Goal: Transaction & Acquisition: Purchase product/service

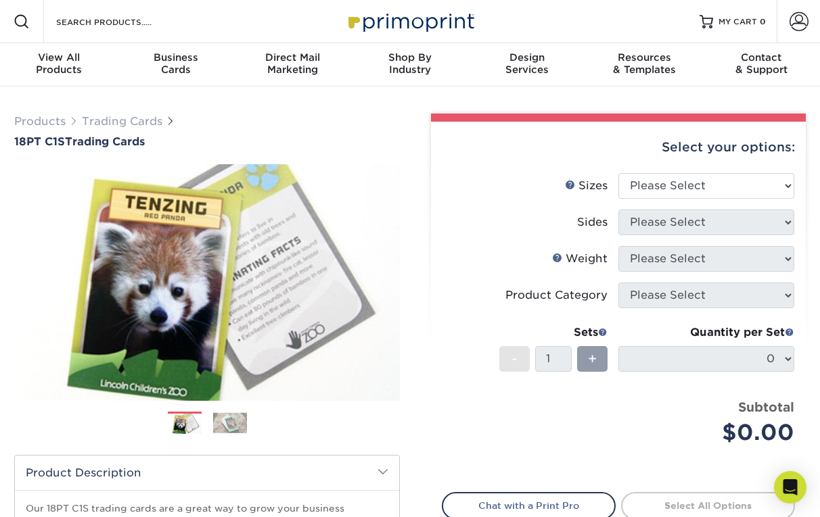
scroll to position [8, 0]
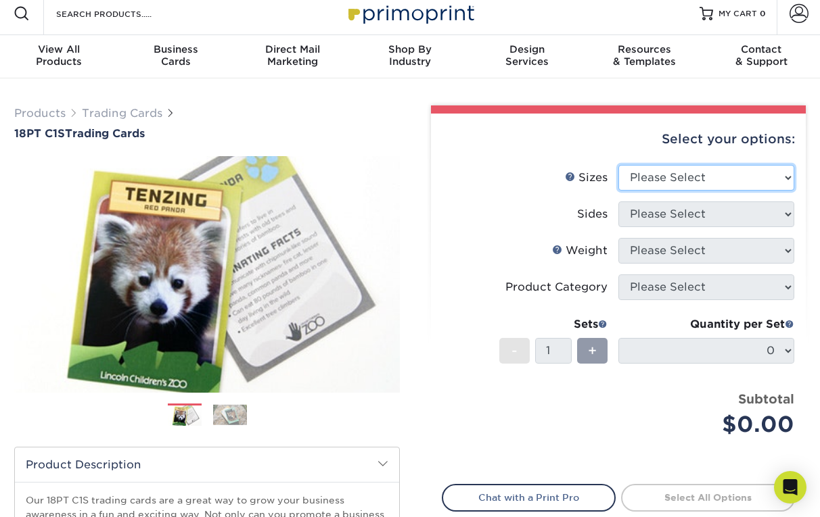
click at [563, 167] on select "Please Select 2.5" x 3.5"" at bounding box center [706, 178] width 176 height 26
select select "2.50x3.50"
click at [563, 165] on select "Please Select 2.5" x 3.5"" at bounding box center [706, 178] width 176 height 26
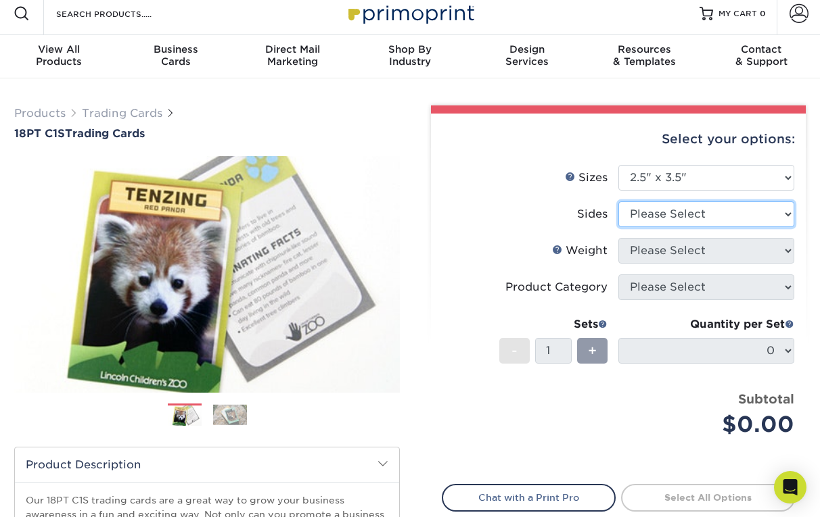
click at [563, 210] on select "Please Select Print Both Sides Print Front Only" at bounding box center [706, 215] width 176 height 26
select select "13abbda7-1d64-4f25-8bb2-c179b224825d"
click at [563, 202] on select "Please Select Print Both Sides Print Front Only" at bounding box center [706, 215] width 176 height 26
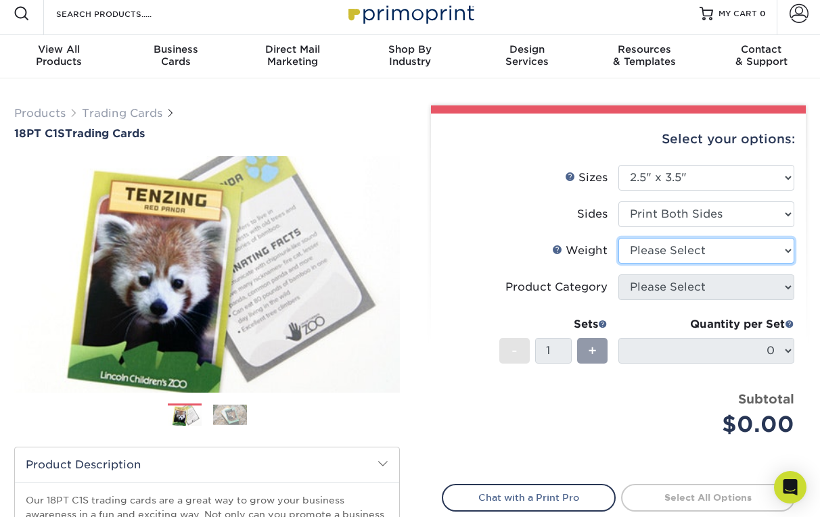
click at [563, 250] on select "Please Select 18PT C1S" at bounding box center [706, 251] width 176 height 26
select select "18PTC1S"
click at [563, 238] on select "Please Select 18PT C1S" at bounding box center [706, 251] width 176 height 26
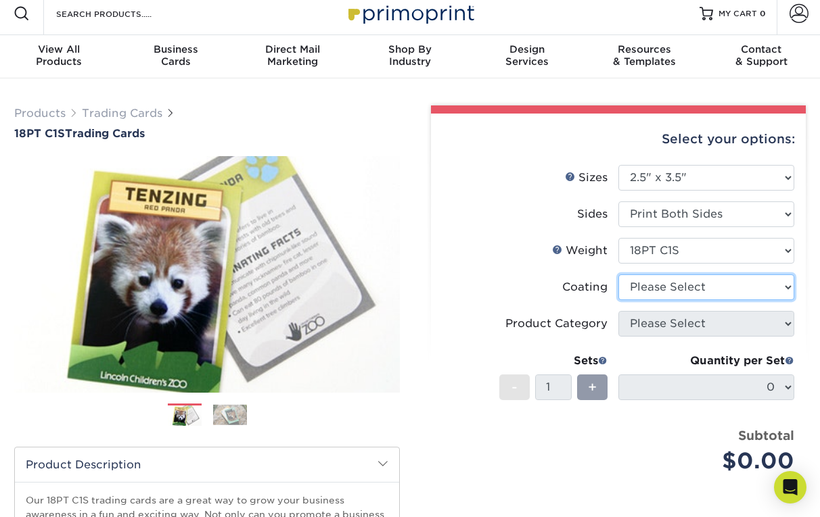
click at [563, 290] on select at bounding box center [706, 288] width 176 height 26
select select "3e7618de-abca-4bda-9f97-8b9129e913d8"
click at [563, 275] on select at bounding box center [706, 288] width 176 height 26
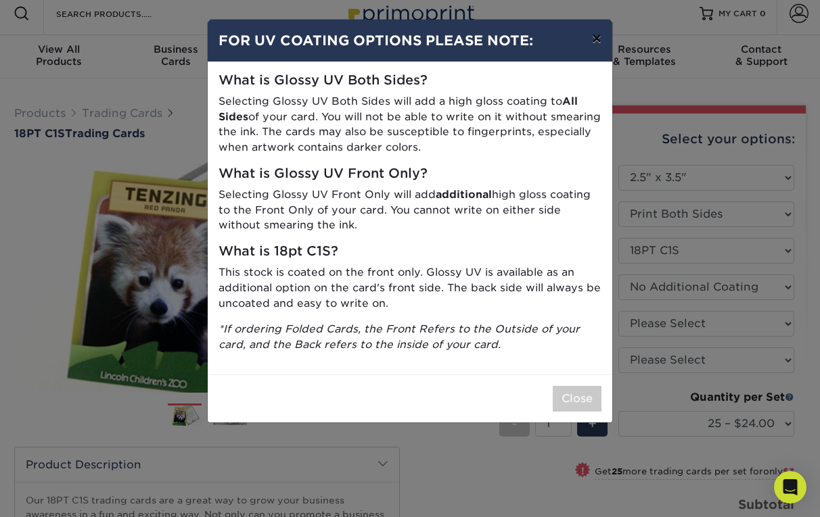
click at [563, 32] on button "×" at bounding box center [596, 39] width 31 height 38
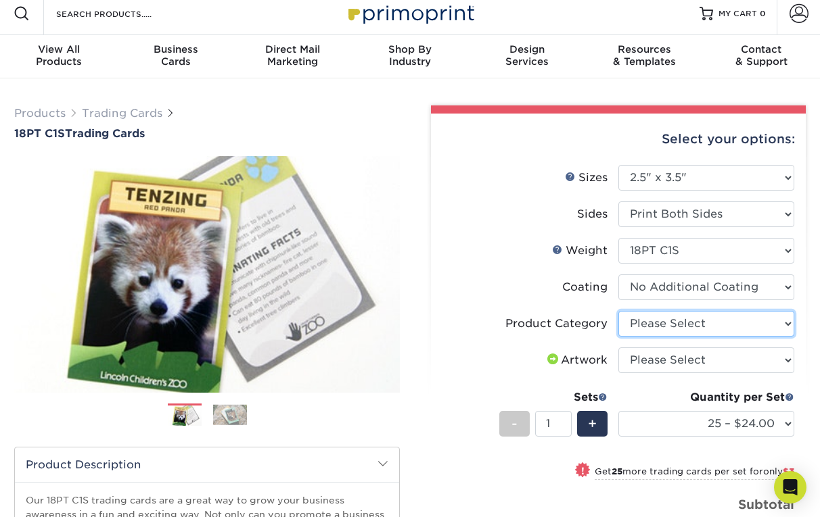
click at [563, 322] on select "Please Select Trading Cards" at bounding box center [706, 324] width 176 height 26
select select "c2f9bce9-36c2-409d-b101-c29d9d031e18"
click at [563, 311] on select "Please Select Trading Cards" at bounding box center [706, 324] width 176 height 26
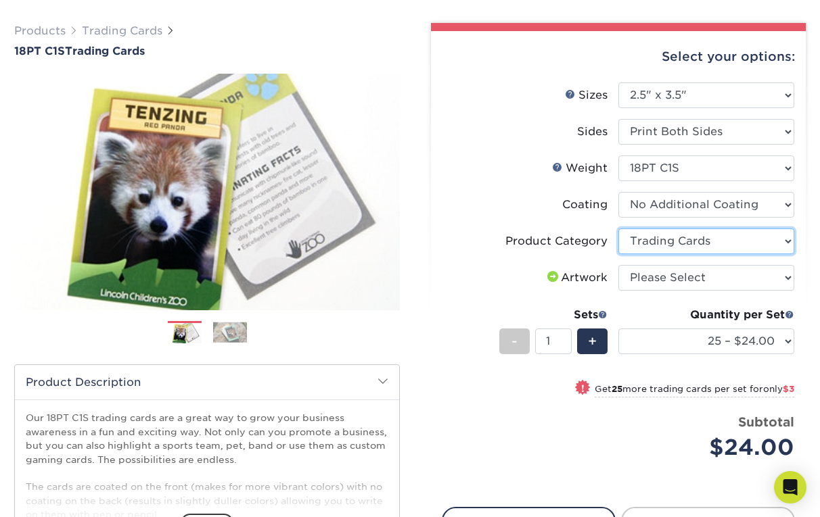
scroll to position [108, 0]
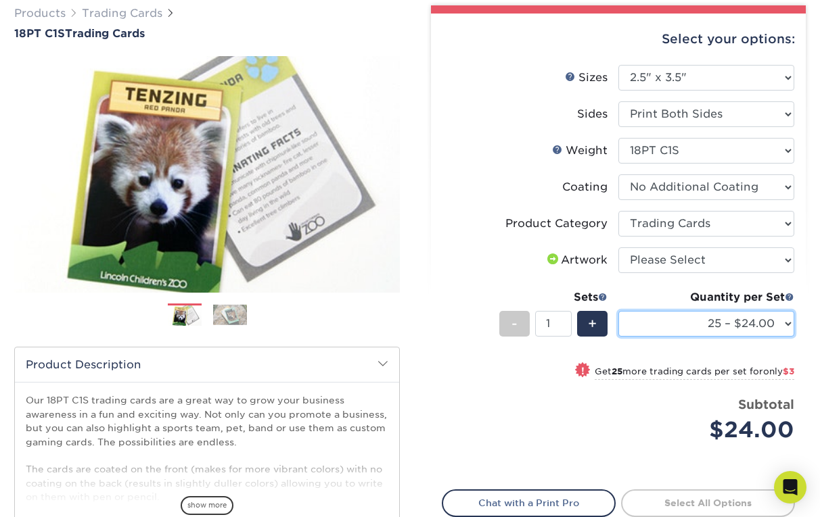
click at [563, 321] on select "25 – $24.00 50 – $27.00 75 – $35.00 100 – $39.00 250 – $45.00 500 – $55.00 1000…" at bounding box center [706, 324] width 176 height 26
select select "75 – $35.00"
click at [563, 311] on select "25 – $24.00 50 – $27.00 75 – $35.00 100 – $39.00 250 – $45.00 500 – $55.00 1000…" at bounding box center [706, 324] width 176 height 26
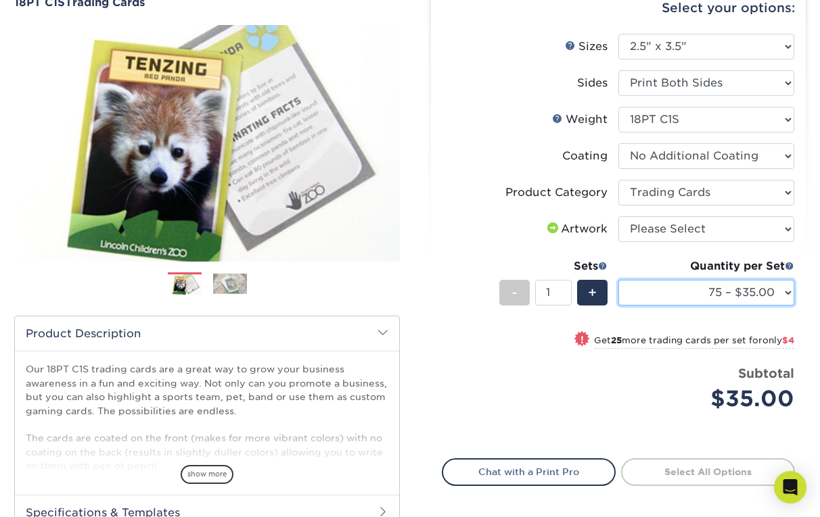
scroll to position [126, 0]
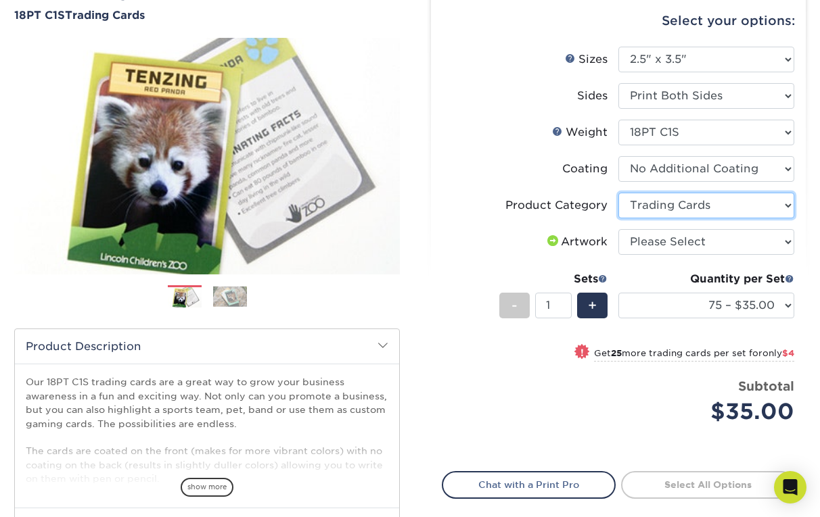
click at [563, 204] on select "Please Select Trading Cards" at bounding box center [706, 206] width 176 height 26
click at [563, 182] on li "Coating" at bounding box center [618, 174] width 352 height 37
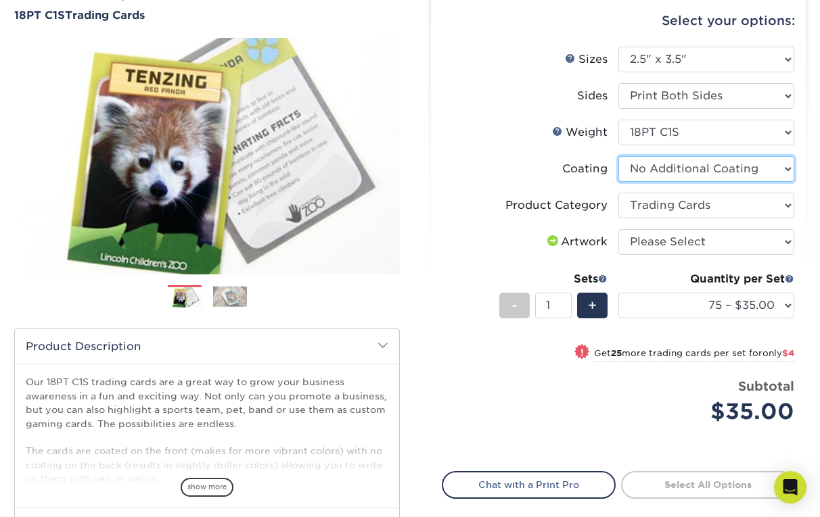
click at [563, 177] on select at bounding box center [706, 169] width 176 height 26
select select "1e8116af-acfc-44b1-83dc-8181aa338834"
click at [563, 156] on select at bounding box center [706, 169] width 176 height 26
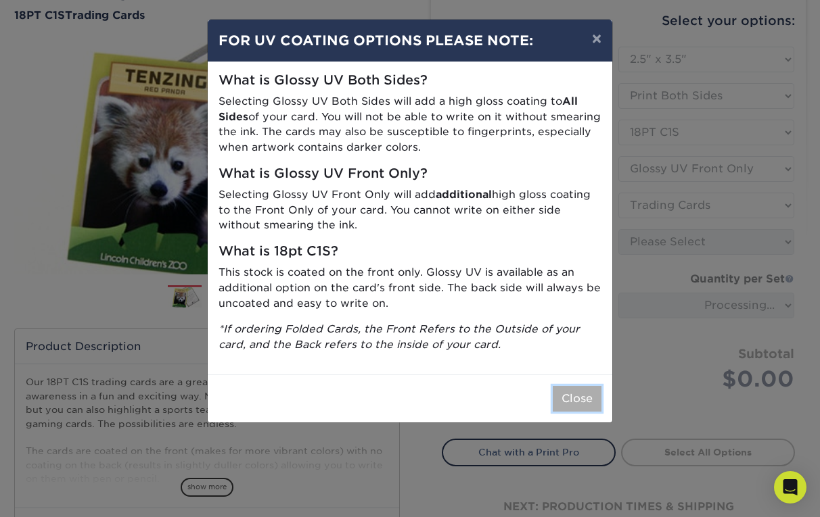
click at [563, 400] on button "Close" at bounding box center [577, 399] width 49 height 26
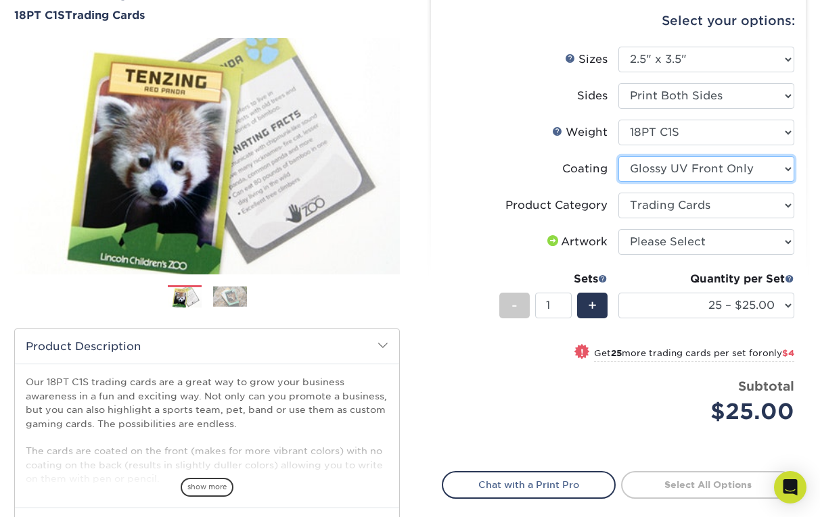
click at [563, 173] on select at bounding box center [706, 169] width 176 height 26
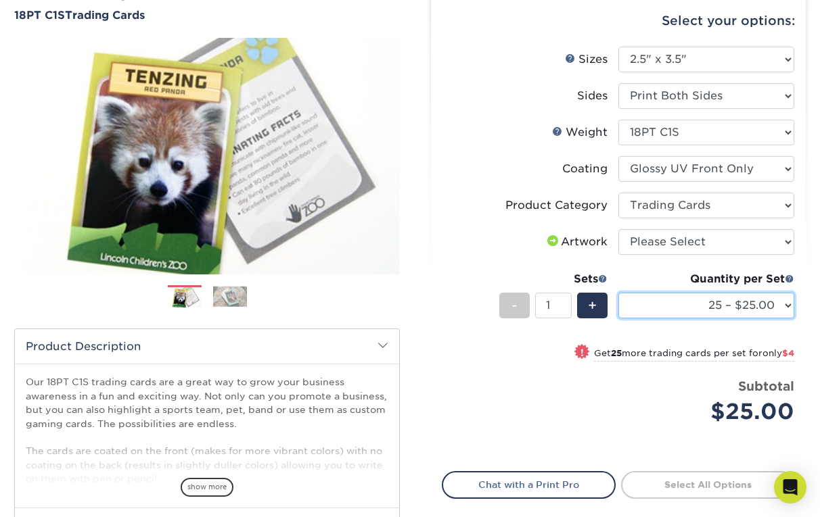
click at [563, 307] on select "25 – $25.00 50 – $29.00 75 – $37.00 100 – $41.00 250 – $48.00 500 – $58.00 1000…" at bounding box center [706, 306] width 176 height 26
select select "75 – $37.00"
click at [563, 293] on select "25 – $25.00 50 – $29.00 75 – $37.00 100 – $41.00 250 – $48.00 500 – $58.00 1000…" at bounding box center [706, 306] width 176 height 26
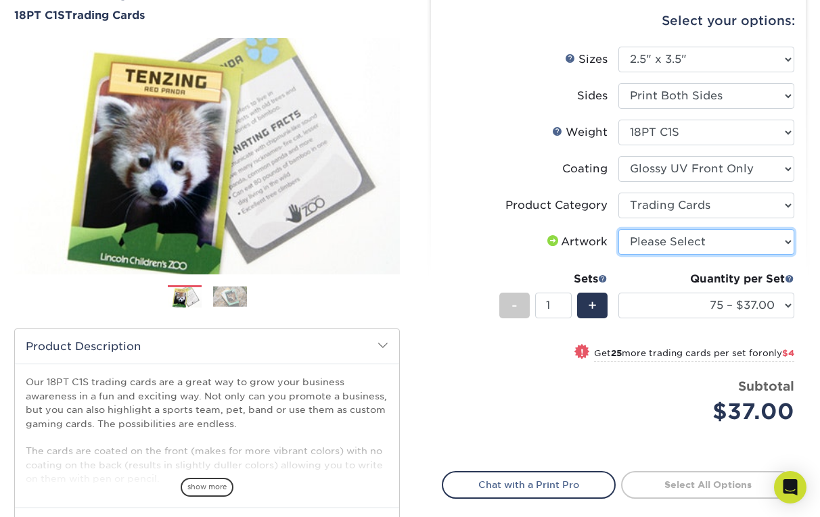
click at [563, 254] on select "Please Select I will upload files I need a design - $100" at bounding box center [706, 242] width 176 height 26
select select "upload"
click at [563, 229] on select "Please Select I will upload files I need a design - $100" at bounding box center [706, 242] width 176 height 26
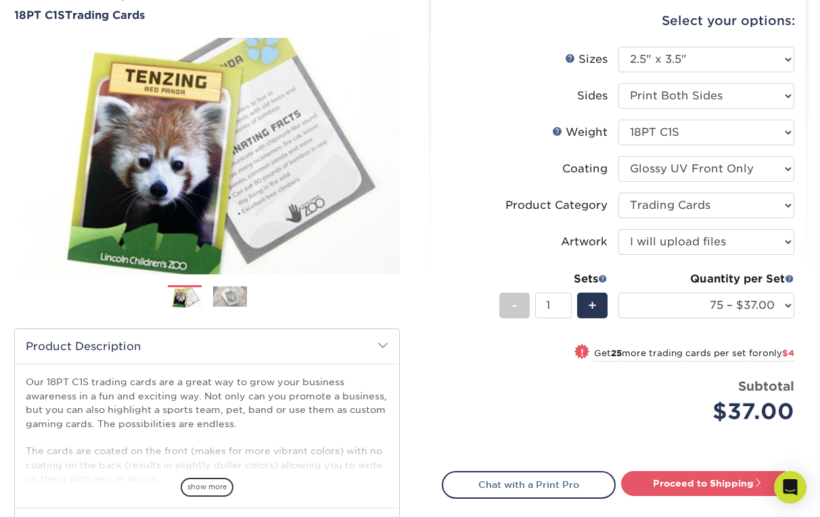
click at [563, 406] on div "Price per set $37.00" at bounding box center [530, 402] width 176 height 51
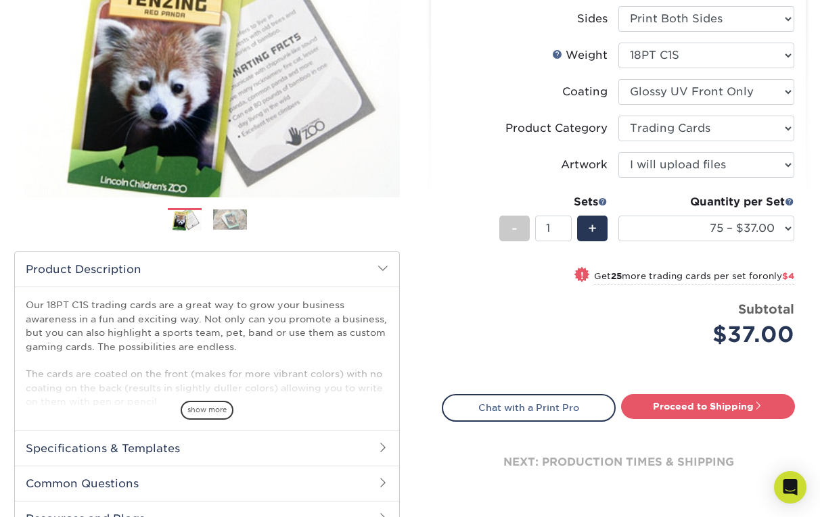
scroll to position [209, 0]
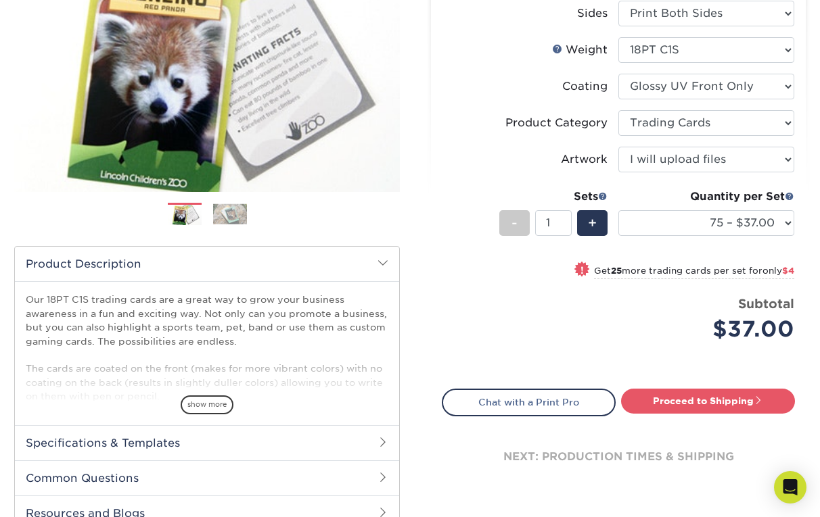
click at [563, 240] on div "Quantity per Set 25 – $25.00 50 – $29.00 75 – $37.00 100 – $41.00 250 – $48.00 …" at bounding box center [706, 220] width 176 height 63
click at [563, 233] on select "25 – $25.00 50 – $29.00 75 – $37.00 100 – $41.00 250 – $48.00 500 – $58.00 1000…" at bounding box center [706, 223] width 176 height 26
select select "50 – $29.00"
click at [563, 210] on select "25 – $25.00 50 – $29.00 75 – $37.00 100 – $41.00 250 – $48.00 500 – $58.00 1000…" at bounding box center [706, 223] width 176 height 26
click at [488, 329] on div "Price per set $29.00" at bounding box center [530, 320] width 176 height 51
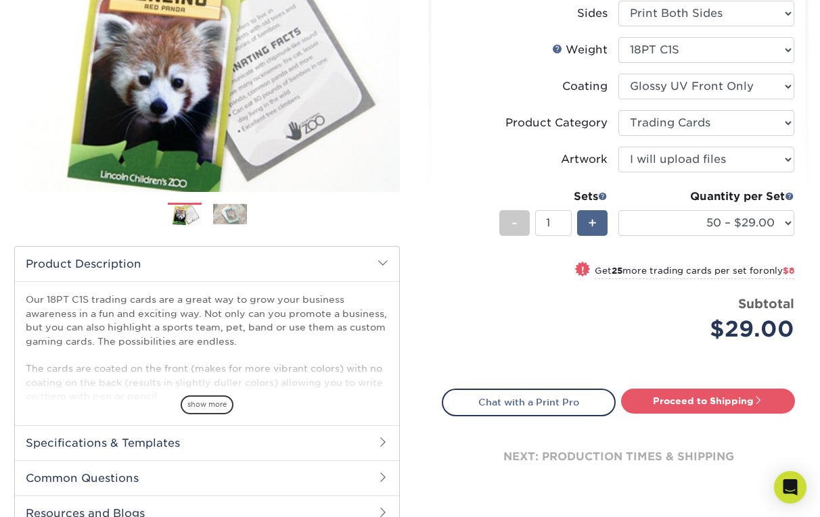
click at [563, 220] on span "+" at bounding box center [592, 223] width 9 height 20
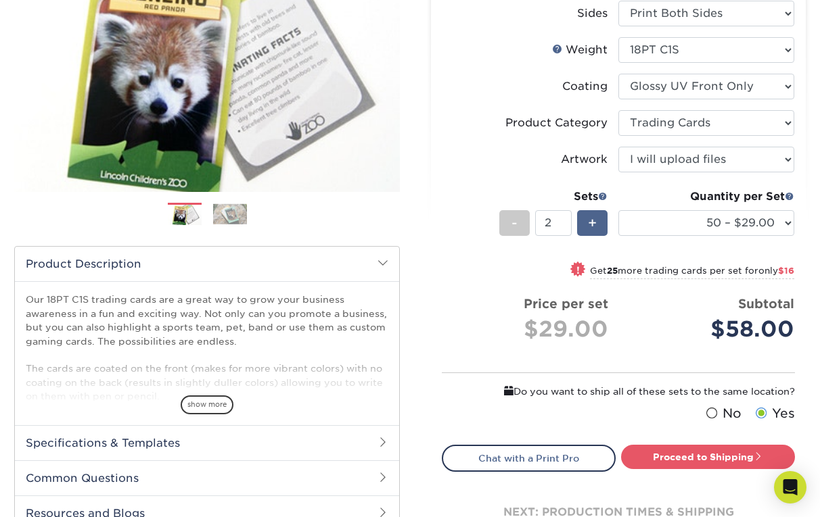
click at [563, 220] on span "+" at bounding box center [592, 223] width 9 height 20
type input "5"
click at [461, 298] on div "Price per set $29.00" at bounding box center [531, 320] width 156 height 51
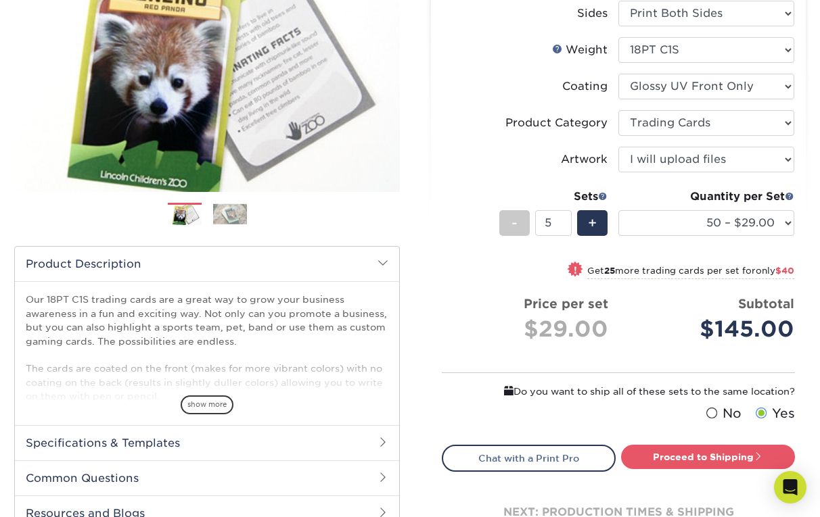
click at [563, 334] on div "$29.00" at bounding box center [531, 329] width 156 height 32
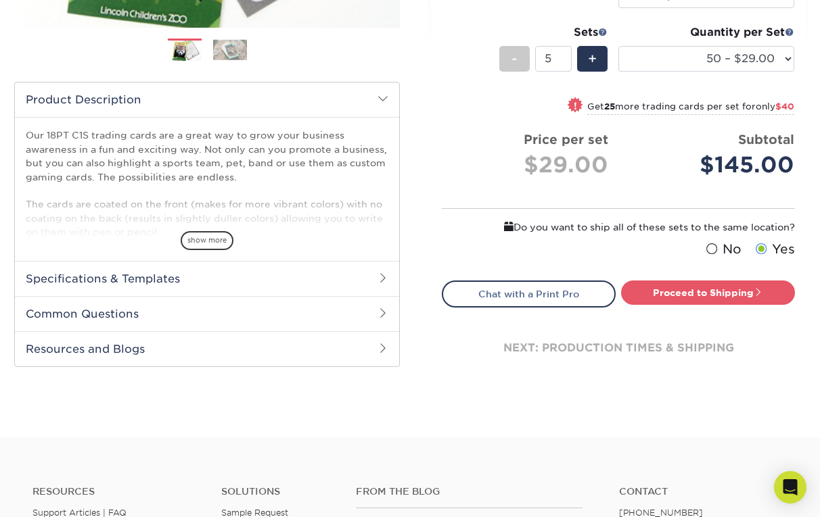
scroll to position [380, 0]
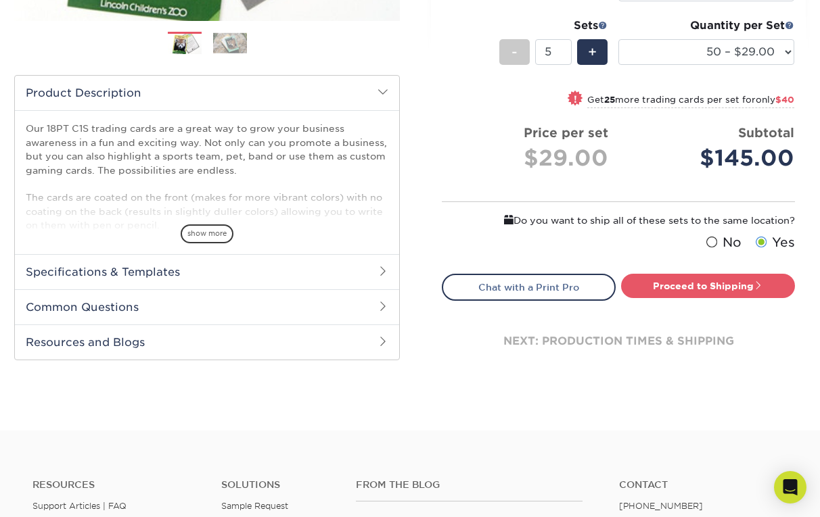
click at [181, 304] on h2 "Common Questions" at bounding box center [207, 307] width 384 height 35
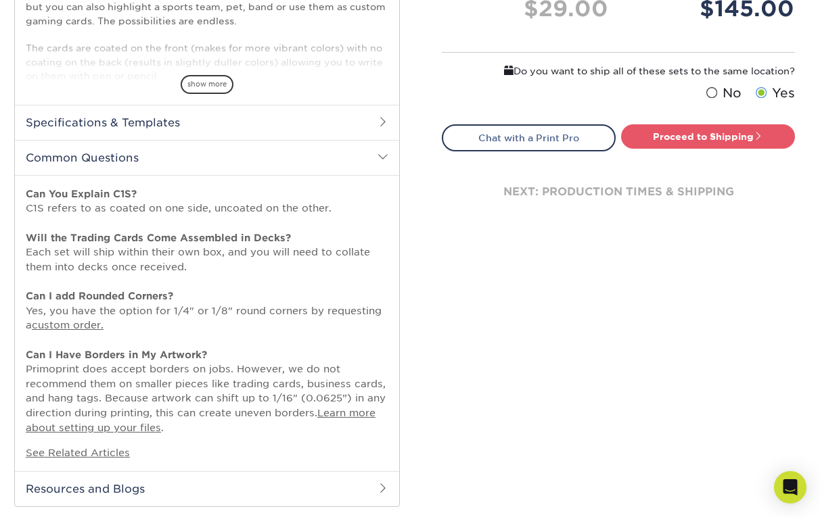
scroll to position [598, 0]
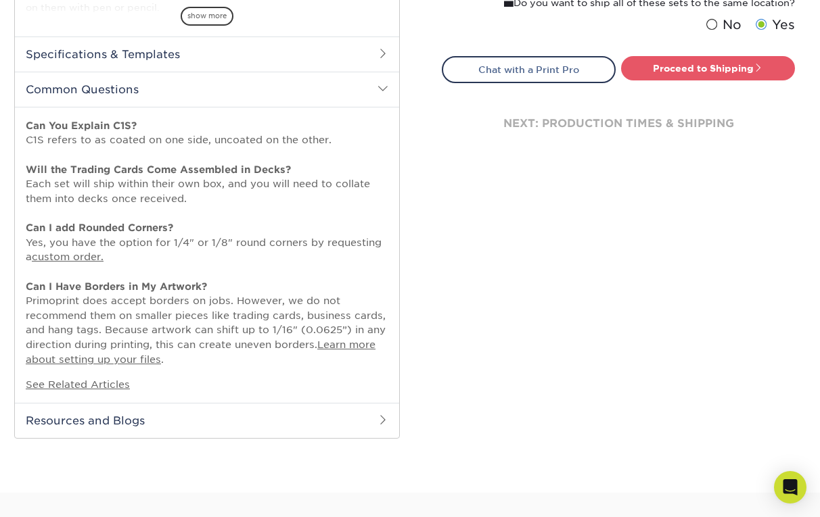
click at [211, 46] on h2 "Specifications & Templates" at bounding box center [207, 54] width 384 height 35
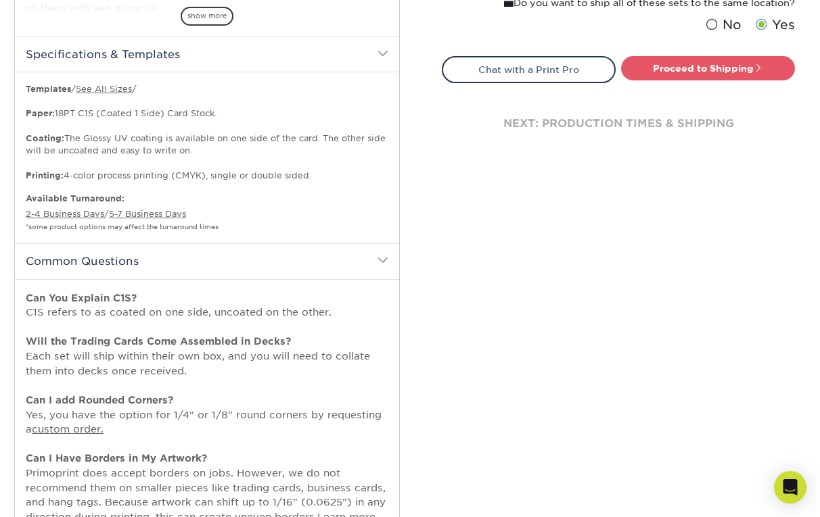
click at [164, 113] on p "Templates / See All Sizes / Paper: 18PT C1S (Coated 1 Side) Card Stock. Coating…" at bounding box center [207, 132] width 363 height 99
click at [152, 166] on p "Templates / See All Sizes / Paper: 18PT C1S (Coated 1 Side) Card Stock. Coating…" at bounding box center [207, 132] width 363 height 99
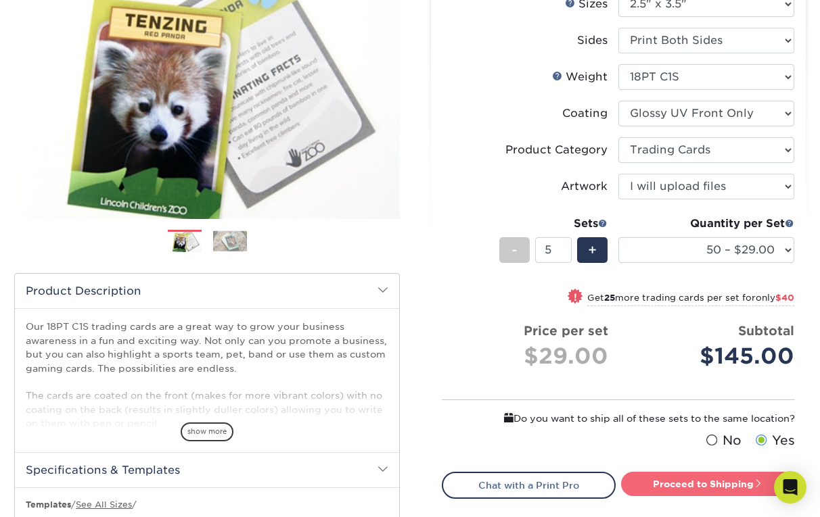
scroll to position [183, 0]
click at [563, 488] on link "Proceed to Shipping" at bounding box center [708, 483] width 174 height 24
type input "Set 1"
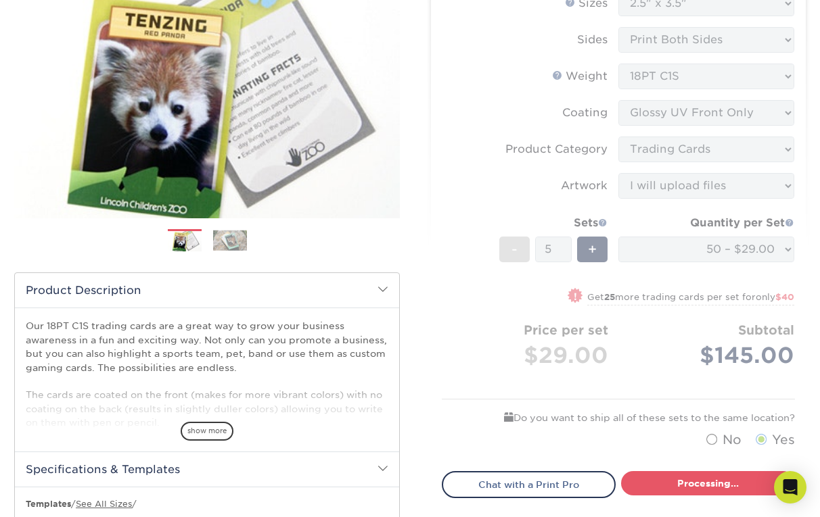
select select "43eb4afa-628e-487b-adac-7598d371c1af"
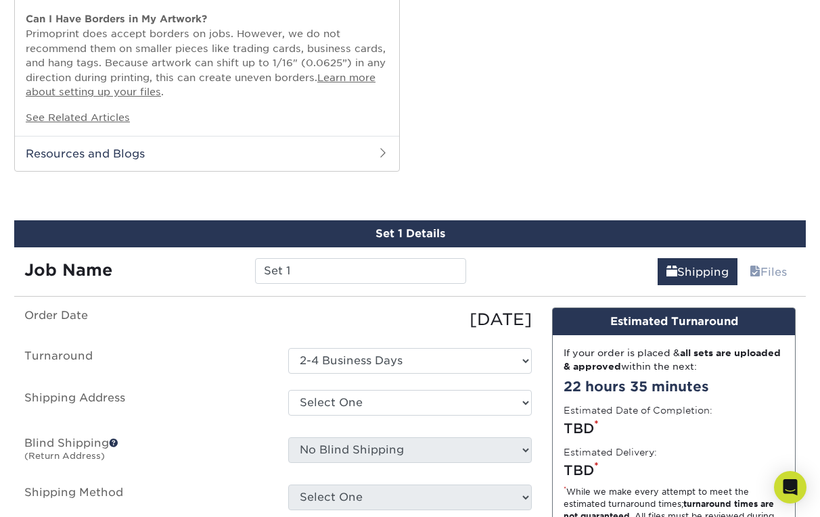
scroll to position [1142, 0]
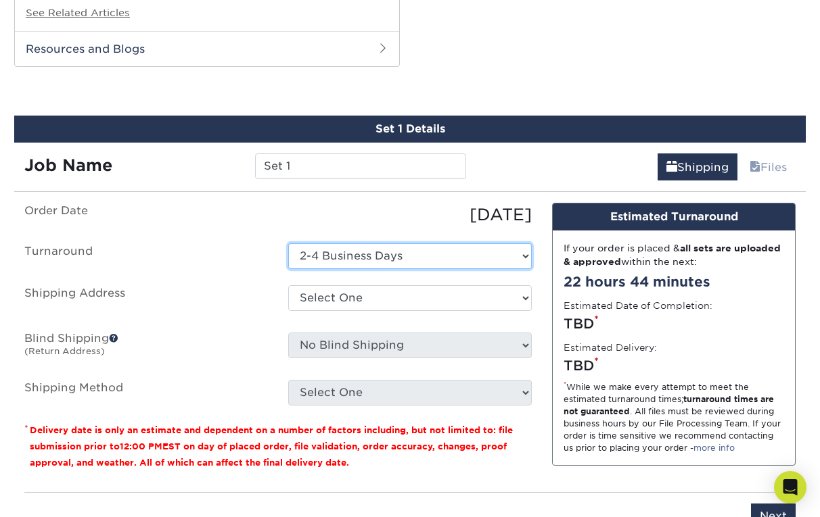
click at [333, 256] on select "Select One 2-4 Business Days" at bounding box center [410, 257] width 244 height 26
click at [288, 244] on select "Select One 2-4 Business Days" at bounding box center [410, 257] width 244 height 26
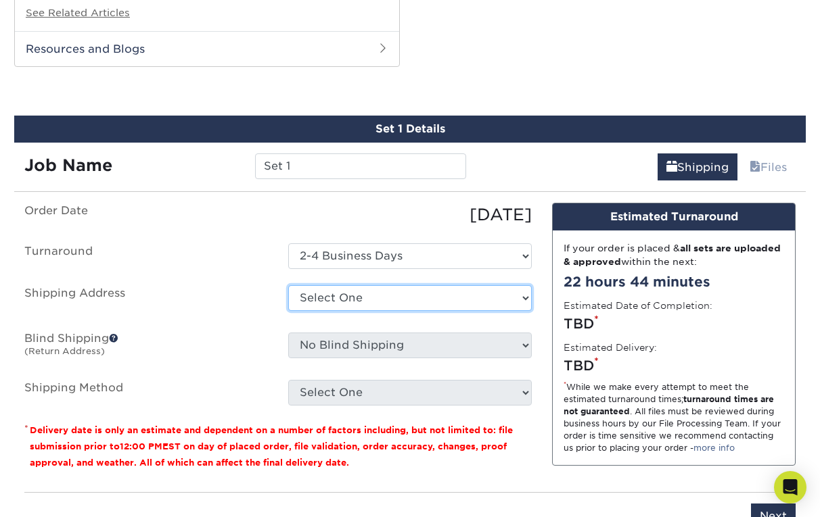
click at [350, 301] on select "Select One + Add New Address - Login" at bounding box center [410, 298] width 244 height 26
select select "newaddress"
click at [288, 285] on select "Select One + Add New Address - Login" at bounding box center [410, 298] width 244 height 26
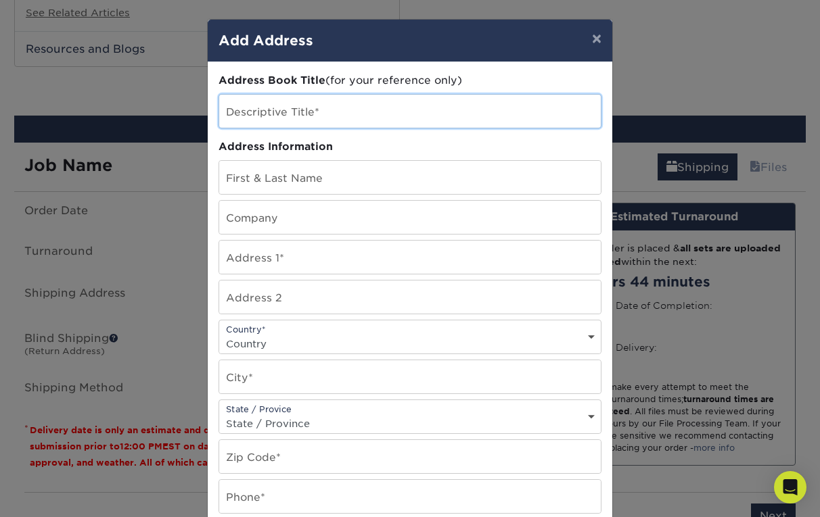
click at [336, 122] on input "text" at bounding box center [410, 111] width 382 height 33
type input "c"
type input "[GEOGRAPHIC_DATA]"
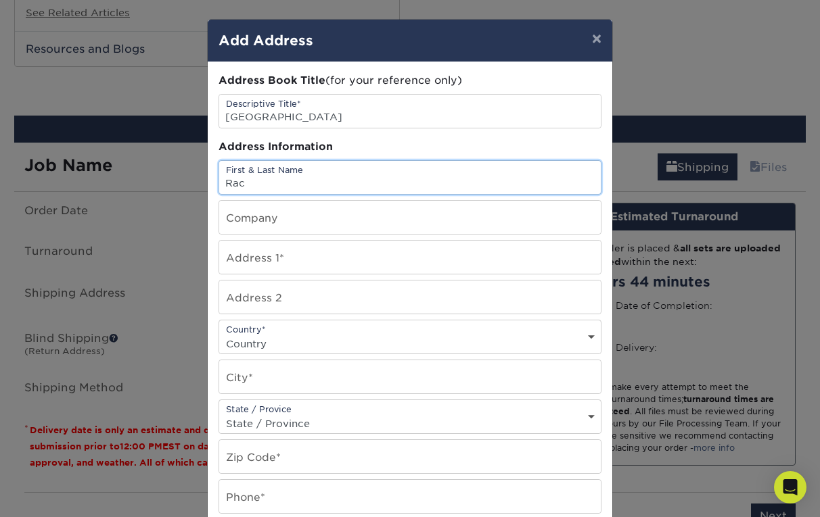
type input "Rachel Dupree"
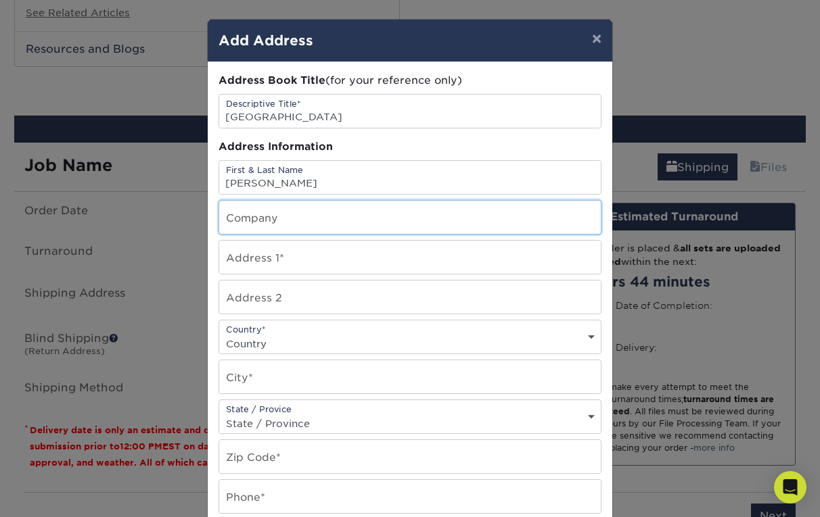
type input "[GEOGRAPHIC_DATA]"
type input "6000 Sample Road"
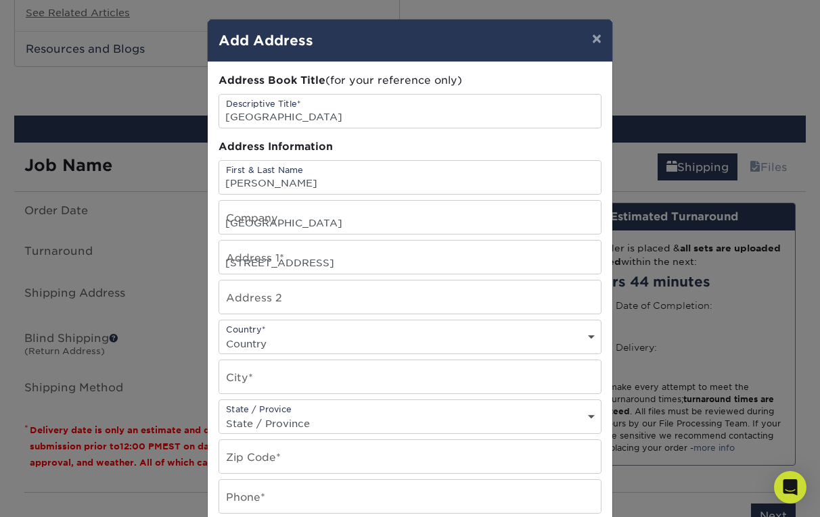
select select "US"
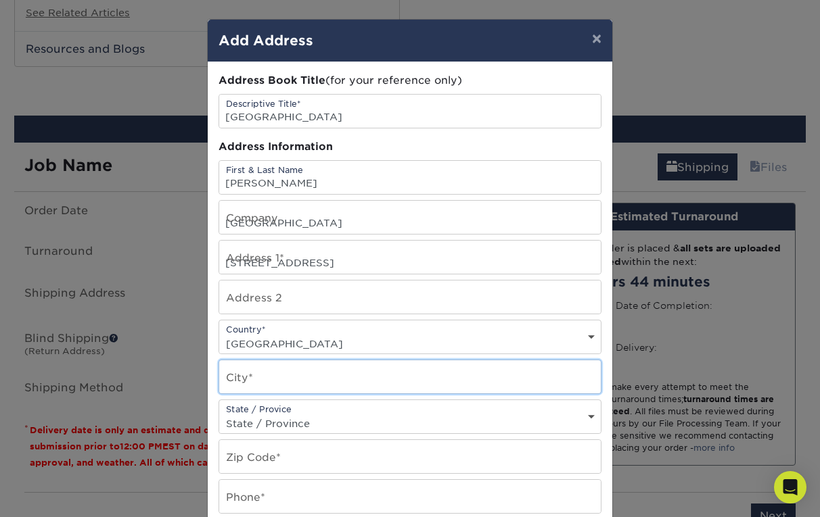
type input "Huntersville"
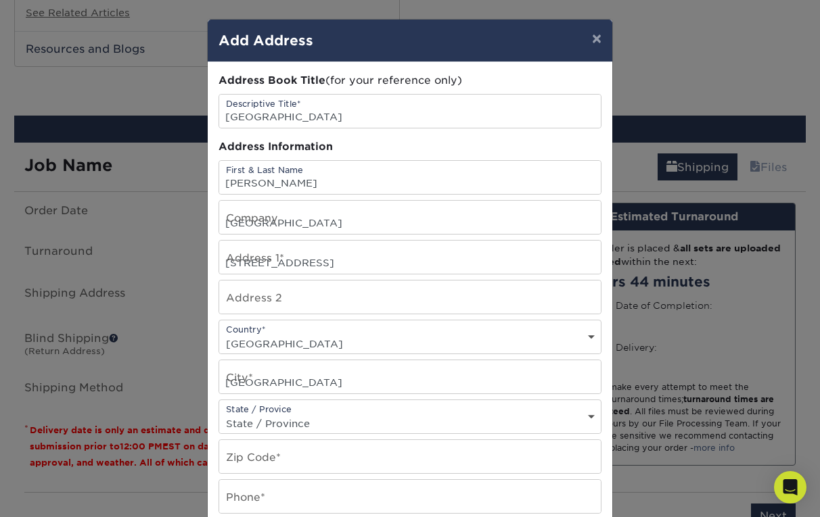
select select "NC"
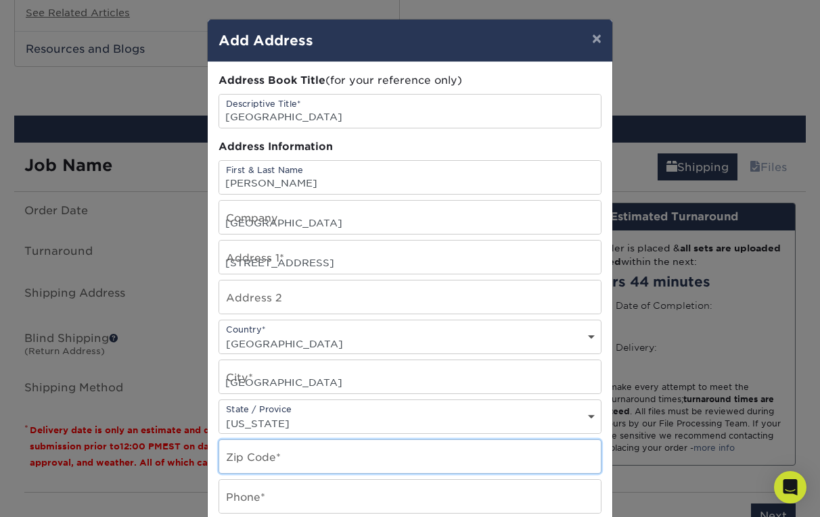
type input "28078-8491"
type input "7048756521"
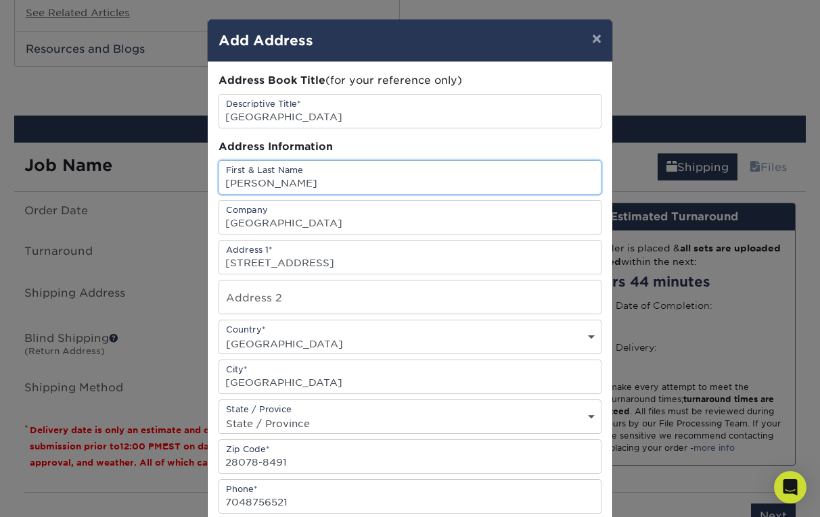
scroll to position [218, 0]
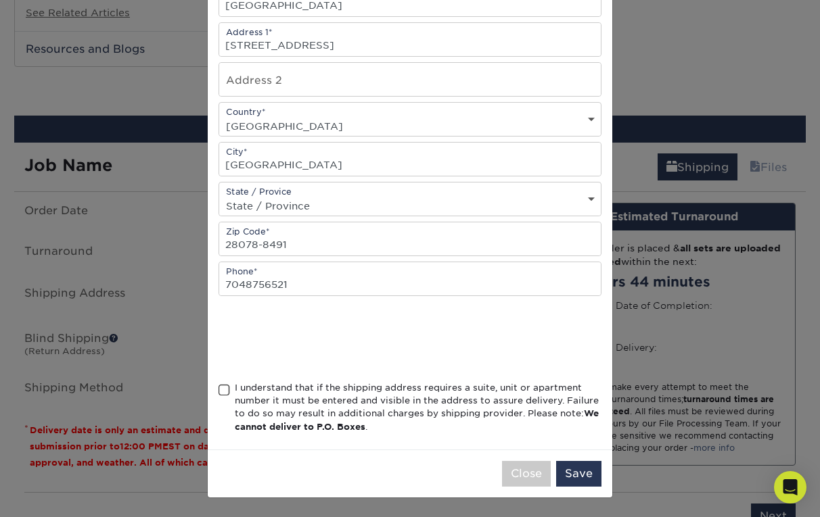
click at [223, 392] on span at bounding box center [223, 390] width 11 height 13
click at [0, 0] on input "I understand that if the shipping address requires a suite, unit or apartment n…" at bounding box center [0, 0] width 0 height 0
click at [476, 413] on div "I understand that if the shipping address requires a suite, unit or apartment n…" at bounding box center [418, 408] width 367 height 53
click at [0, 0] on input "I understand that if the shipping address requires a suite, unit or apartment n…" at bounding box center [0, 0] width 0 height 0
click at [527, 406] on div "I understand that if the shipping address requires a suite, unit or apartment n…" at bounding box center [418, 408] width 367 height 53
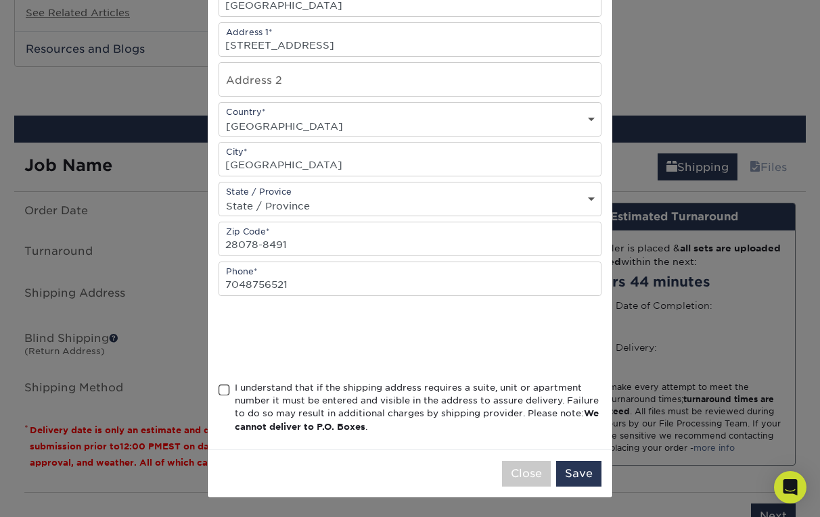
click at [0, 0] on input "I understand that if the shipping address requires a suite, unit or apartment n…" at bounding box center [0, 0] width 0 height 0
click at [563, 479] on button "Save" at bounding box center [578, 474] width 45 height 26
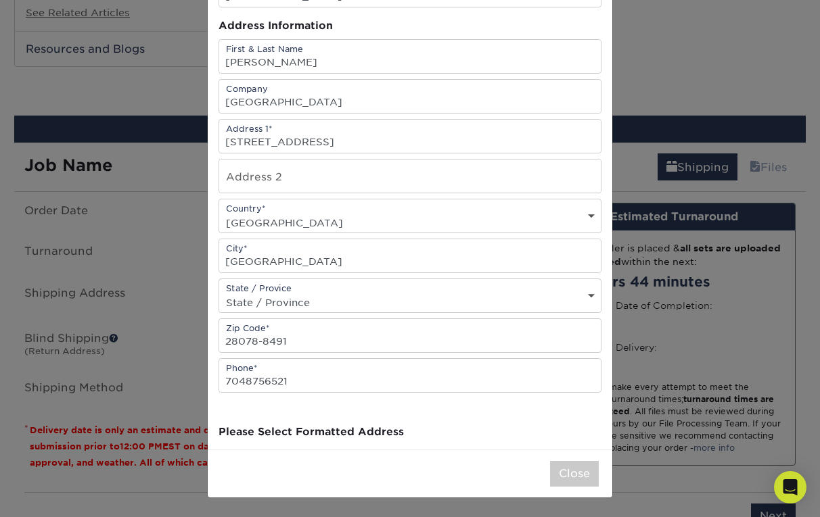
scroll to position [0, 0]
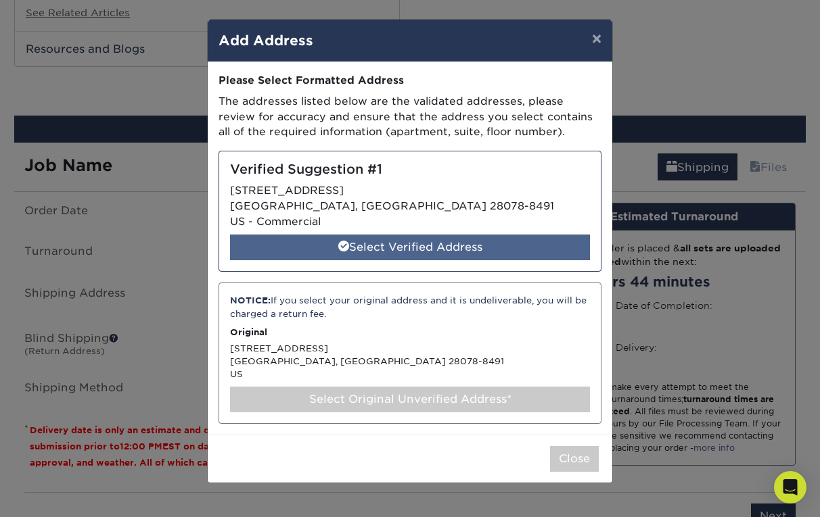
click at [455, 251] on div "Select Verified Address" at bounding box center [410, 248] width 360 height 26
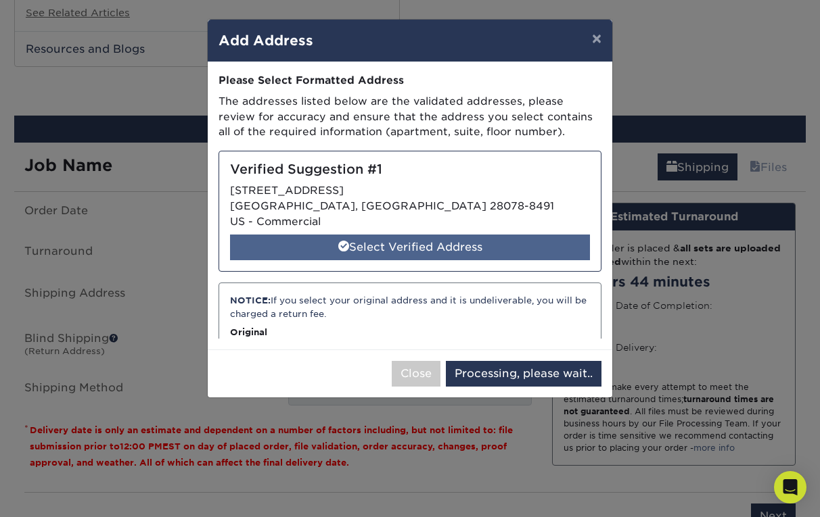
select select "285993"
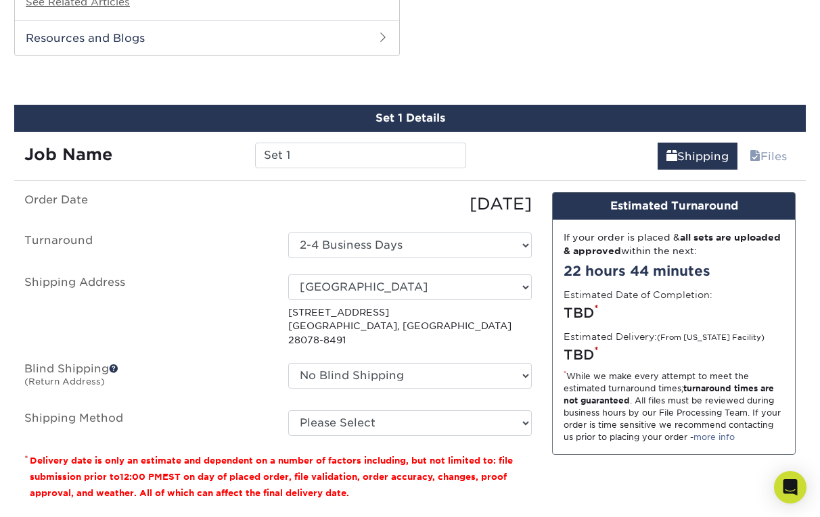
scroll to position [1157, 0]
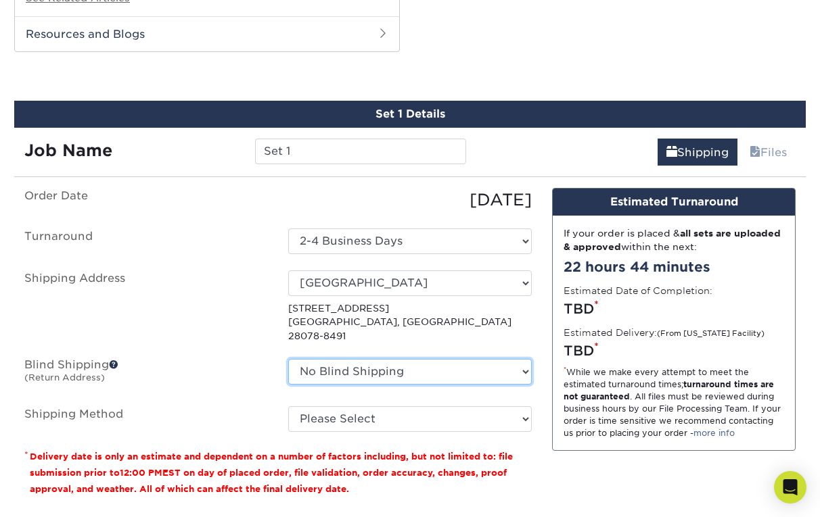
click at [444, 361] on select "No Blind Shipping + Add New Address" at bounding box center [410, 372] width 244 height 26
click at [288, 359] on select "No Blind Shipping + Add New Address" at bounding box center [410, 372] width 244 height 26
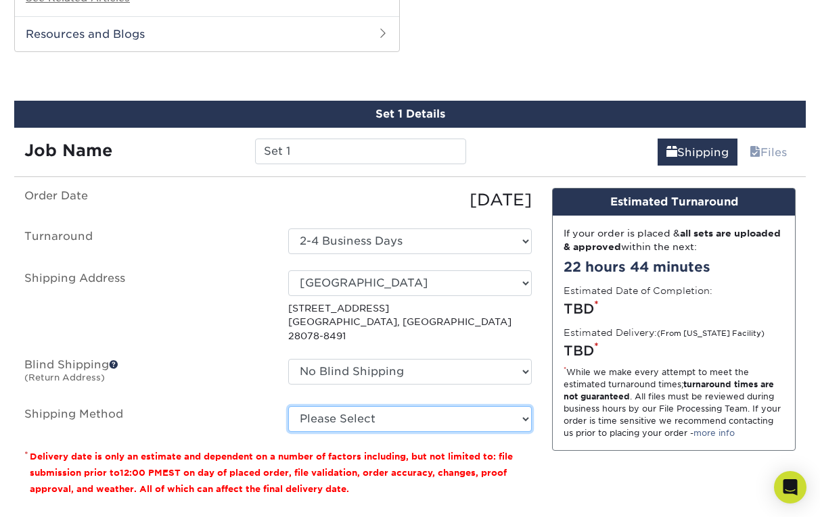
click at [430, 407] on select "Please Select Ground Shipping (+$11.60) 3 Day Shipping Service (+$11.98) 2 Day …" at bounding box center [410, 420] width 244 height 26
click at [288, 407] on select "Please Select Ground Shipping (+$11.60) 3 Day Shipping Service (+$11.98) 2 Day …" at bounding box center [410, 420] width 244 height 26
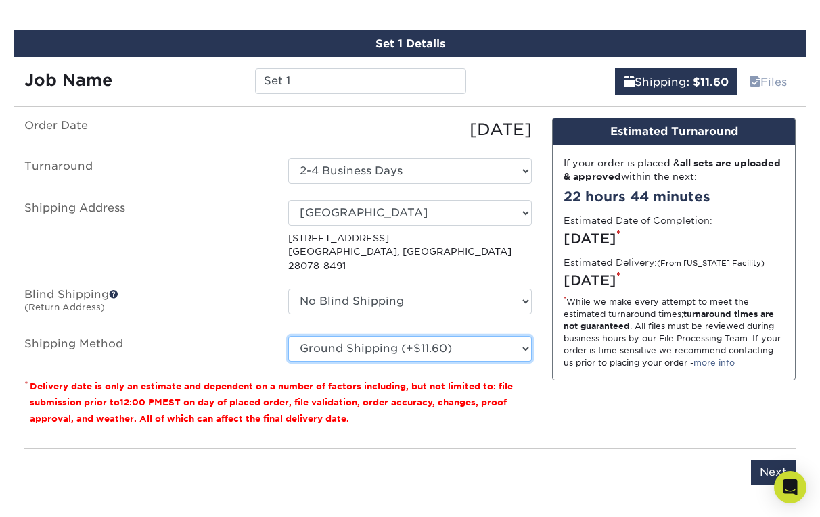
scroll to position [1242, 0]
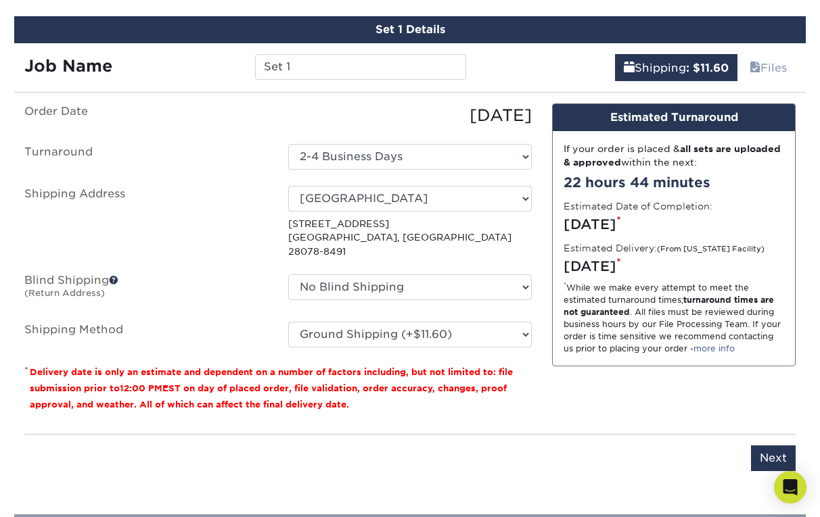
click at [480, 412] on div "You've choosen mailing services! If you have a csv address list please upload i…" at bounding box center [409, 295] width 771 height 384
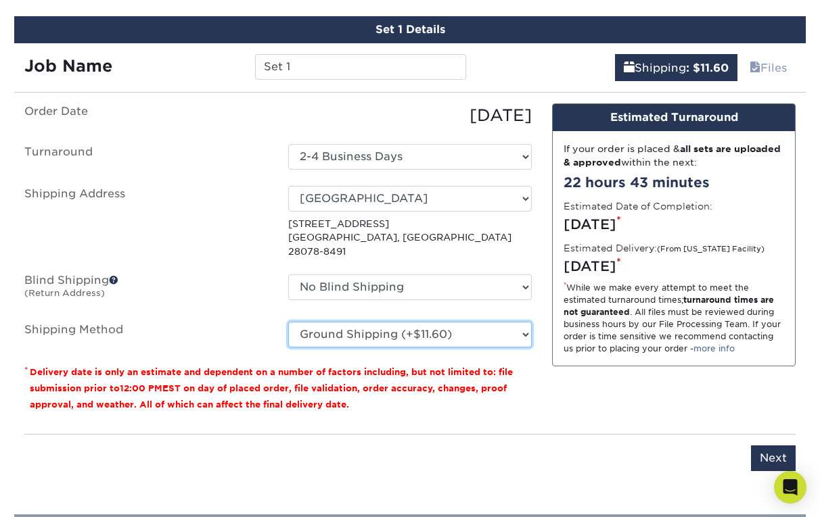
click at [463, 322] on select "Please Select Ground Shipping (+$11.60) 3 Day Shipping Service (+$11.98) 2 Day …" at bounding box center [410, 335] width 244 height 26
click at [288, 322] on select "Please Select Ground Shipping (+$11.60) 3 Day Shipping Service (+$11.98) 2 Day …" at bounding box center [410, 335] width 244 height 26
click at [467, 322] on select "Please Select Ground Shipping (+$11.60) 3 Day Shipping Service (+$11.98) 2 Day …" at bounding box center [410, 335] width 244 height 26
click at [288, 322] on select "Please Select Ground Shipping (+$11.60) 3 Day Shipping Service (+$11.98) 2 Day …" at bounding box center [410, 335] width 244 height 26
click at [449, 322] on select "Please Select Ground Shipping (+$11.60) 3 Day Shipping Service (+$11.98) 2 Day …" at bounding box center [410, 335] width 244 height 26
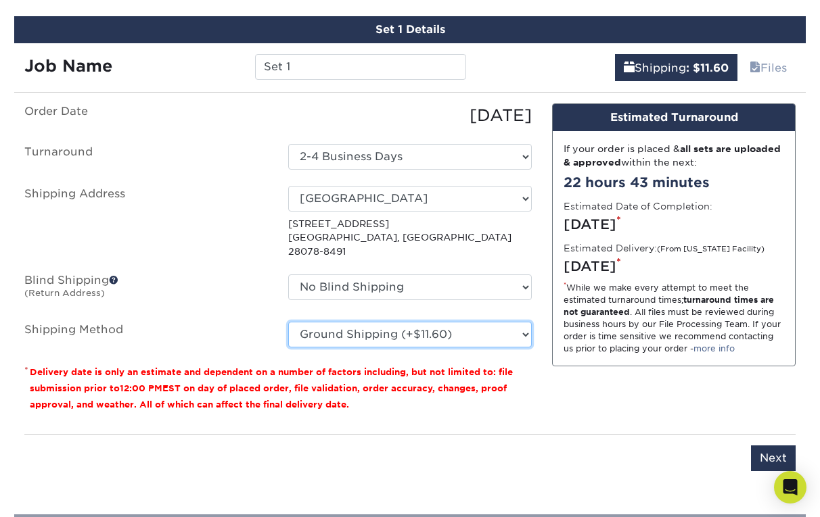
select select "-1"
click at [288, 322] on select "Please Select Ground Shipping (+$11.60) 3 Day Shipping Service (+$11.98) 2 Day …" at bounding box center [410, 335] width 244 height 26
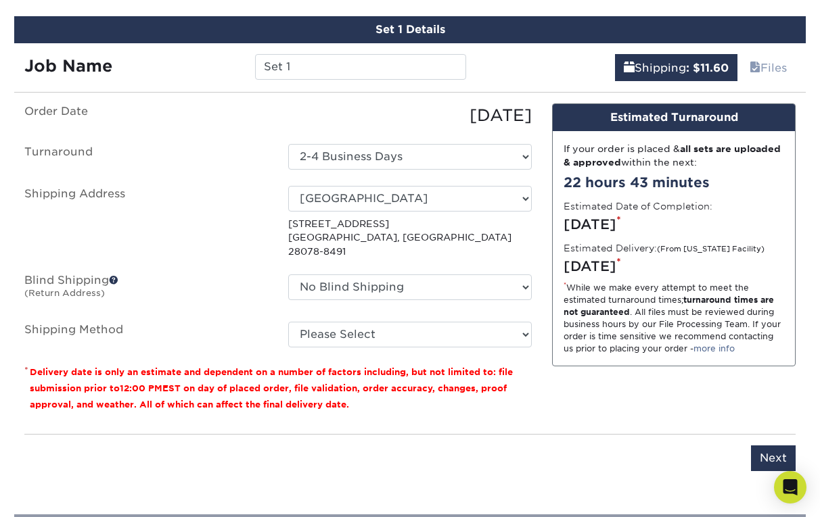
click at [563, 365] on div "Design Estimated Turnaround If your order is placed & all sets are uploaded & a…" at bounding box center [674, 234] width 244 height 263
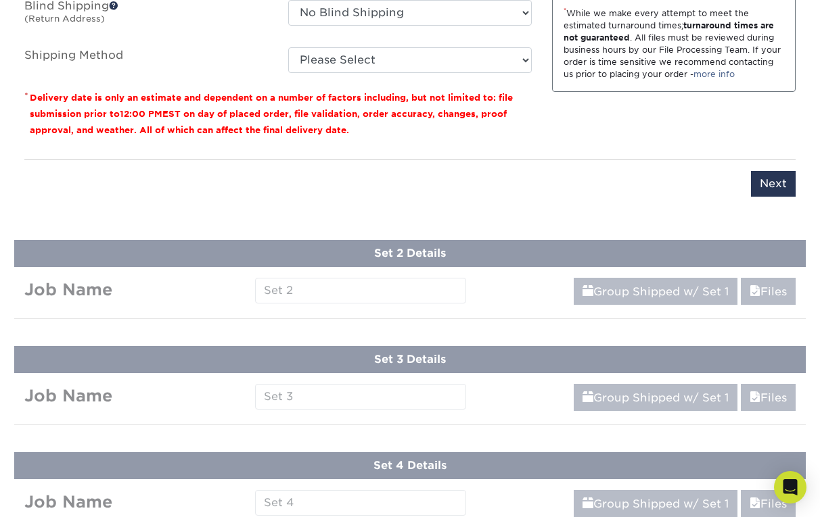
scroll to position [1526, 0]
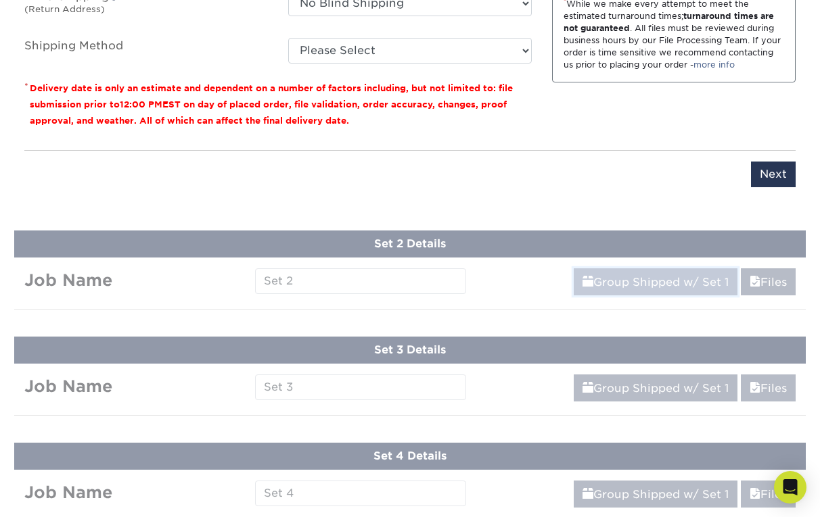
click at [563, 271] on link "Group Shipped w/ Set 1" at bounding box center [656, 282] width 164 height 27
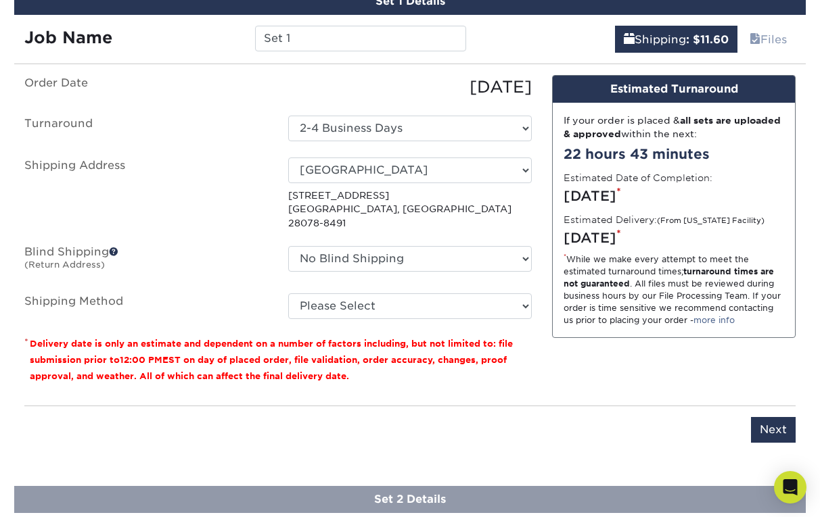
scroll to position [1425, 0]
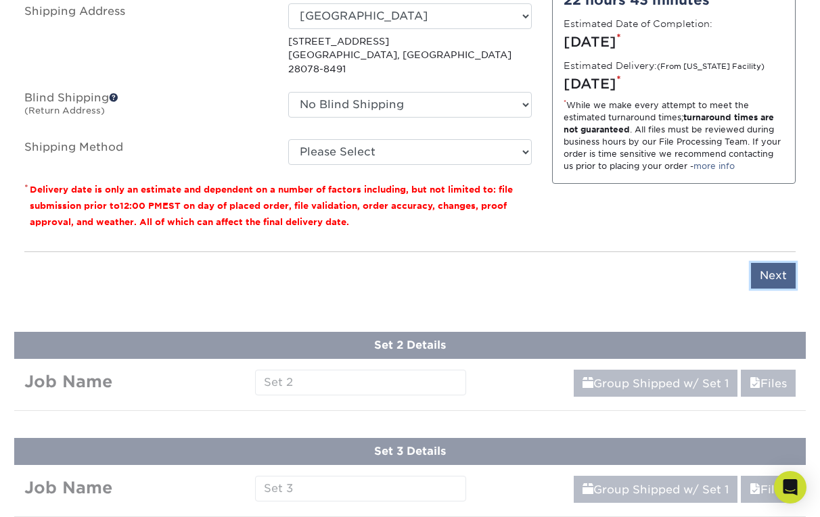
click at [563, 263] on input "Next" at bounding box center [773, 276] width 45 height 26
type input "Next"
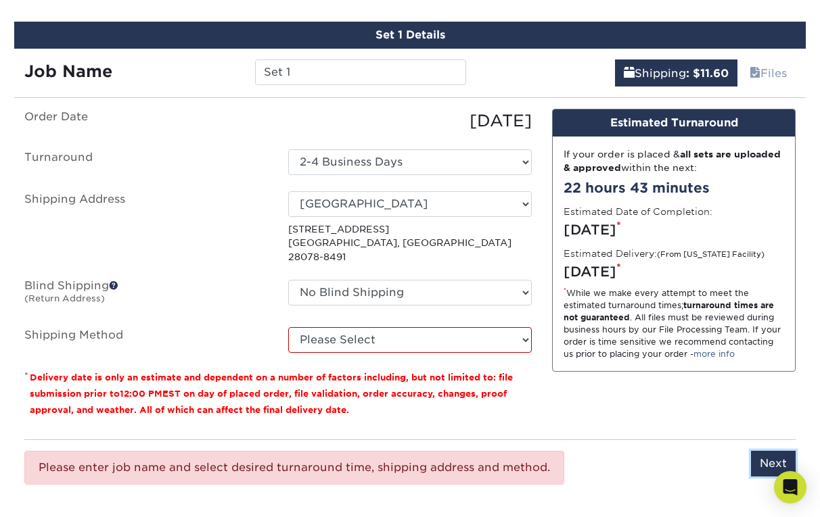
scroll to position [1234, 0]
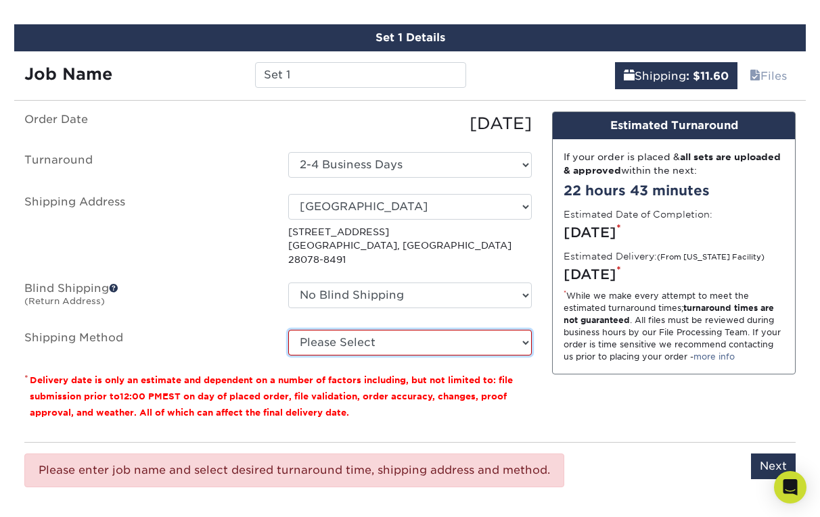
click at [416, 330] on select "Please Select Ground Shipping (+$11.60) 3 Day Shipping Service (+$11.98) 2 Day …" at bounding box center [410, 343] width 244 height 26
select select "03"
click at [288, 330] on select "Please Select Ground Shipping (+$11.60) 3 Day Shipping Service (+$11.98) 2 Day …" at bounding box center [410, 343] width 244 height 26
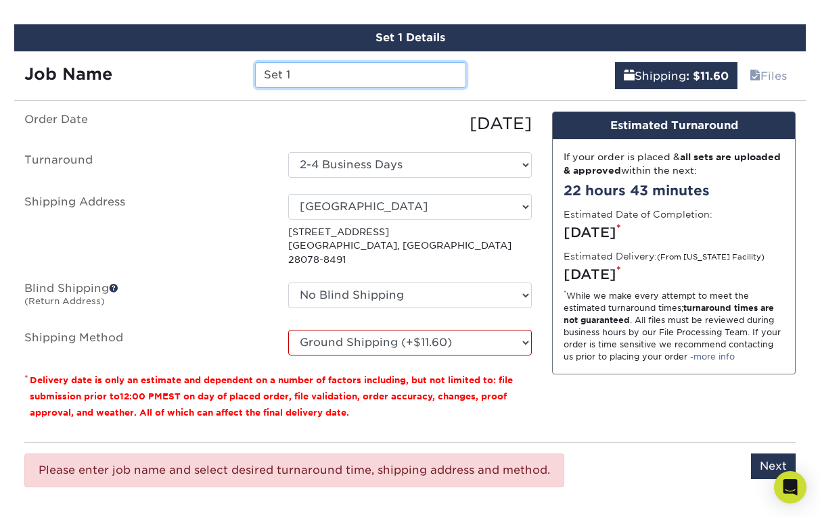
click at [356, 74] on input "Set 1" at bounding box center [360, 75] width 210 height 26
click at [563, 458] on input "Next" at bounding box center [773, 467] width 45 height 26
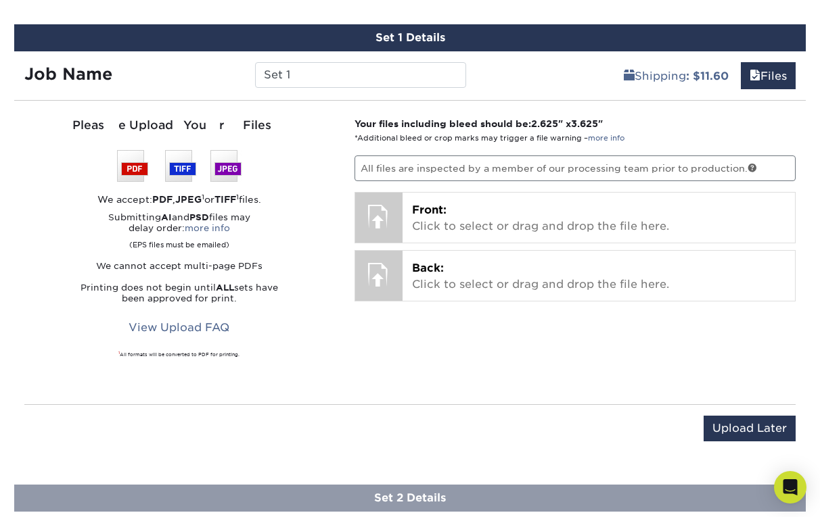
click at [424, 168] on p "All files are inspected by a member of our processing team prior to production." at bounding box center [575, 169] width 442 height 26
click at [323, 197] on div "We accept: PDF , JPEG 1 or TIFF 1 files." at bounding box center [179, 200] width 310 height 14
click at [237, 254] on div "Submitting AI and PSD files may delay order: more info (EPS files must be email…" at bounding box center [179, 258] width 310 height 92
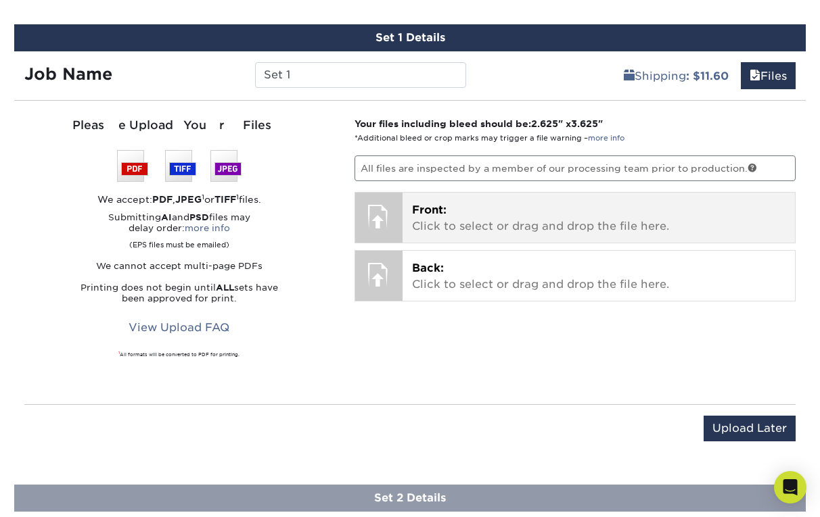
click at [479, 208] on p "Front: Click to select or drag and drop the file here." at bounding box center [599, 218] width 374 height 32
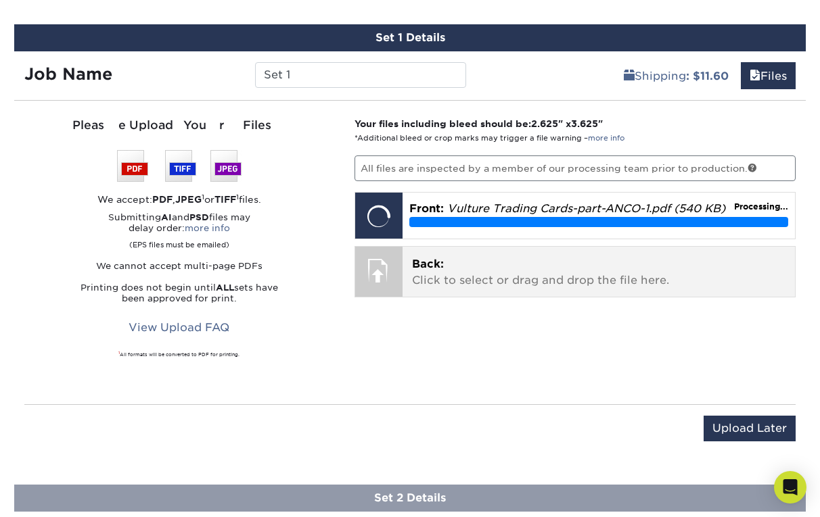
click at [499, 276] on p "Back: Click to select or drag and drop the file here." at bounding box center [599, 272] width 374 height 32
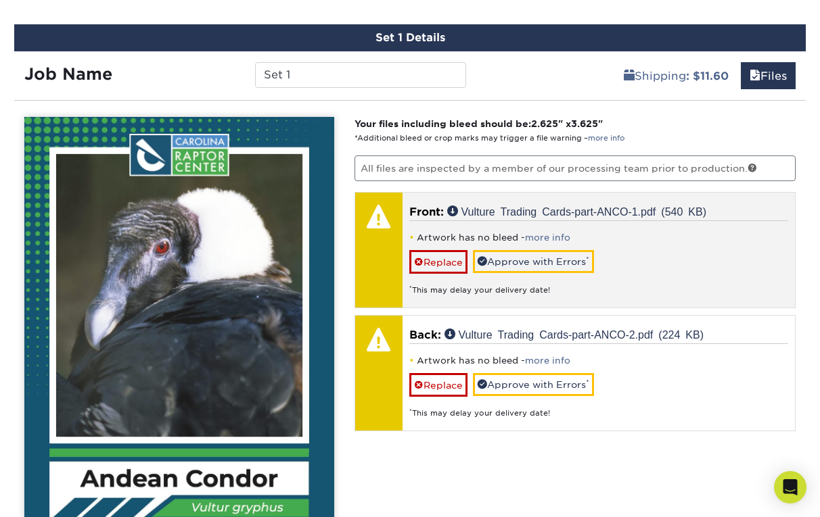
click at [463, 290] on div "* This may delay your delivery date!" at bounding box center [598, 285] width 379 height 22
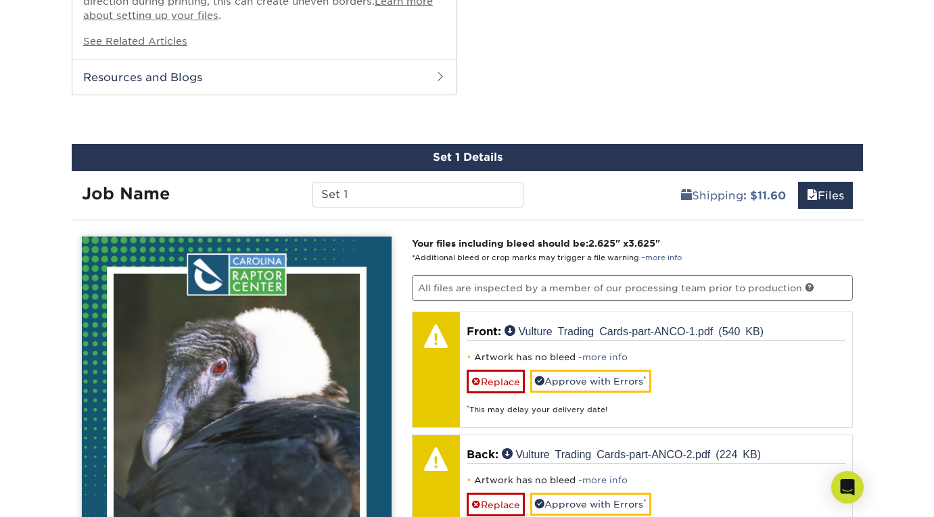
scroll to position [1186, 0]
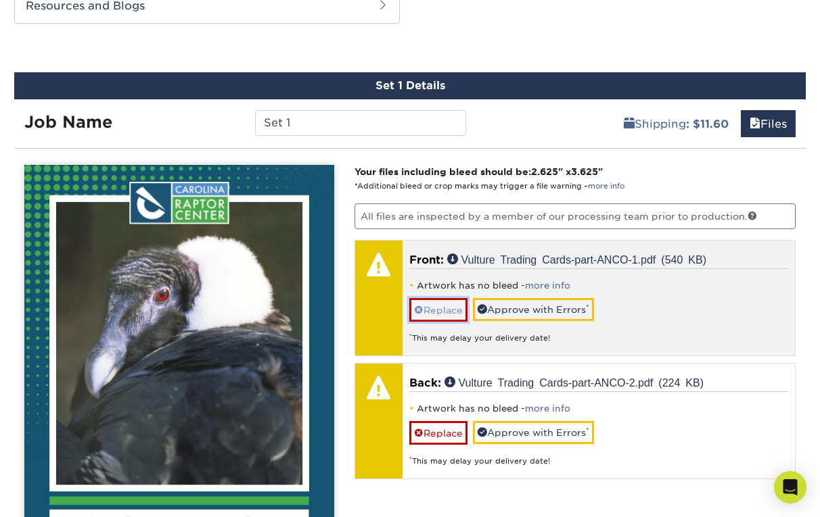
click at [451, 311] on link "Replace" at bounding box center [438, 310] width 58 height 24
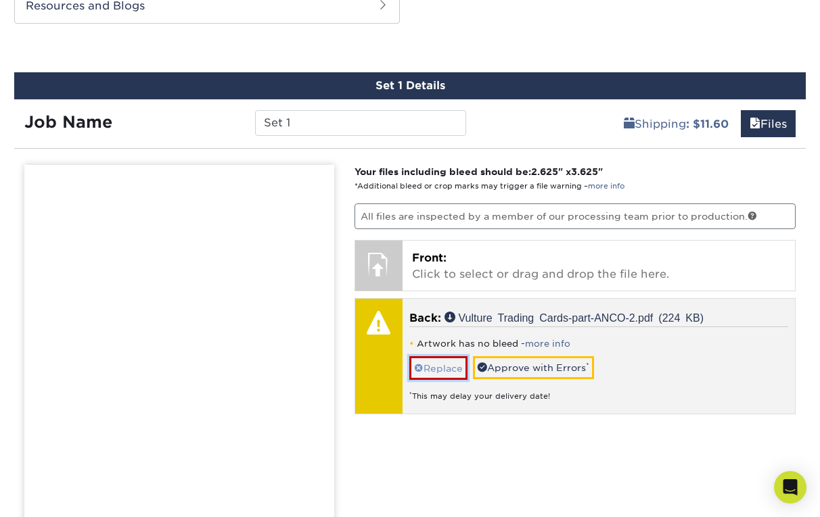
click at [446, 371] on link "Replace" at bounding box center [438, 368] width 58 height 24
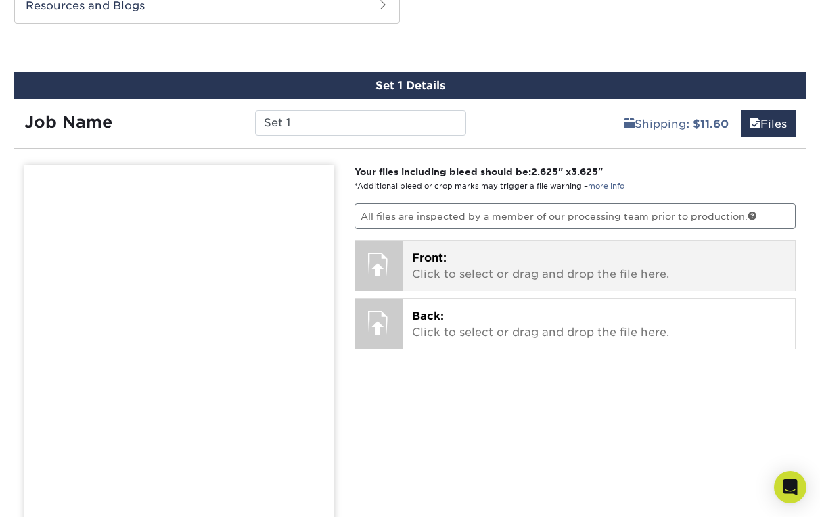
click at [428, 272] on p "Front: Click to select or drag and drop the file here." at bounding box center [599, 266] width 374 height 32
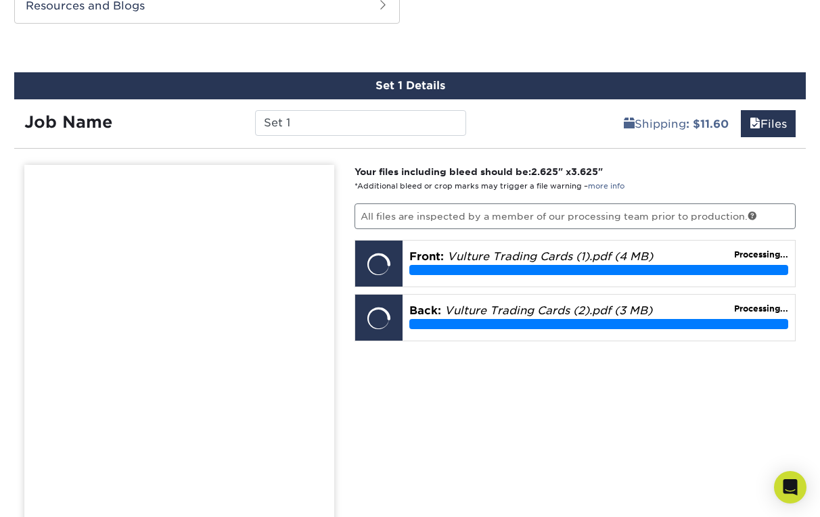
click at [563, 411] on div "Your files including bleed should be: 2.625 " x 3.625 " *Additional bleed or cr…" at bounding box center [575, 455] width 462 height 581
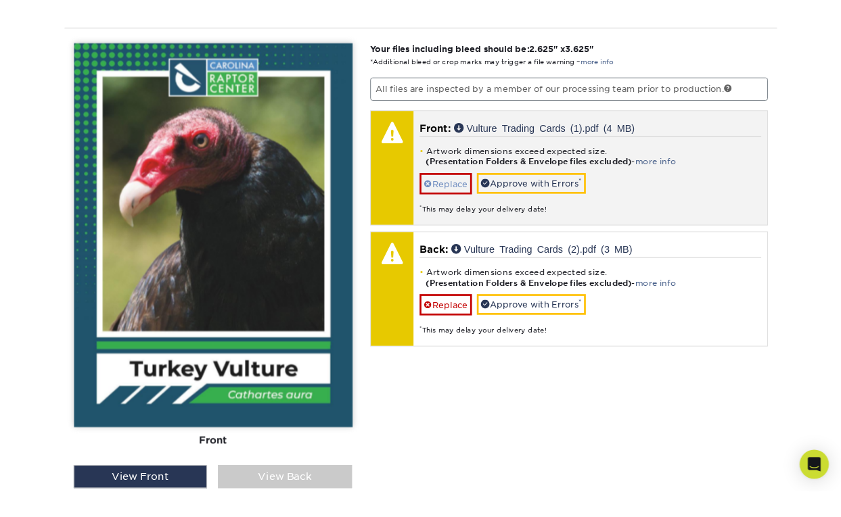
scroll to position [1336, 0]
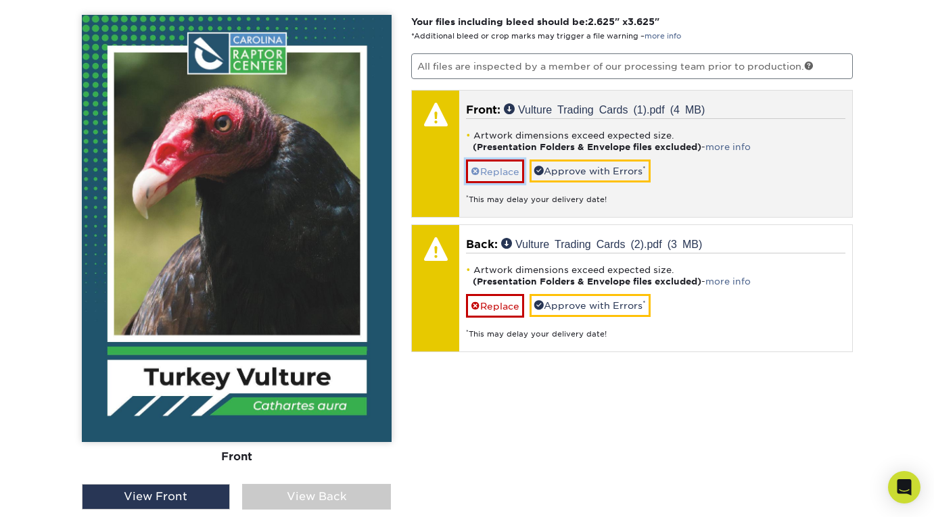
click at [490, 178] on link "Replace" at bounding box center [495, 172] width 58 height 24
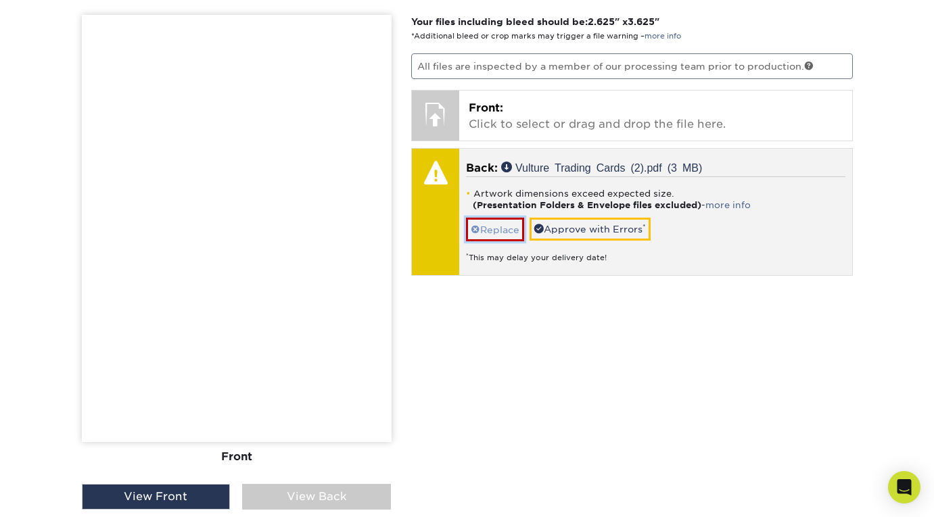
click at [488, 221] on link "Replace" at bounding box center [495, 230] width 58 height 24
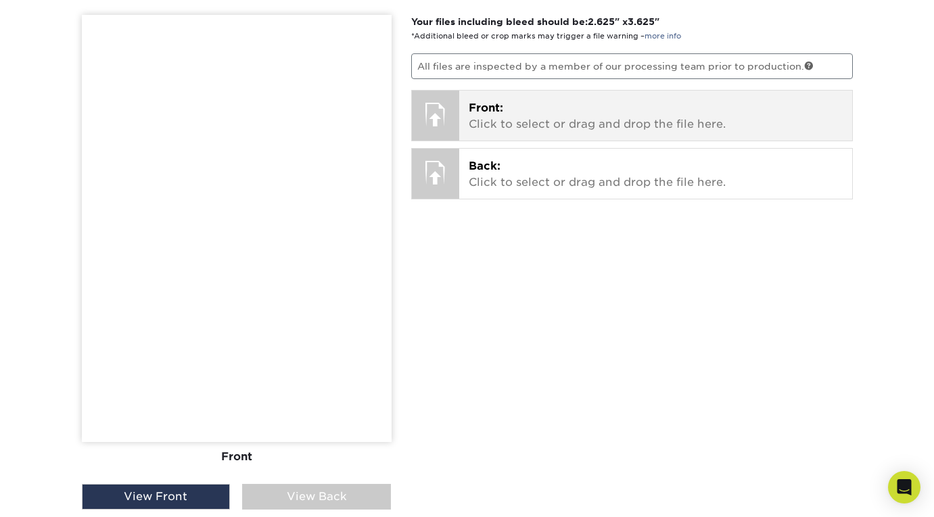
click at [519, 129] on p "Front: Click to select or drag and drop the file here." at bounding box center [656, 116] width 374 height 32
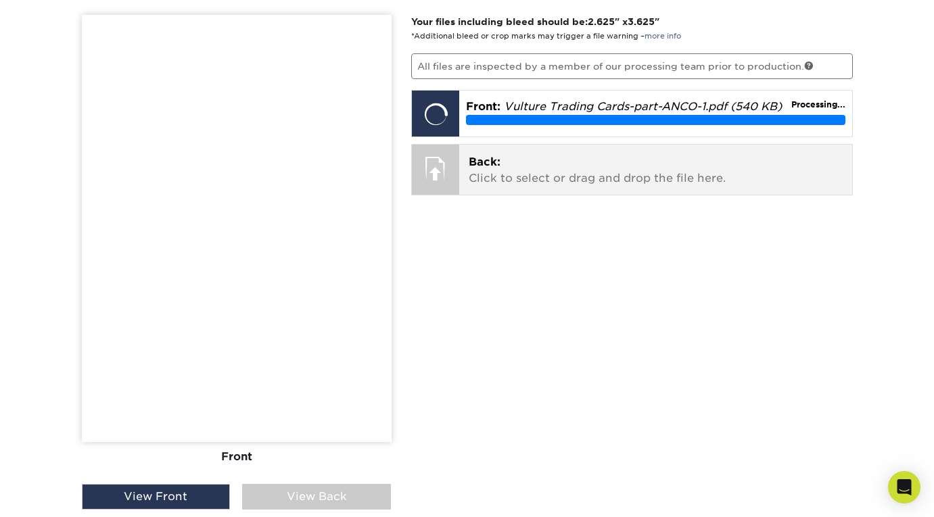
click at [479, 160] on span "Back:" at bounding box center [485, 162] width 32 height 13
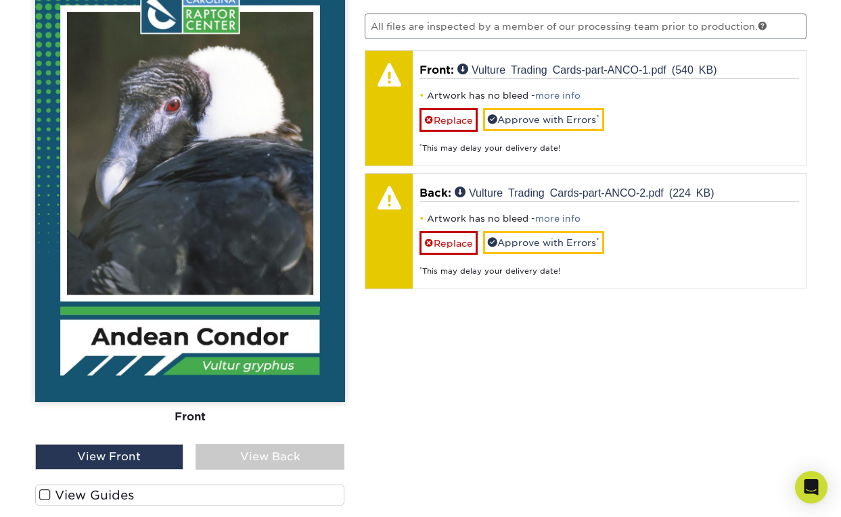
scroll to position [1381, 0]
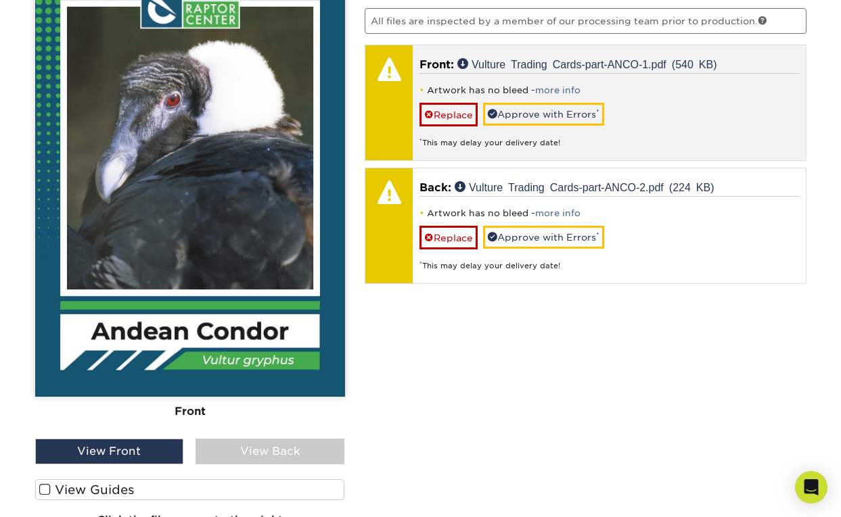
click at [532, 101] on div "Artwork has no bleed - more info Replace Approve with Errors * * This may delay…" at bounding box center [608, 111] width 379 height 76
click at [532, 111] on link "Approve with Errors *" at bounding box center [543, 114] width 121 height 23
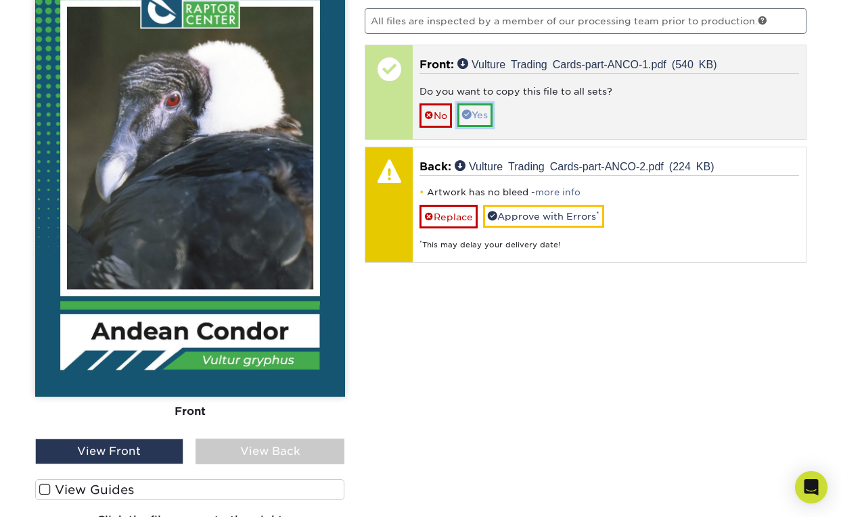
click at [491, 119] on link "Yes" at bounding box center [474, 114] width 35 height 23
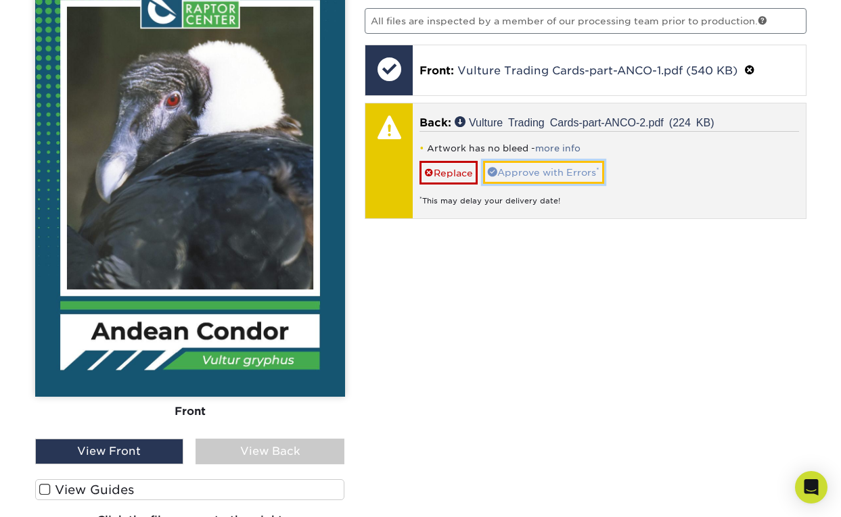
click at [531, 177] on link "Approve with Errors *" at bounding box center [543, 172] width 121 height 23
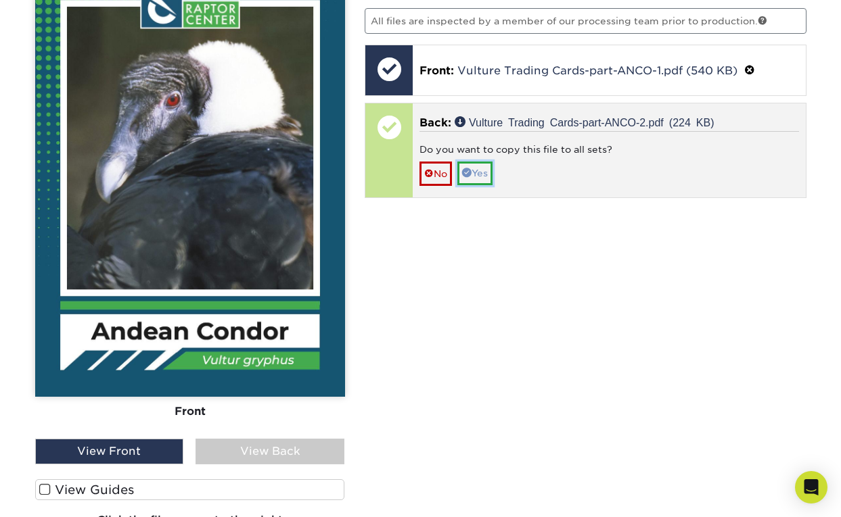
click at [471, 172] on span at bounding box center [466, 172] width 9 height 9
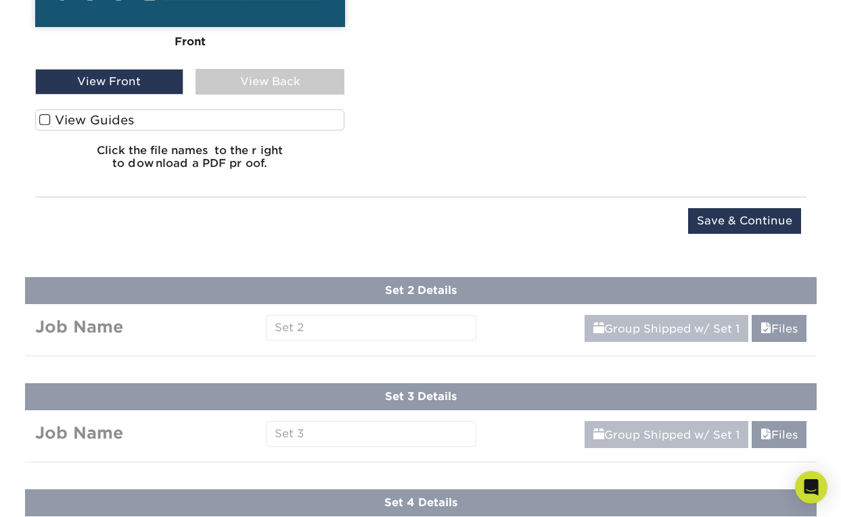
scroll to position [1993, 0]
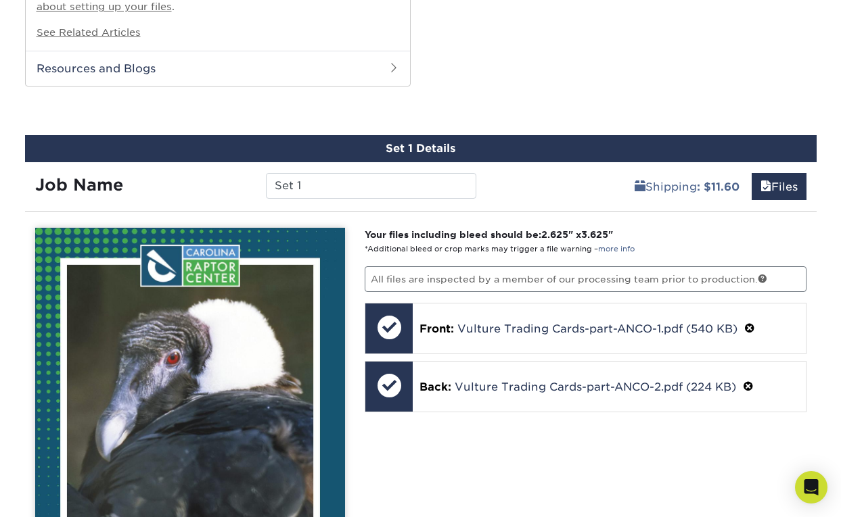
scroll to position [1031, 0]
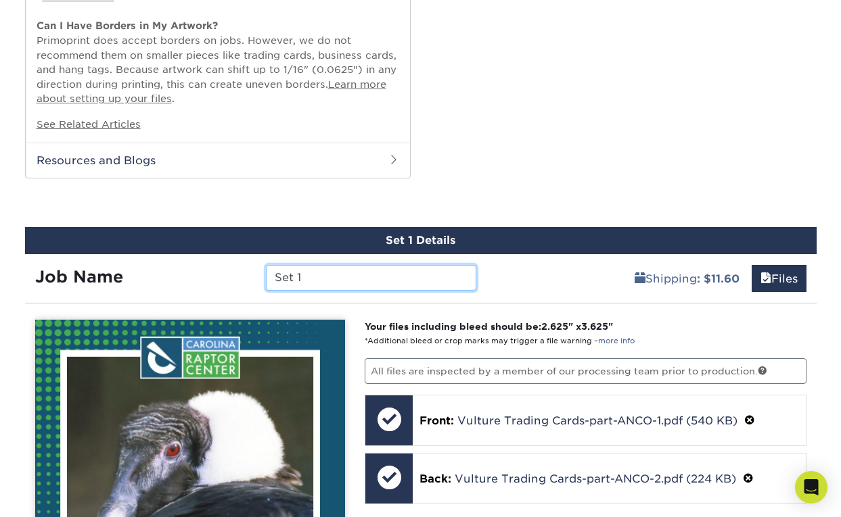
click at [342, 272] on input "Set 1" at bounding box center [371, 278] width 210 height 26
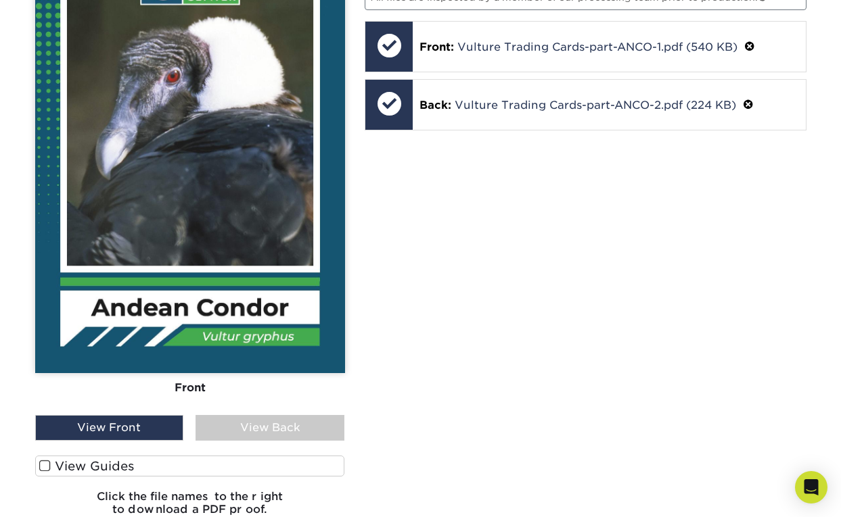
scroll to position [1425, 0]
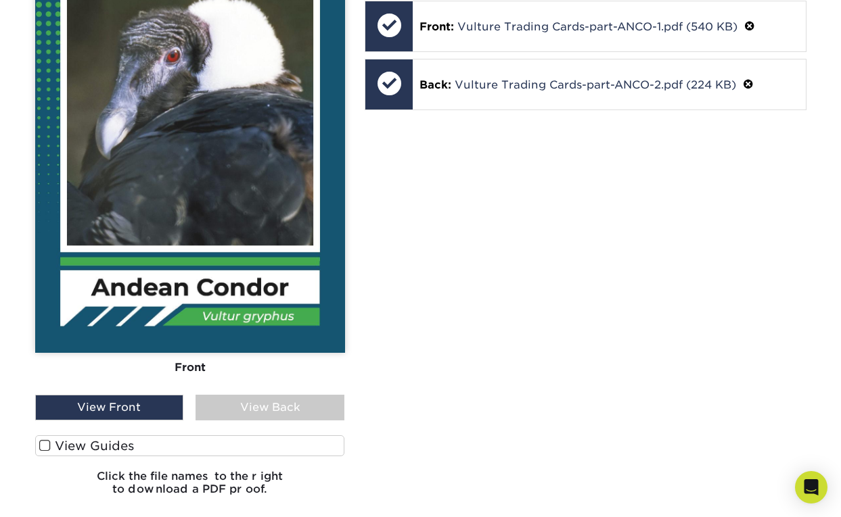
type input "ANCO"
click at [96, 444] on label "View Guides" at bounding box center [190, 446] width 310 height 21
click at [0, 0] on input "View Guides" at bounding box center [0, 0] width 0 height 0
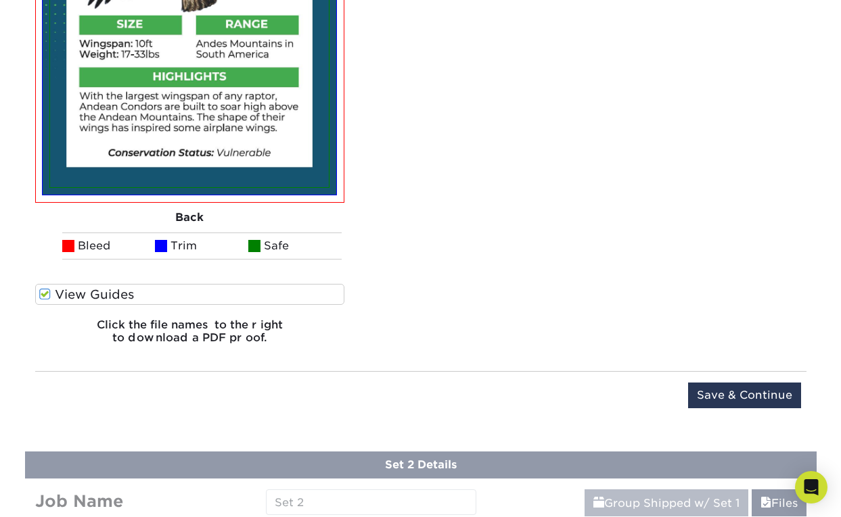
scroll to position [2096, 0]
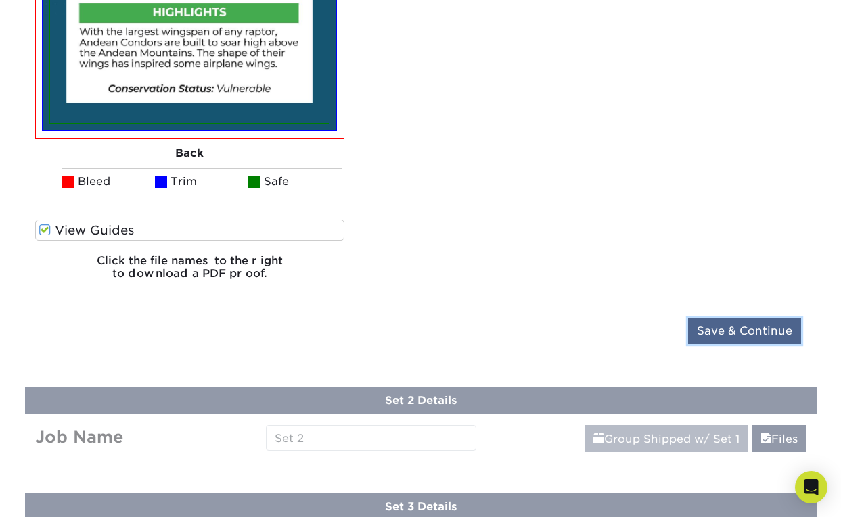
click at [563, 335] on input "Save & Continue" at bounding box center [744, 332] width 113 height 26
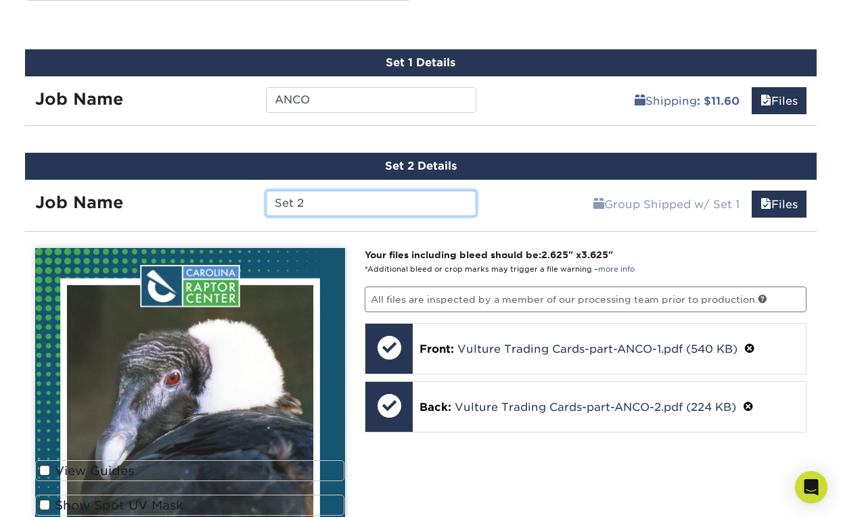
scroll to position [1227, 0]
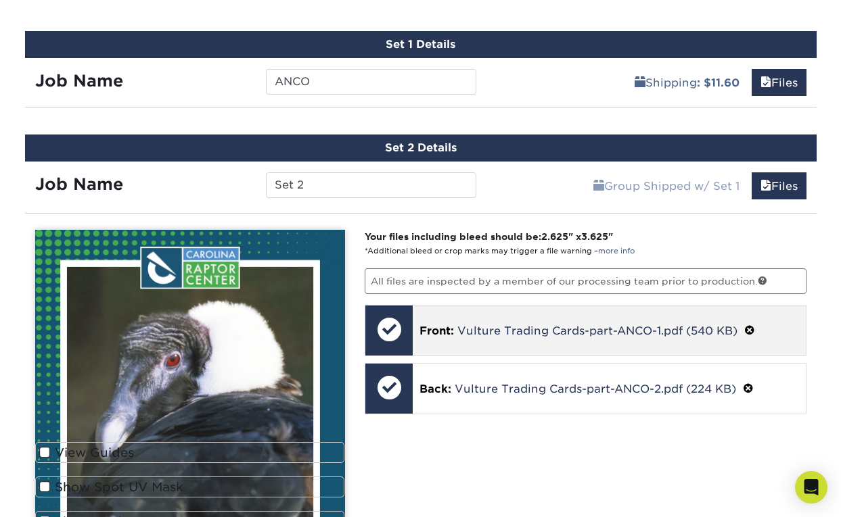
click at [563, 330] on span at bounding box center [749, 331] width 11 height 13
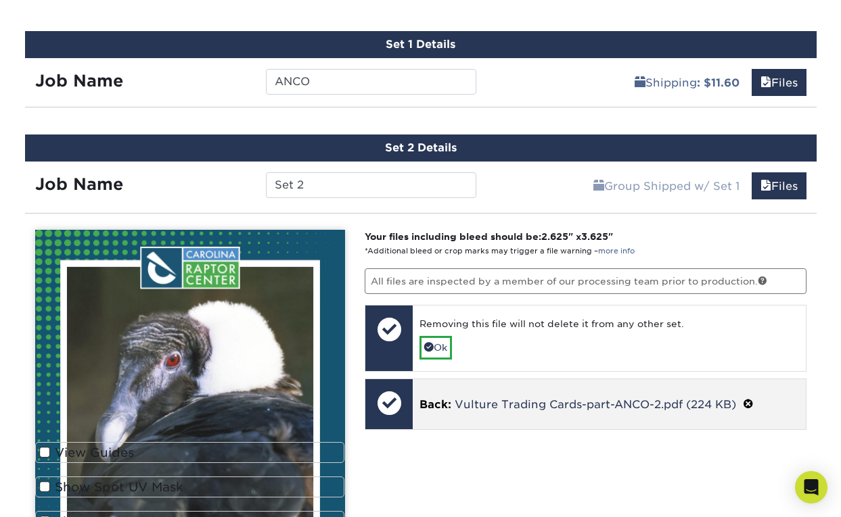
click at [563, 398] on span at bounding box center [748, 404] width 11 height 13
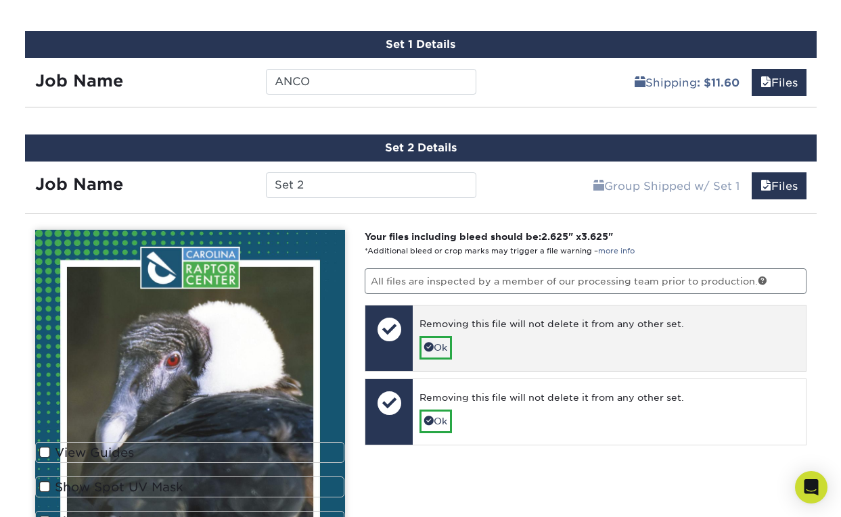
click at [442, 333] on div "Removing this file will not delete it from any other set." at bounding box center [608, 326] width 379 height 19
click at [442, 344] on link "Ok" at bounding box center [435, 347] width 32 height 23
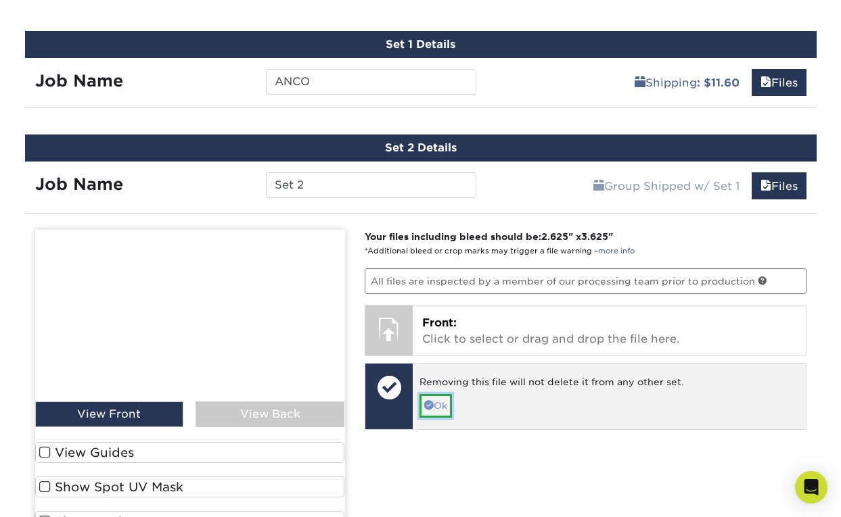
click at [437, 402] on link "Ok" at bounding box center [435, 405] width 32 height 23
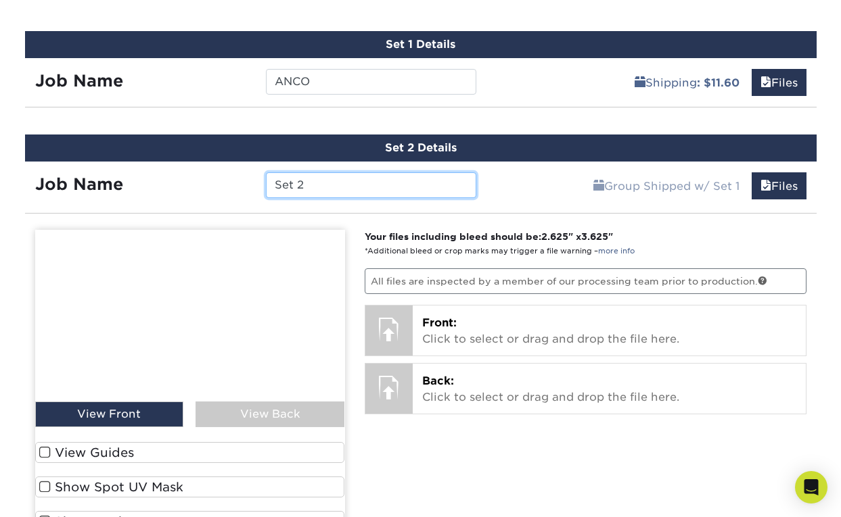
click at [386, 180] on input "Set 2" at bounding box center [371, 185] width 210 height 26
type input "HOVU"
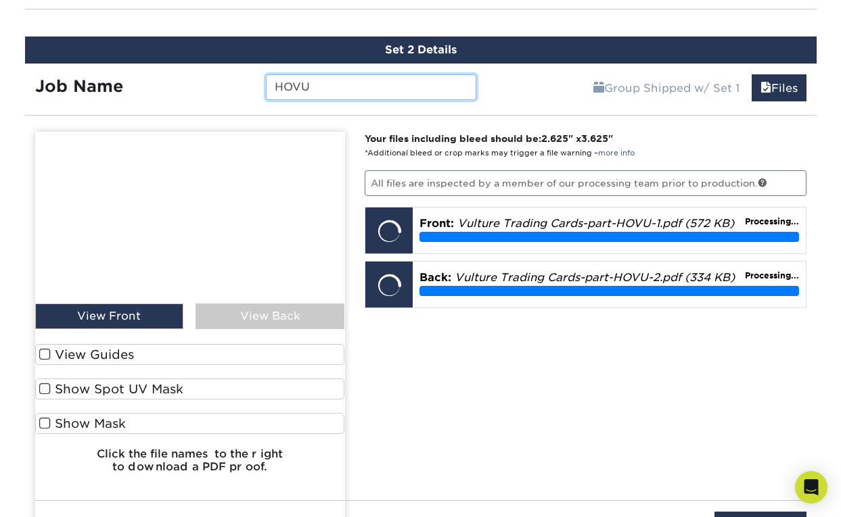
scroll to position [1329, 0]
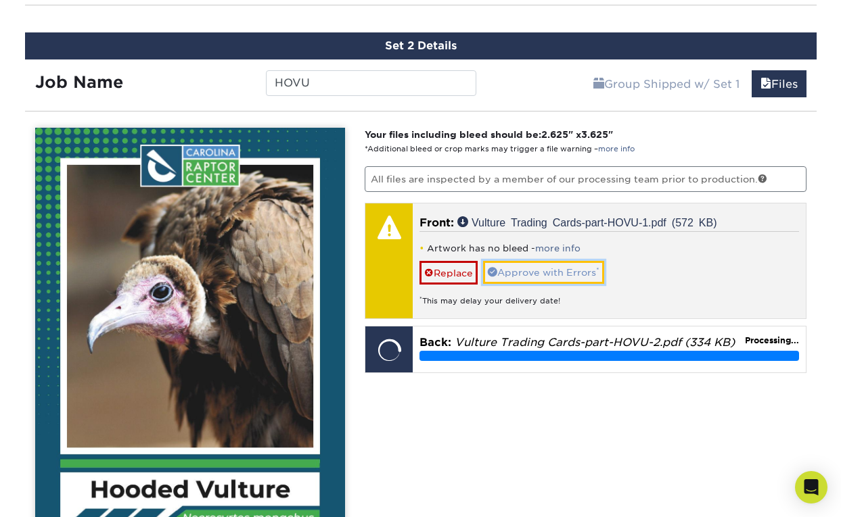
click at [532, 271] on link "Approve with Errors *" at bounding box center [543, 272] width 121 height 23
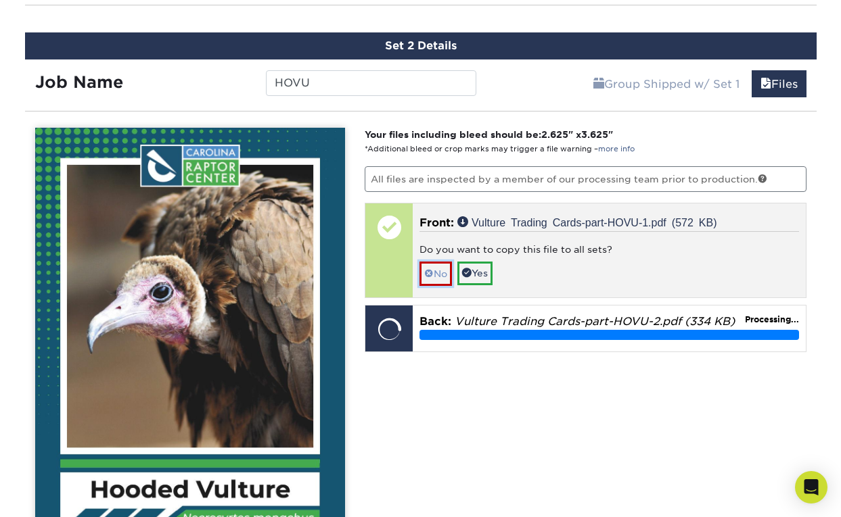
click at [435, 275] on link "No" at bounding box center [435, 274] width 32 height 24
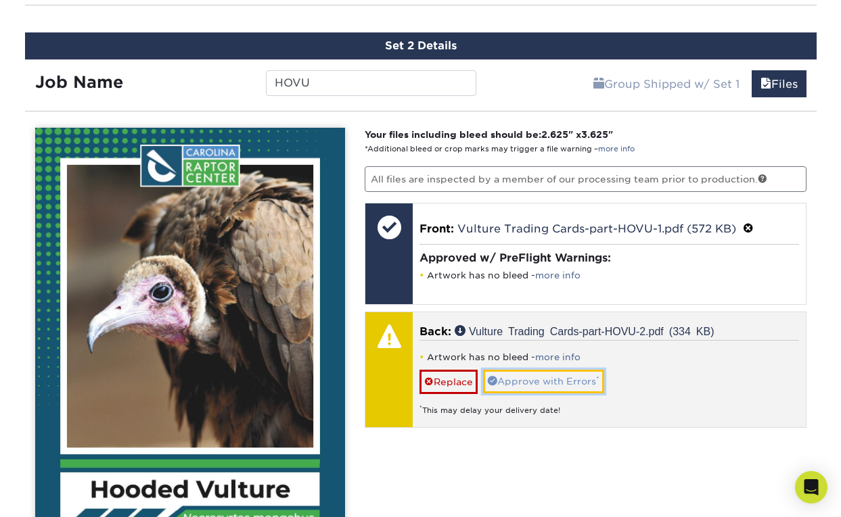
click at [557, 380] on link "Approve with Errors *" at bounding box center [543, 381] width 121 height 23
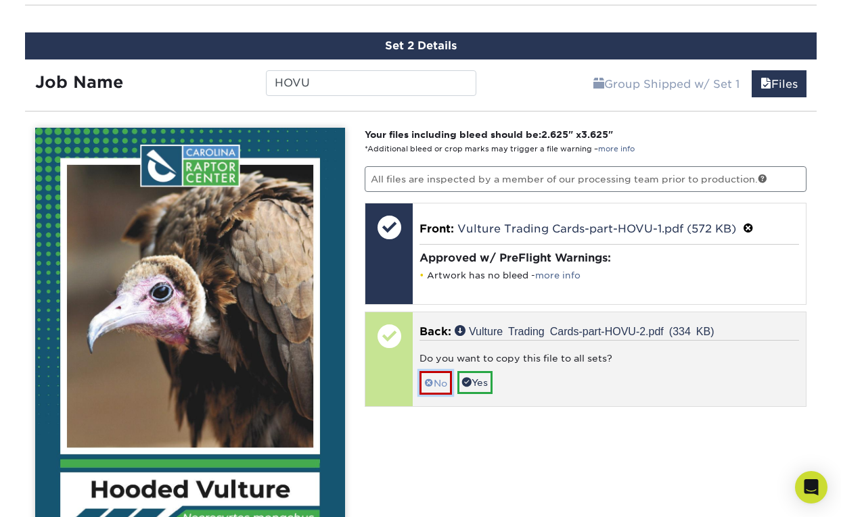
click at [434, 374] on link "No" at bounding box center [435, 383] width 32 height 24
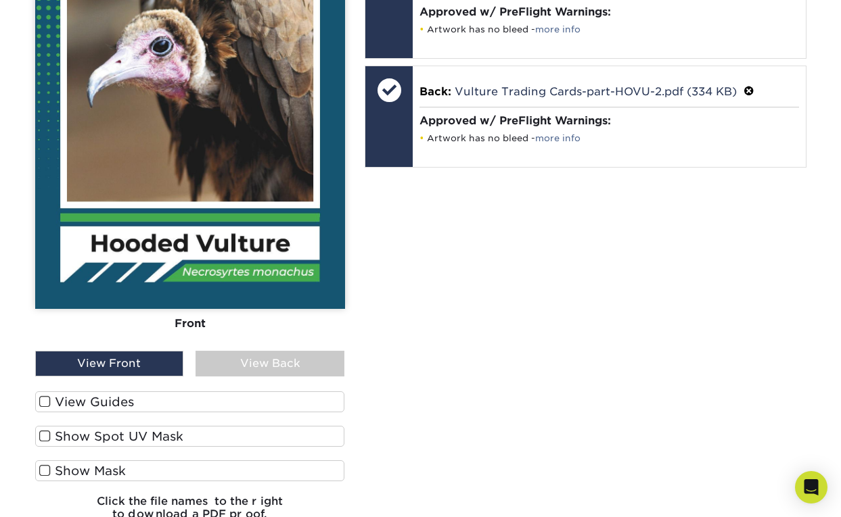
scroll to position [1578, 0]
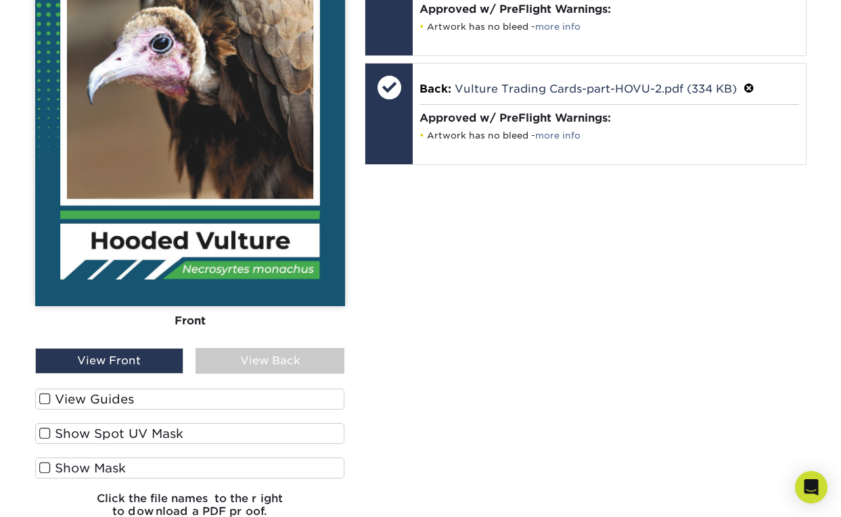
drag, startPoint x: 263, startPoint y: 361, endPoint x: 158, endPoint y: 386, distance: 108.3
click at [160, 386] on div "Front Back View Front View Back Front Back" at bounding box center [190, 204] width 310 height 650
click at [106, 396] on label "View Guides" at bounding box center [190, 399] width 310 height 21
click at [0, 0] on input "View Guides" at bounding box center [0, 0] width 0 height 0
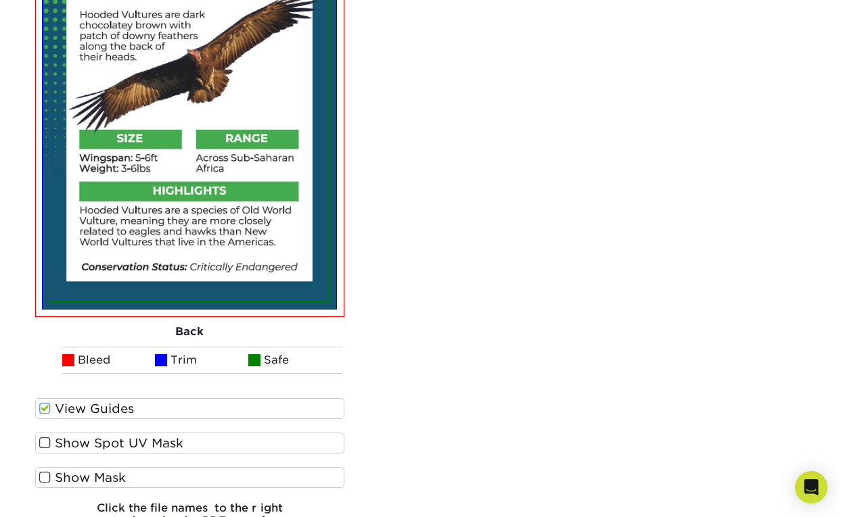
click at [86, 407] on label "View Guides" at bounding box center [190, 408] width 310 height 21
click at [0, 0] on input "View Guides" at bounding box center [0, 0] width 0 height 0
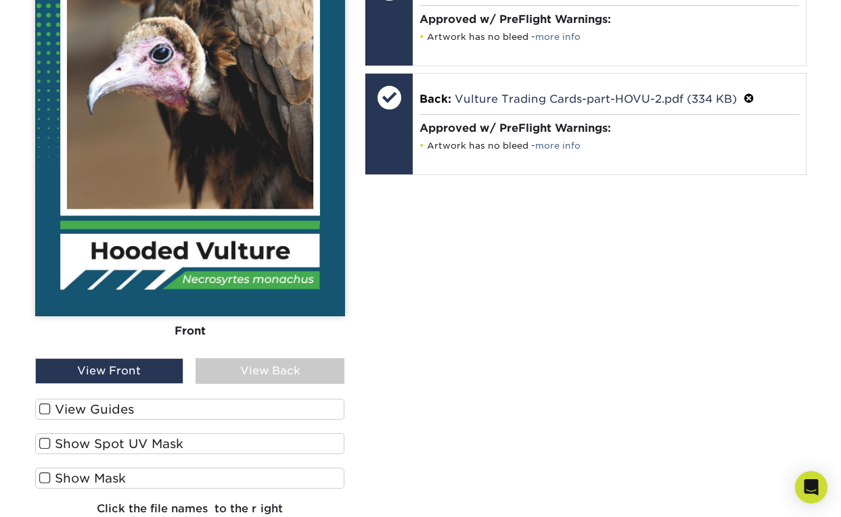
click at [88, 450] on label "Show Spot UV Mask" at bounding box center [190, 444] width 310 height 21
click at [0, 0] on input "Show Spot UV Mask" at bounding box center [0, 0] width 0 height 0
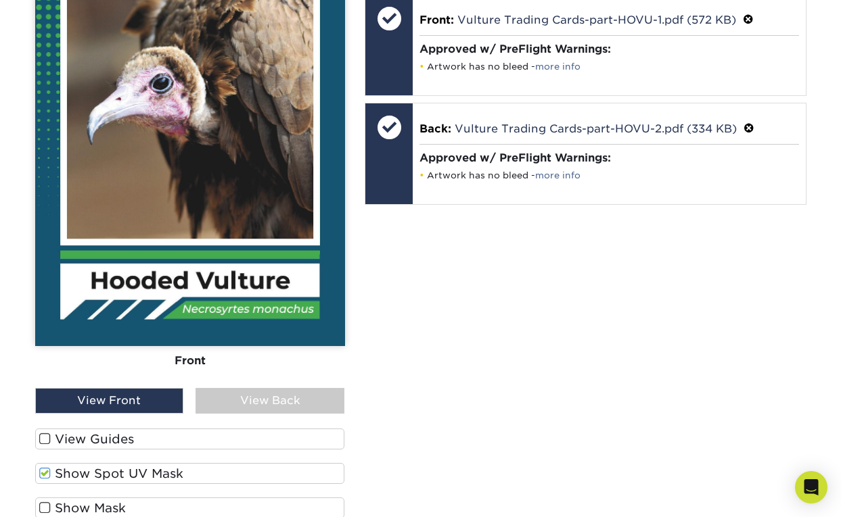
scroll to position [1560, 0]
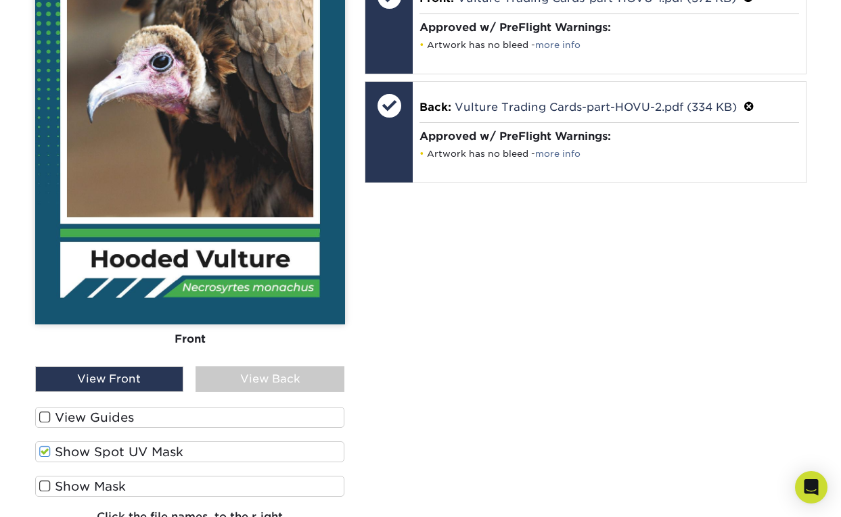
click at [244, 379] on div "View Back" at bounding box center [269, 380] width 149 height 26
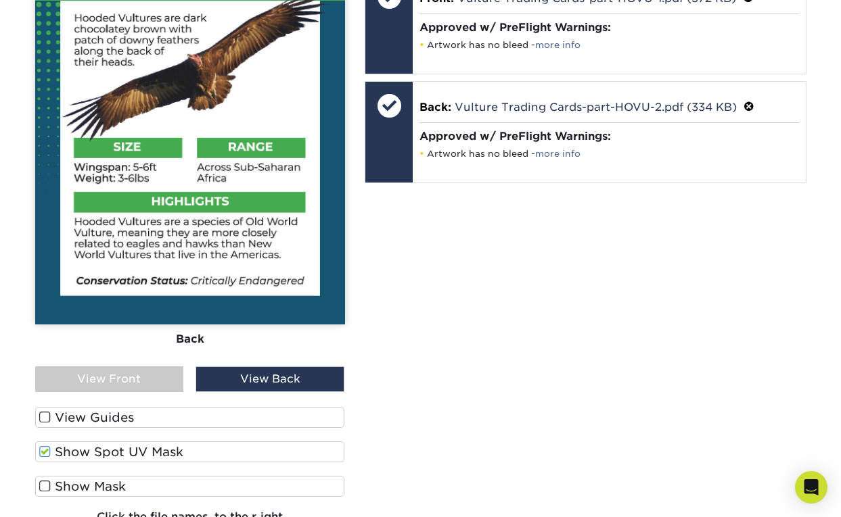
click at [140, 372] on div "View Front" at bounding box center [109, 380] width 149 height 26
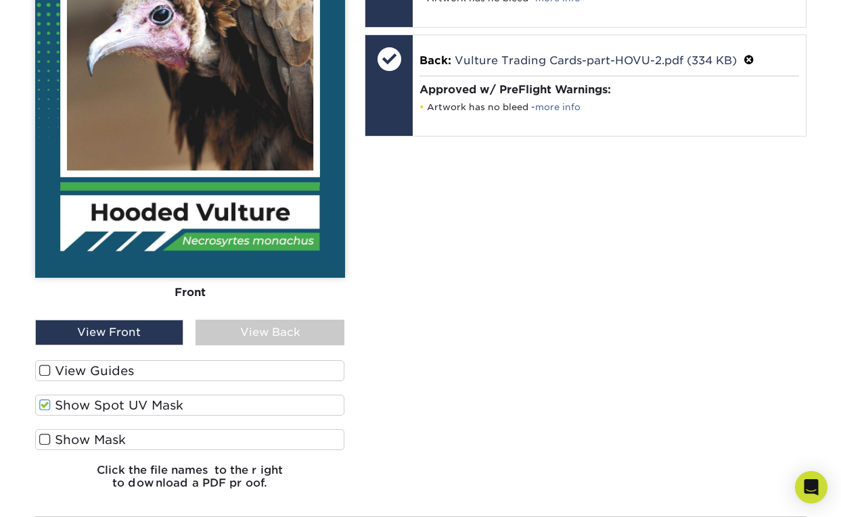
scroll to position [1599, 0]
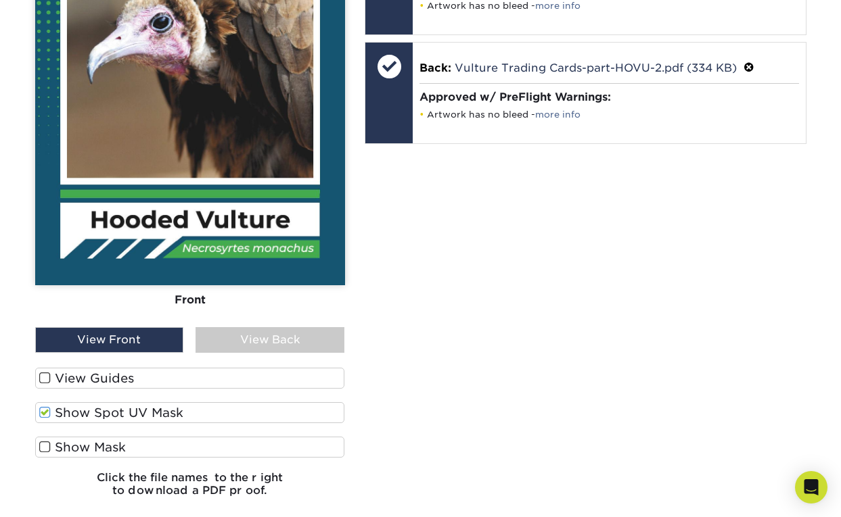
click at [97, 449] on label "Show Mask" at bounding box center [190, 447] width 310 height 21
click at [0, 0] on input "Show Mask" at bounding box center [0, 0] width 0 height 0
click at [114, 411] on label "Show Spot UV Mask" at bounding box center [190, 412] width 310 height 21
click at [0, 0] on input "Show Spot UV Mask" at bounding box center [0, 0] width 0 height 0
click at [114, 444] on label "Show Mask" at bounding box center [190, 447] width 310 height 21
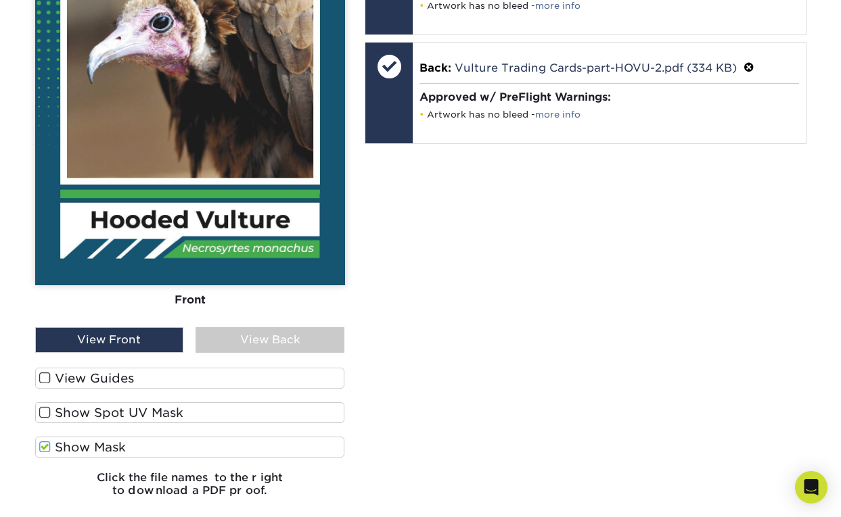
click at [0, 0] on input "Show Mask" at bounding box center [0, 0] width 0 height 0
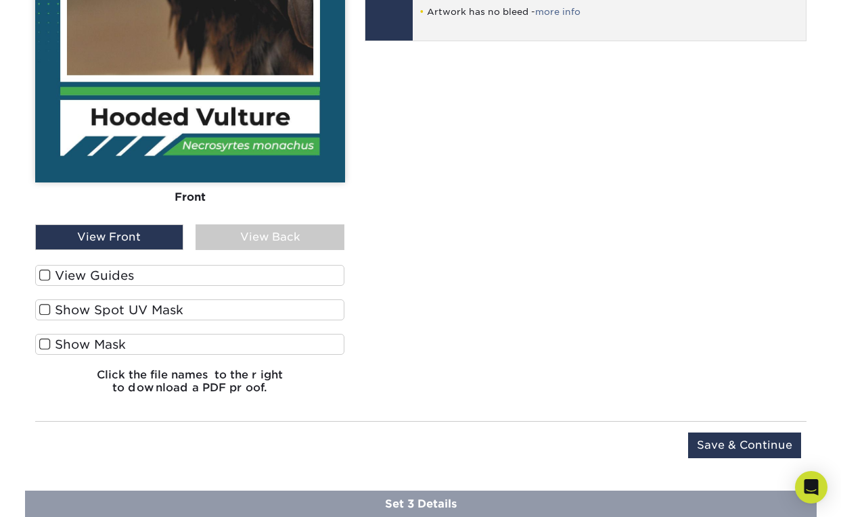
scroll to position [1805, 0]
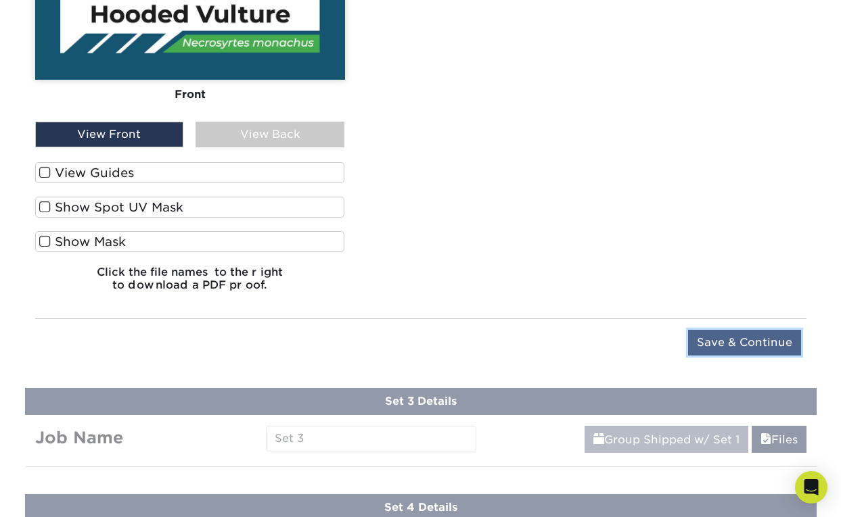
click at [563, 330] on input "Save & Continue" at bounding box center [744, 343] width 113 height 26
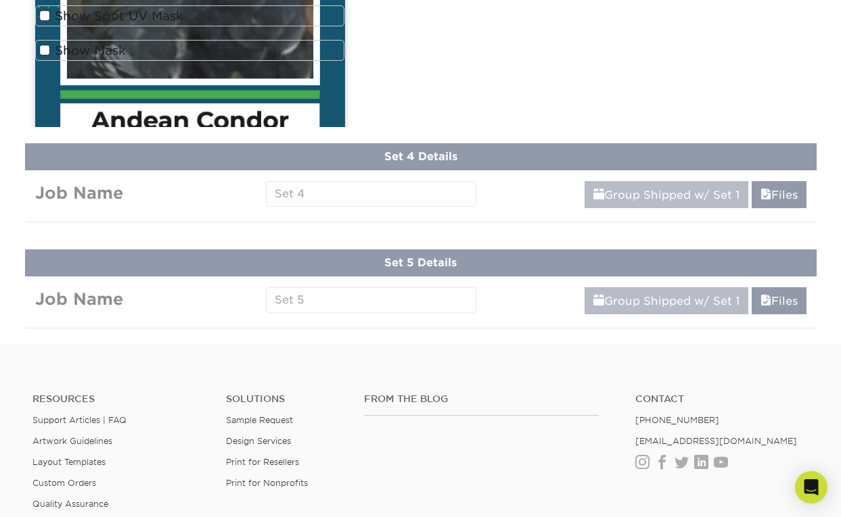
scroll to position [1259, 0]
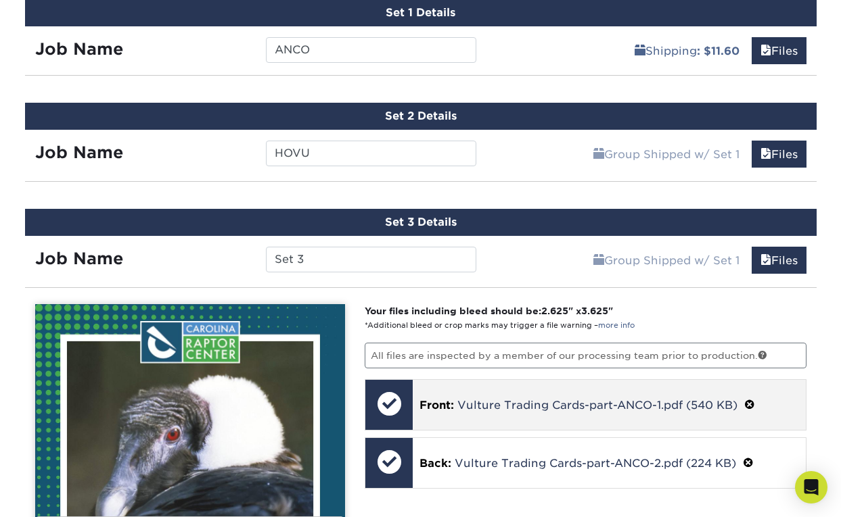
click at [563, 404] on span at bounding box center [749, 405] width 11 height 13
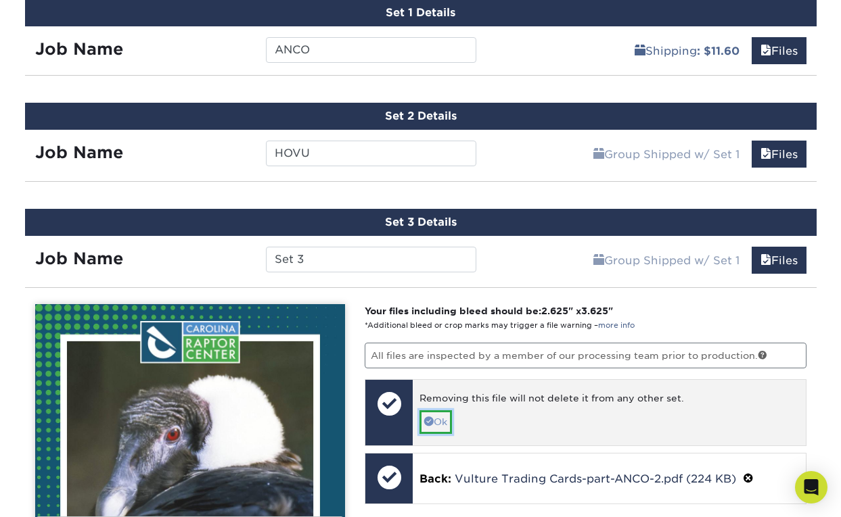
click at [442, 425] on link "Ok" at bounding box center [435, 422] width 32 height 23
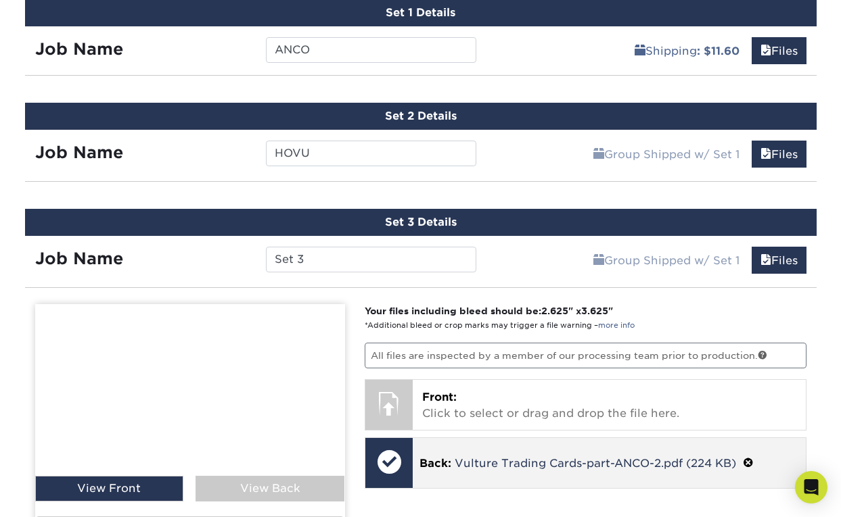
click at [563, 464] on span at bounding box center [748, 463] width 11 height 13
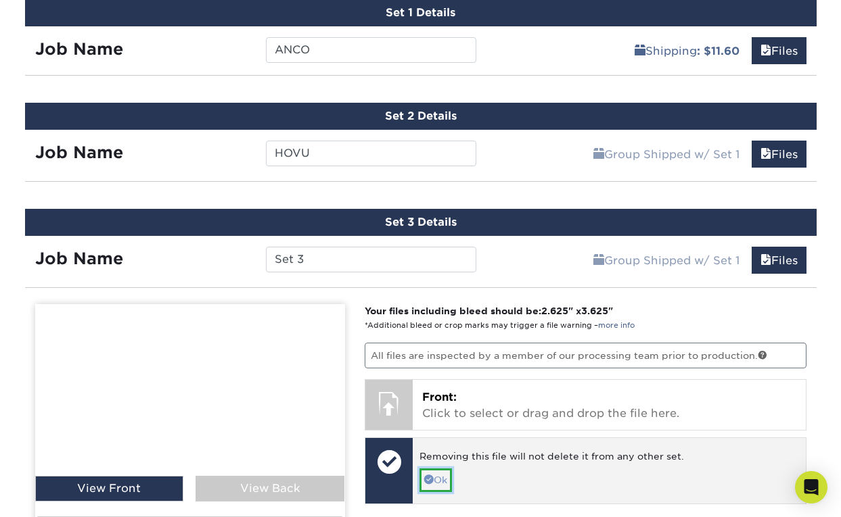
click at [442, 479] on link "Ok" at bounding box center [435, 480] width 32 height 23
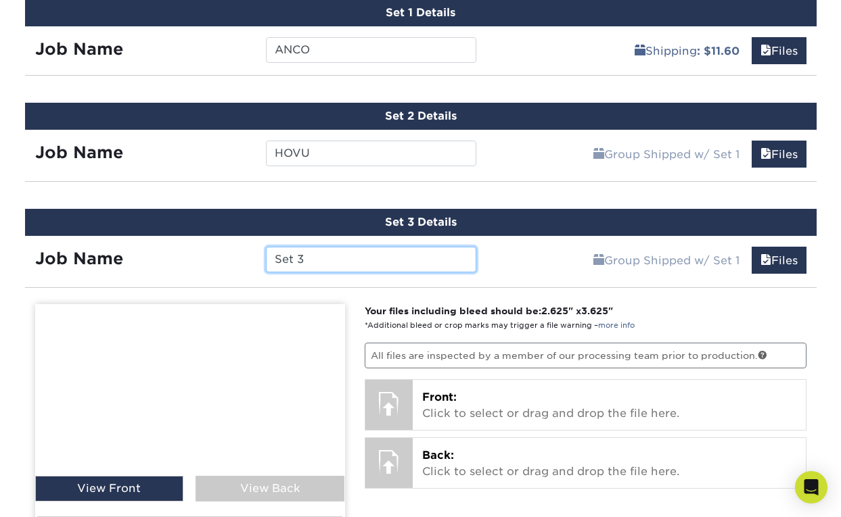
click at [375, 265] on input "Set 3" at bounding box center [371, 260] width 210 height 26
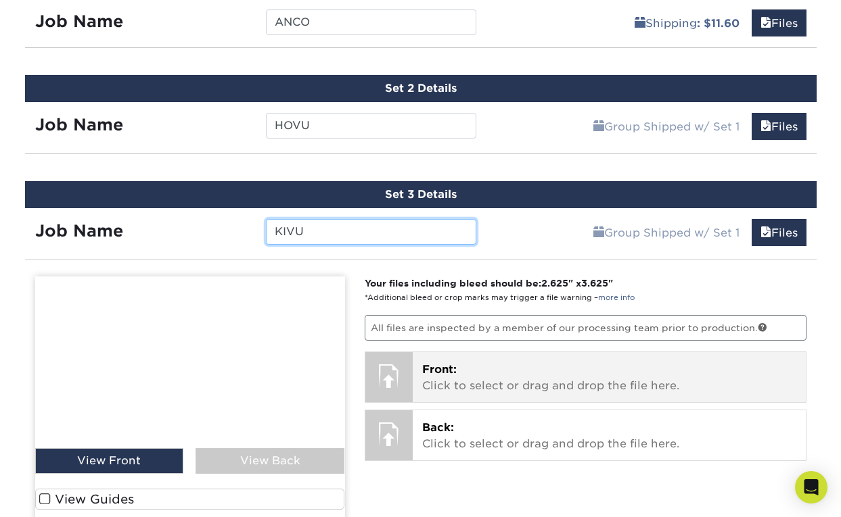
scroll to position [1314, 0]
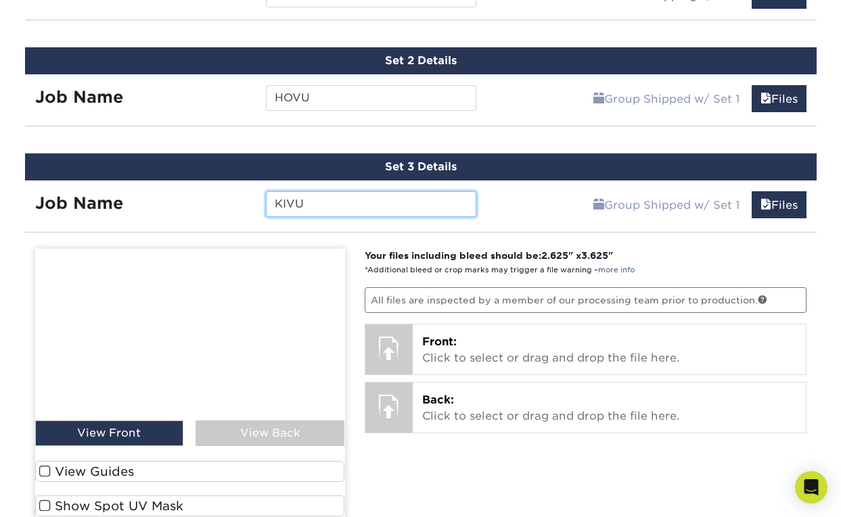
type input "KIVU"
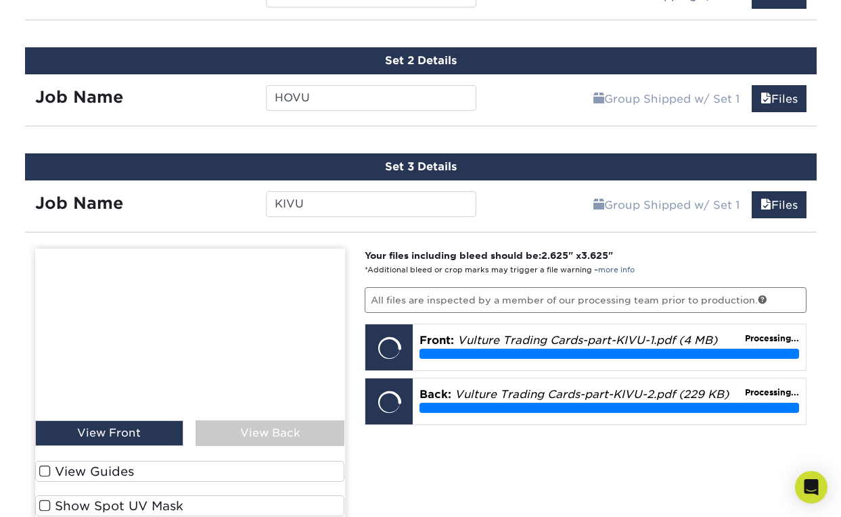
click at [563, 465] on div "Your files including bleed should be: 2.625 " x 3.625 " *Additional bleed or cr…" at bounding box center [585, 425] width 462 height 352
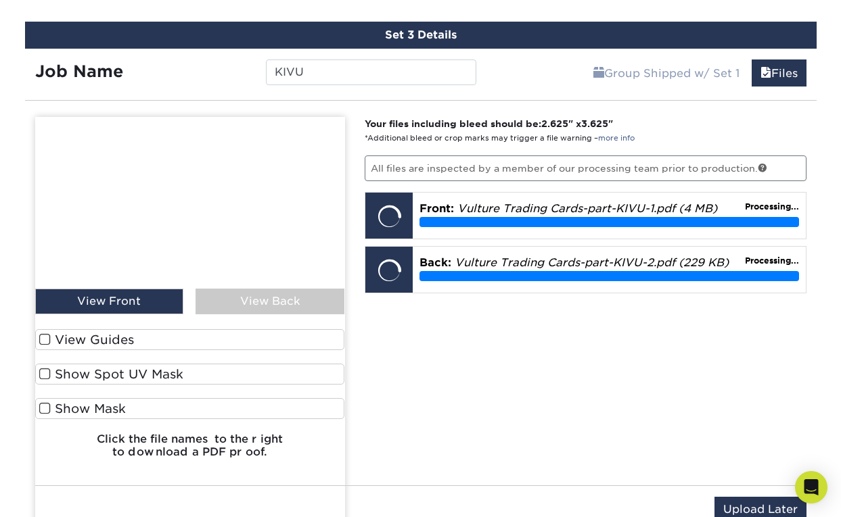
scroll to position [1451, 0]
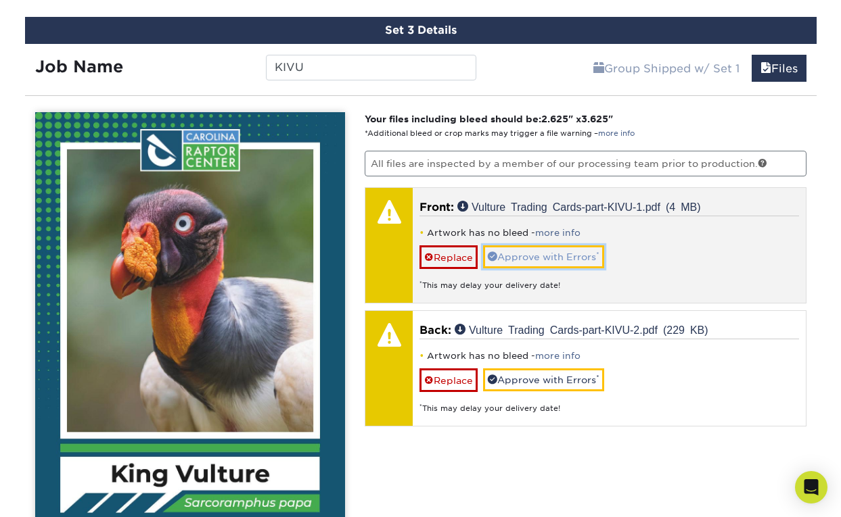
click at [563, 255] on link "Approve with Errors *" at bounding box center [543, 257] width 121 height 23
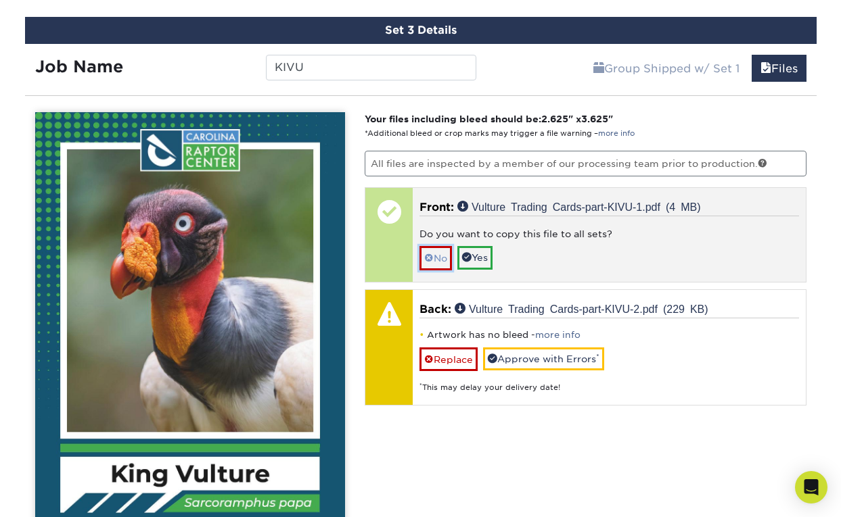
click at [434, 261] on link "No" at bounding box center [435, 258] width 32 height 24
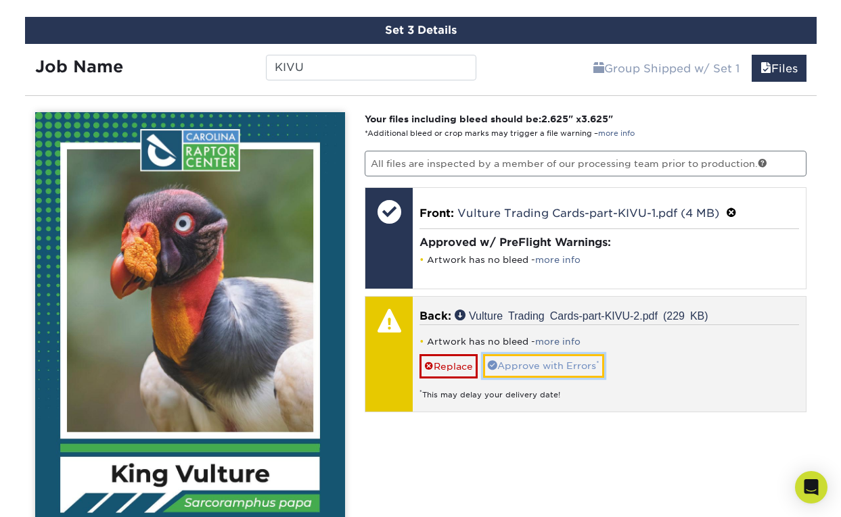
click at [541, 361] on link "Approve with Errors *" at bounding box center [543, 365] width 121 height 23
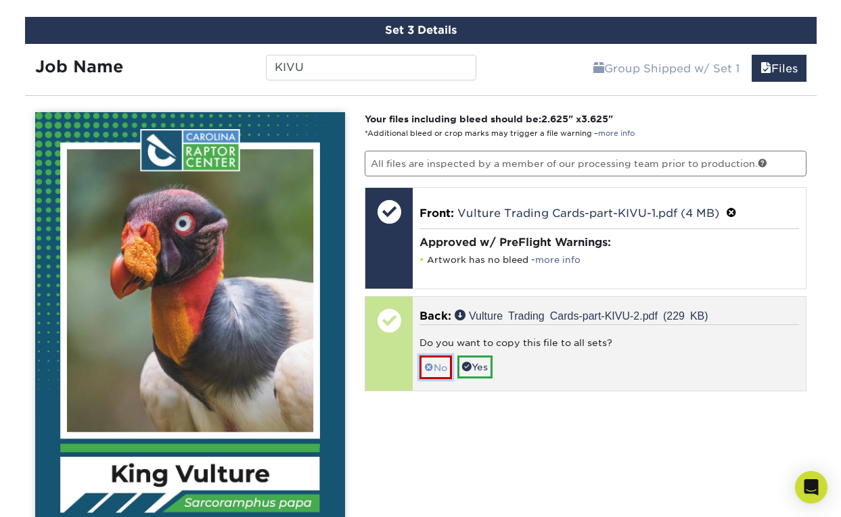
click at [430, 367] on span at bounding box center [428, 368] width 9 height 11
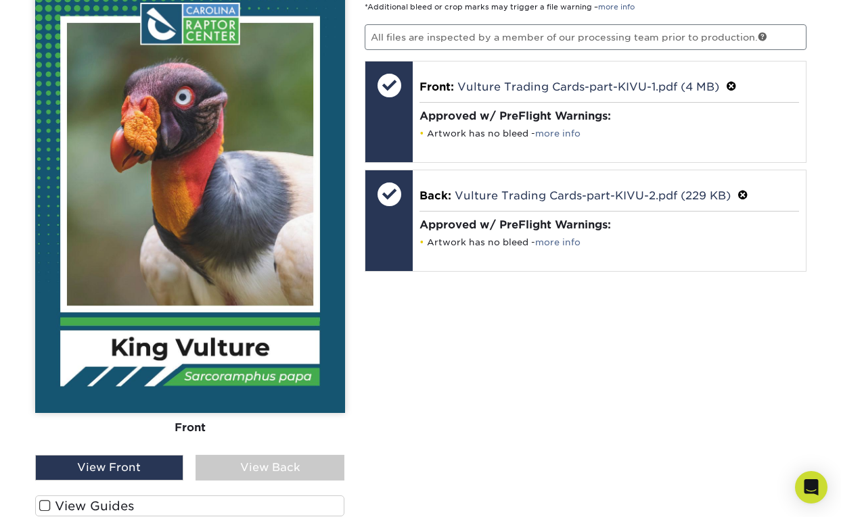
scroll to position [1576, 0]
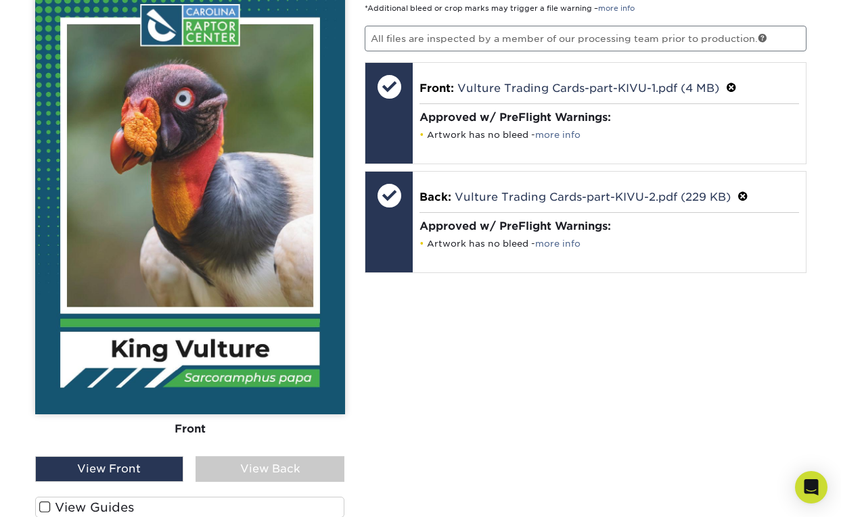
click at [260, 471] on div "View Back" at bounding box center [269, 470] width 149 height 26
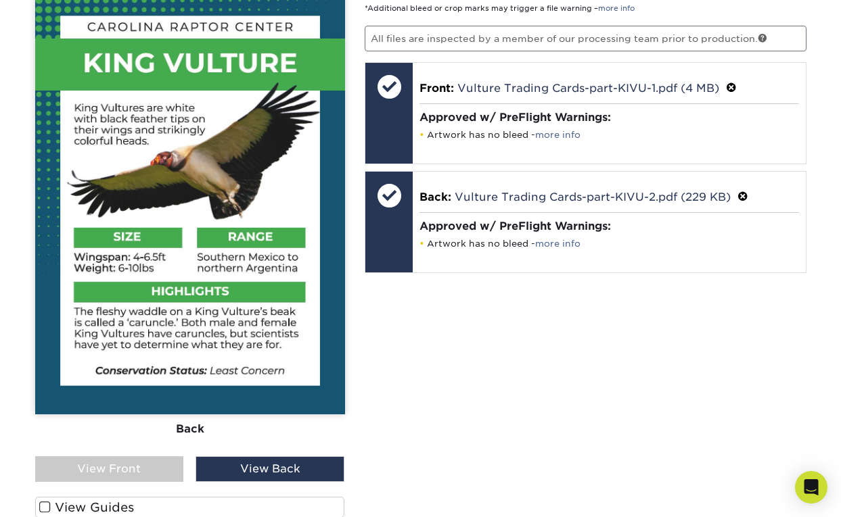
click at [146, 465] on div "View Front" at bounding box center [109, 470] width 149 height 26
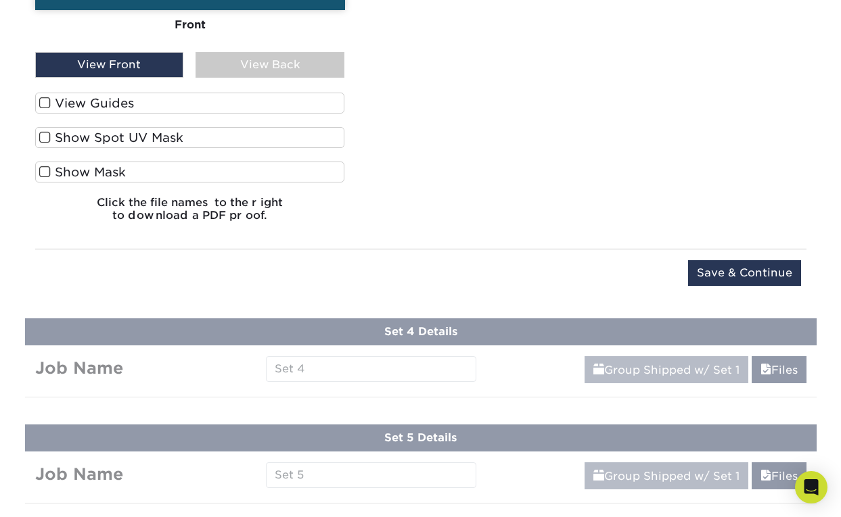
scroll to position [2050, 0]
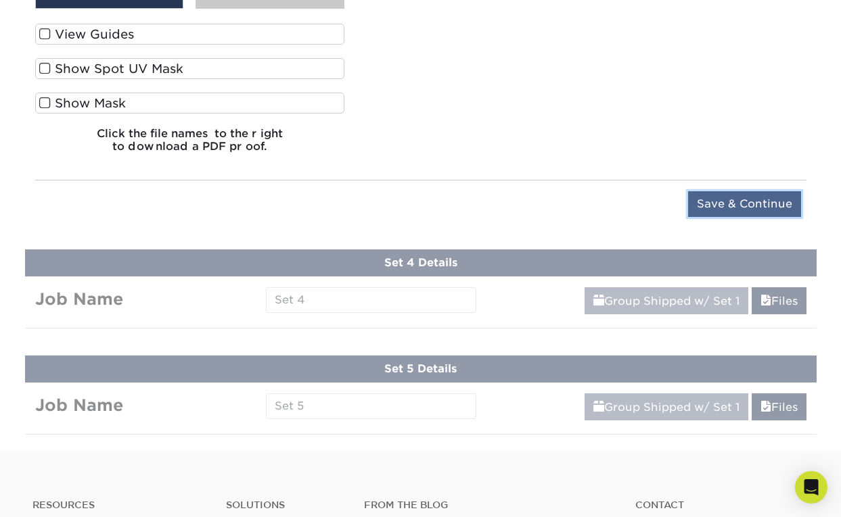
click at [563, 203] on input "Save & Continue" at bounding box center [744, 204] width 113 height 26
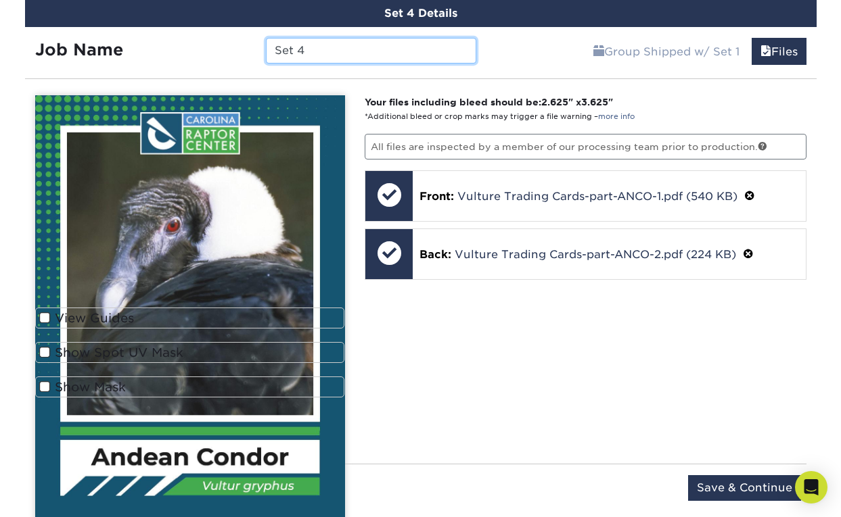
scroll to position [1575, 0]
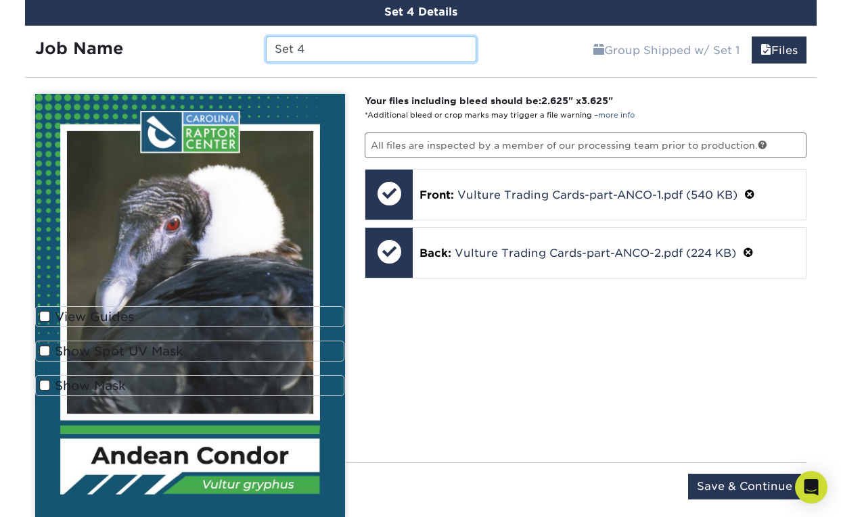
click at [320, 58] on input "Set 4" at bounding box center [371, 50] width 210 height 26
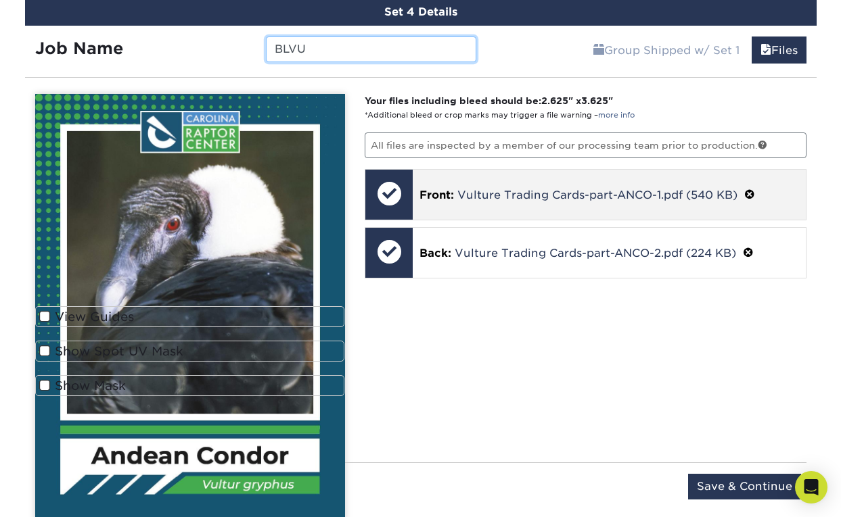
type input "BLVU"
click at [563, 195] on span at bounding box center [749, 195] width 11 height 13
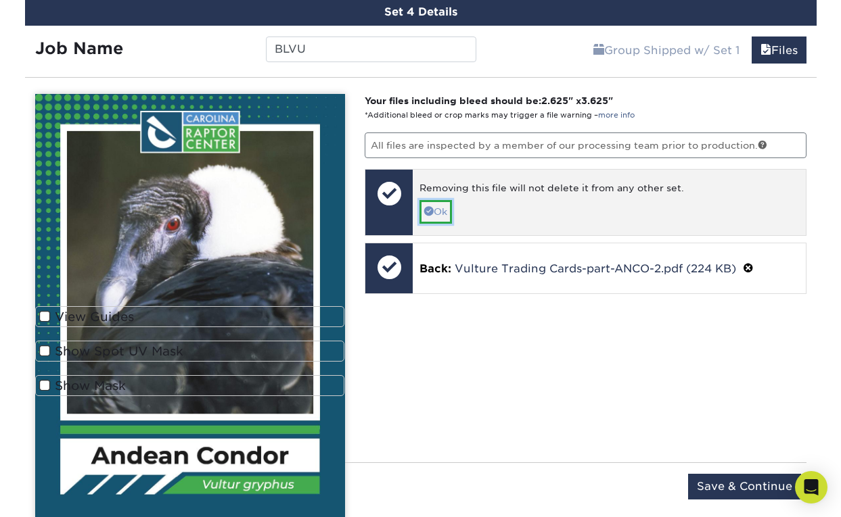
click at [452, 219] on link "Ok" at bounding box center [435, 211] width 32 height 23
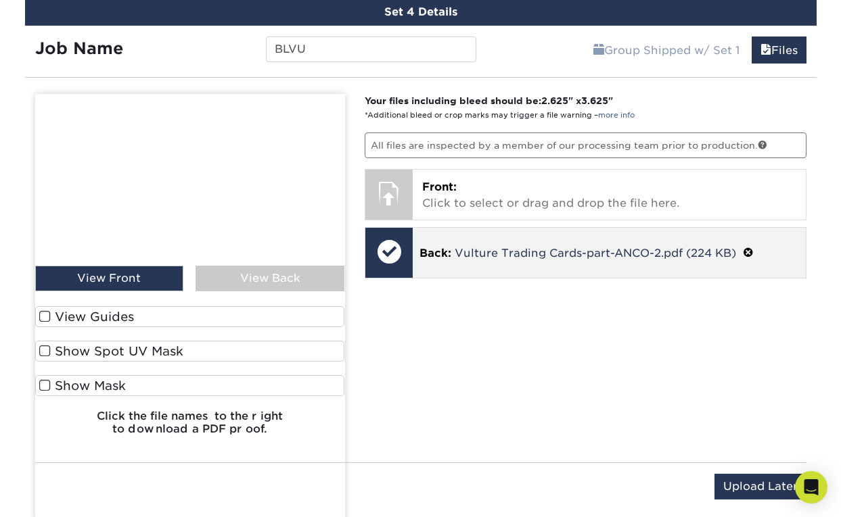
click at [563, 251] on span at bounding box center [748, 253] width 11 height 13
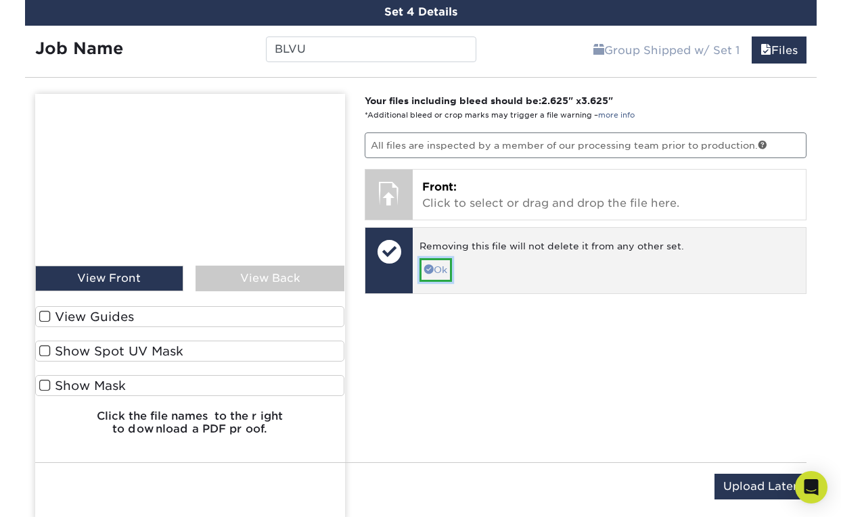
click at [448, 268] on link "Ok" at bounding box center [435, 269] width 32 height 23
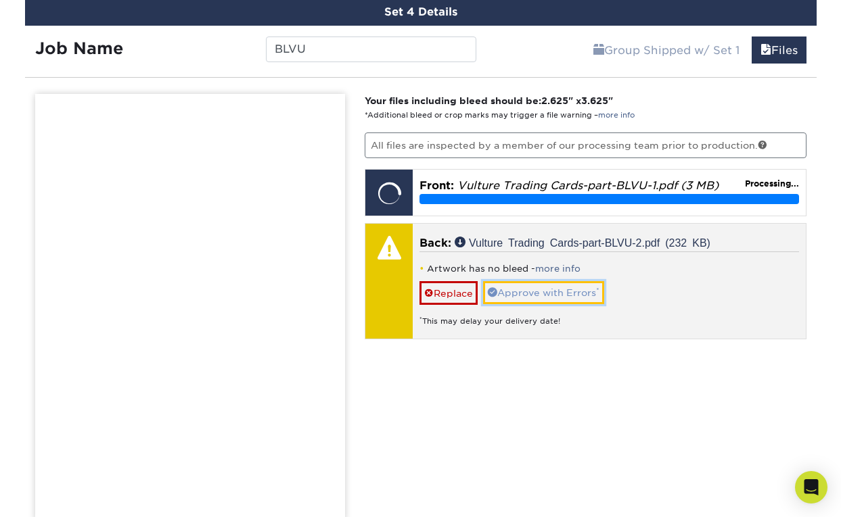
click at [517, 294] on link "Approve with Errors *" at bounding box center [543, 292] width 121 height 23
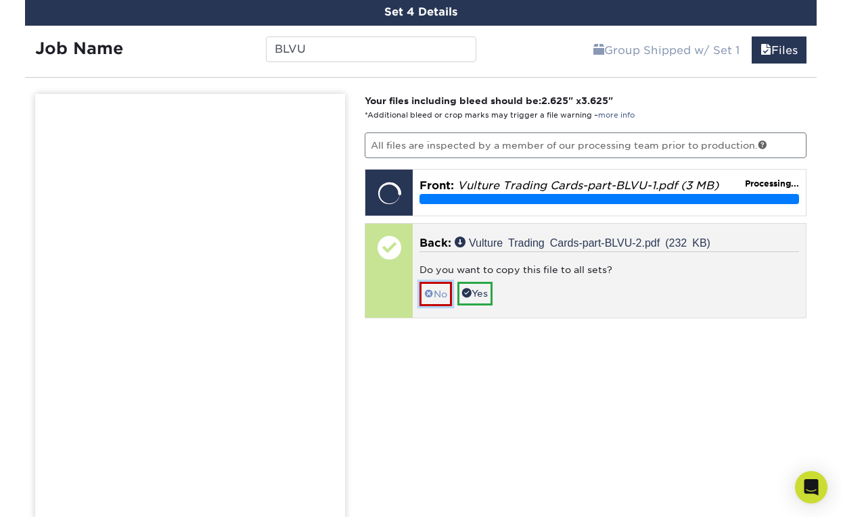
click at [426, 286] on link "No" at bounding box center [435, 294] width 32 height 24
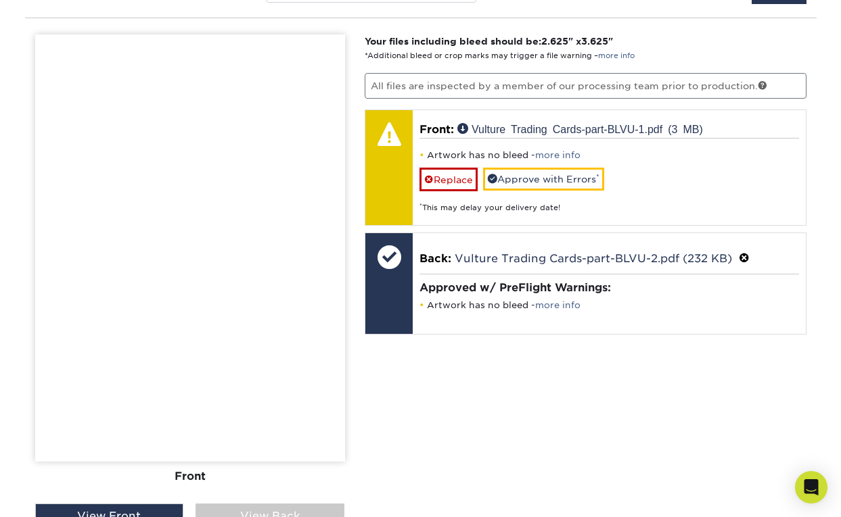
scroll to position [1571, 0]
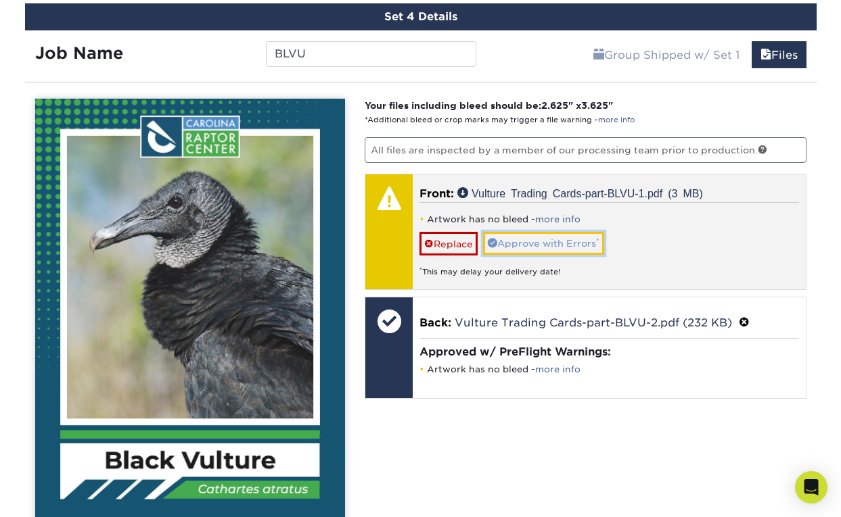
click at [557, 235] on link "Approve with Errors *" at bounding box center [543, 243] width 121 height 23
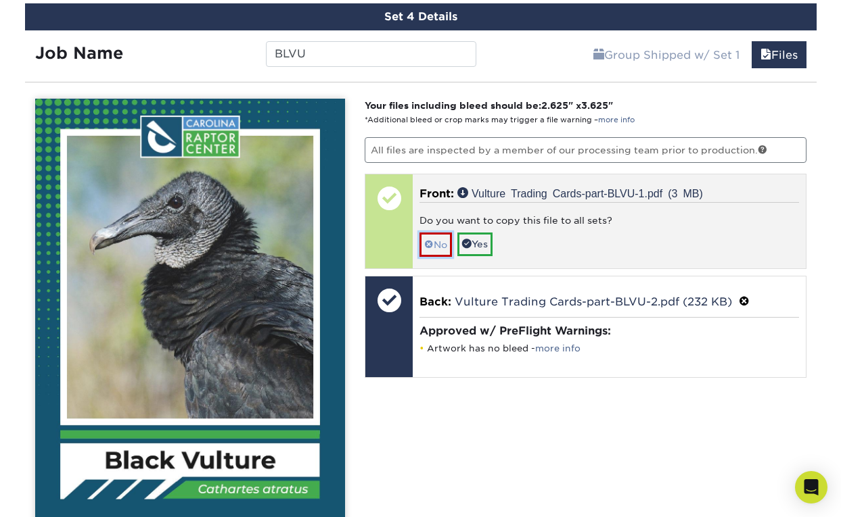
click at [440, 235] on link "No" at bounding box center [435, 245] width 32 height 24
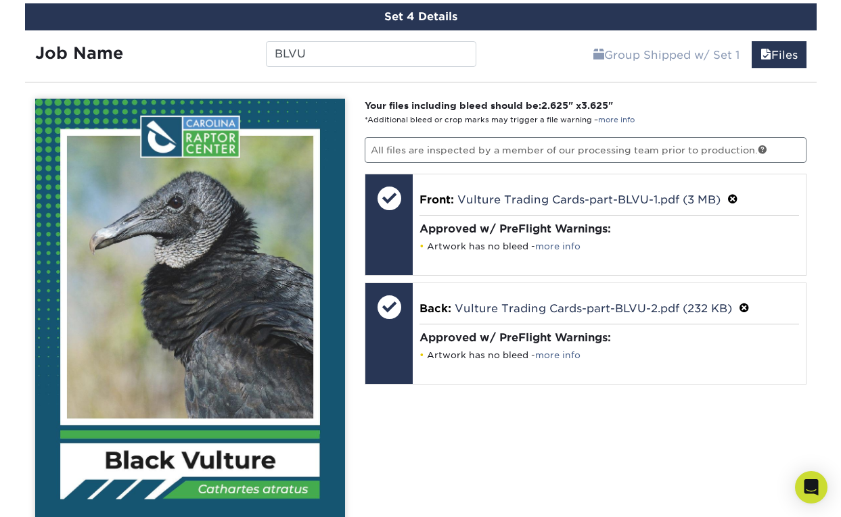
click at [407, 470] on div "Your files including bleed should be: 2.625 " x 3.625 " *Additional bleed or cr…" at bounding box center [585, 424] width 462 height 650
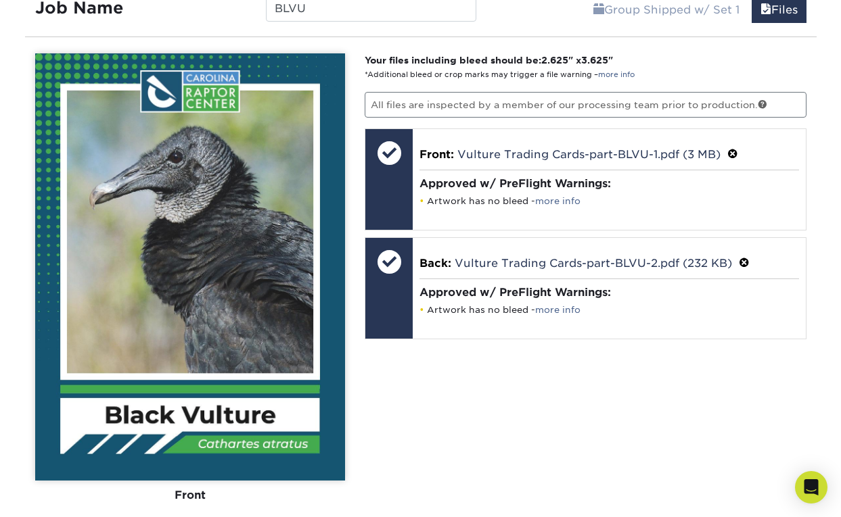
scroll to position [1699, 0]
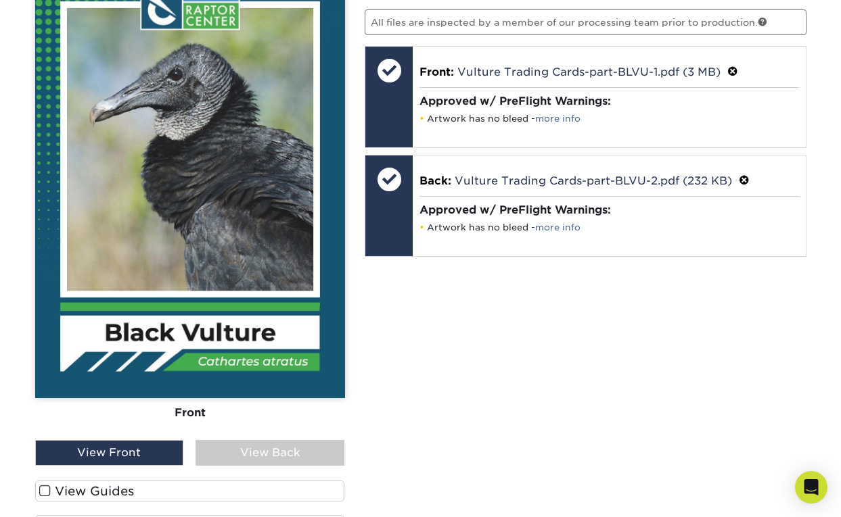
click at [304, 454] on div "View Back" at bounding box center [269, 453] width 149 height 26
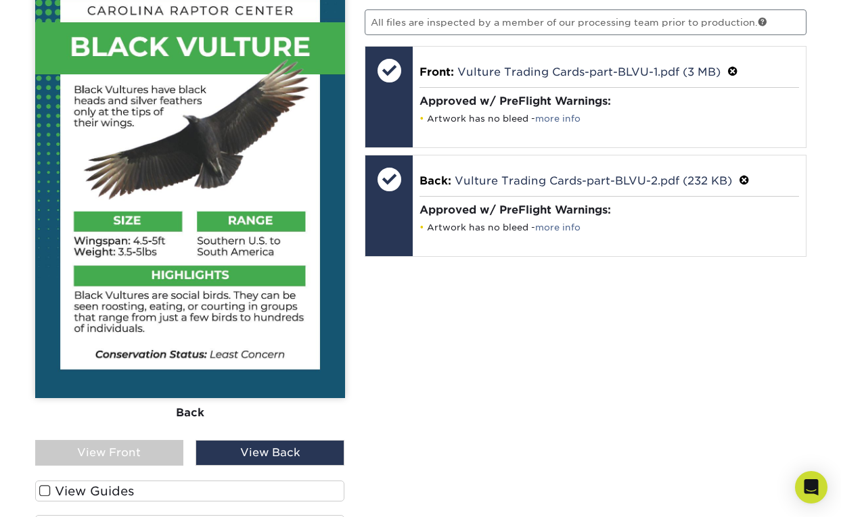
click at [158, 446] on div "View Front" at bounding box center [109, 453] width 149 height 26
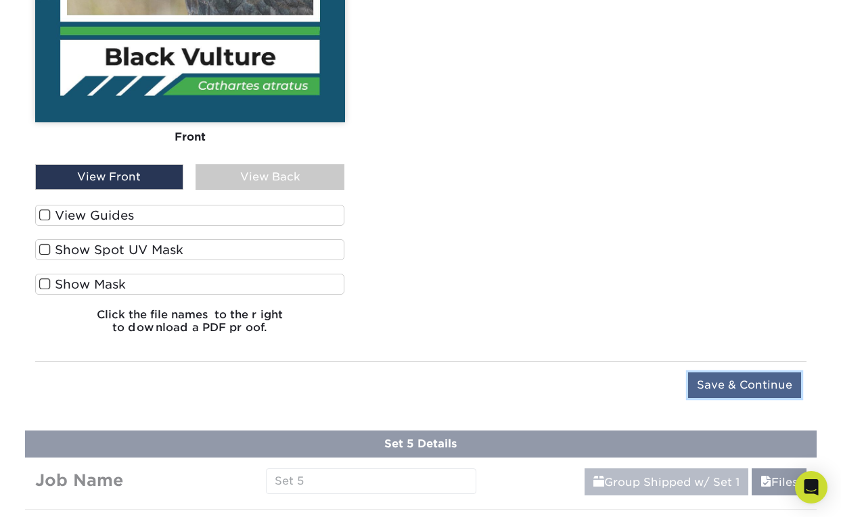
click at [563, 380] on input "Save & Continue" at bounding box center [744, 386] width 113 height 26
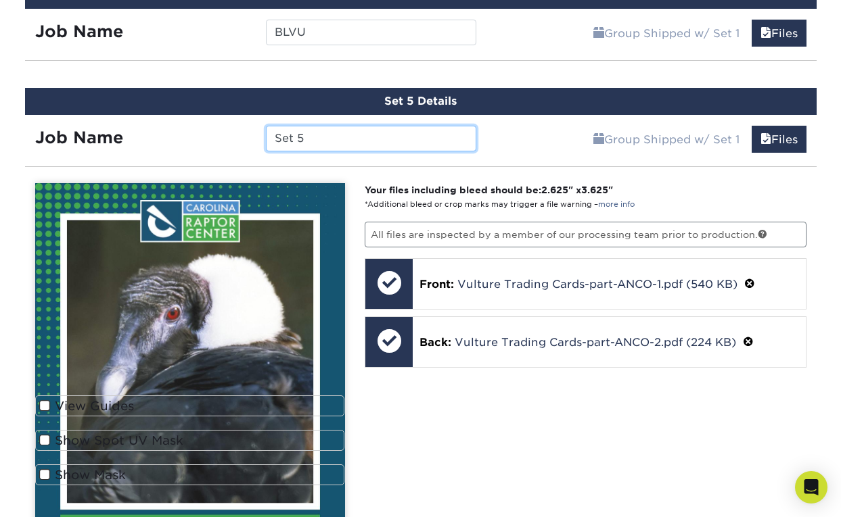
scroll to position [1602, 0]
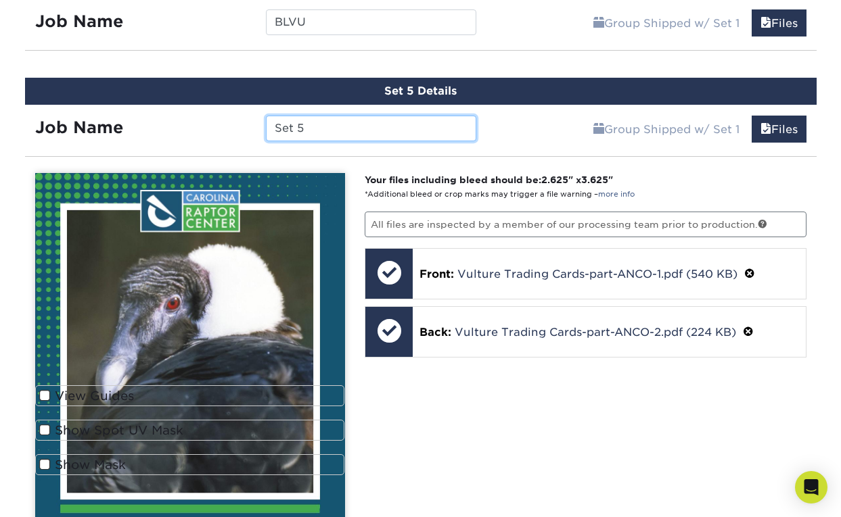
click at [387, 124] on input "Set 5" at bounding box center [371, 129] width 210 height 26
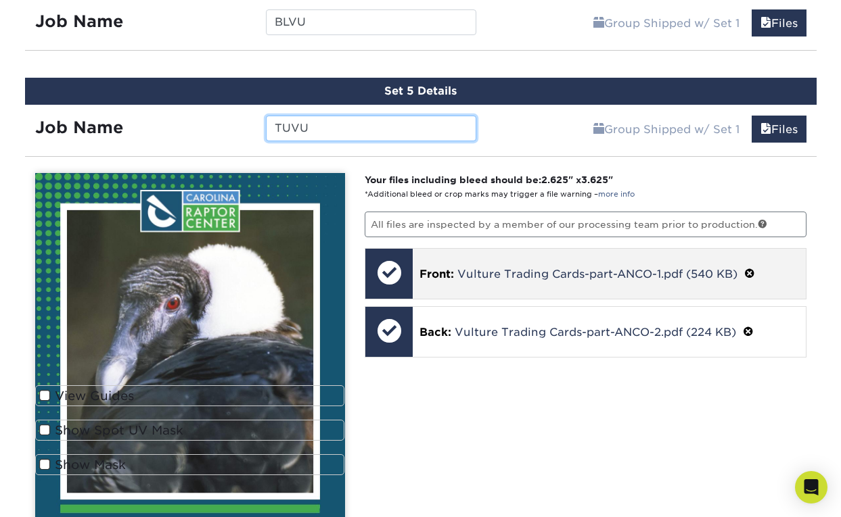
type input "TUVU"
click at [563, 271] on span at bounding box center [749, 274] width 11 height 13
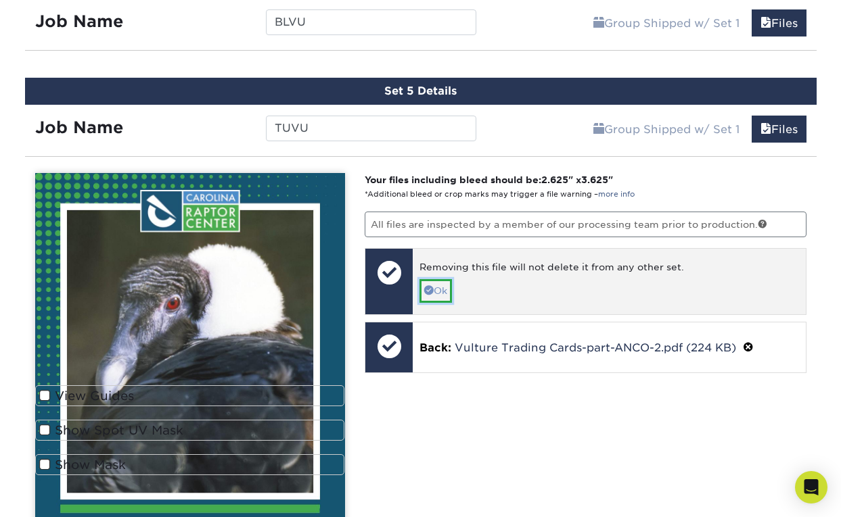
click at [442, 287] on link "Ok" at bounding box center [435, 290] width 32 height 23
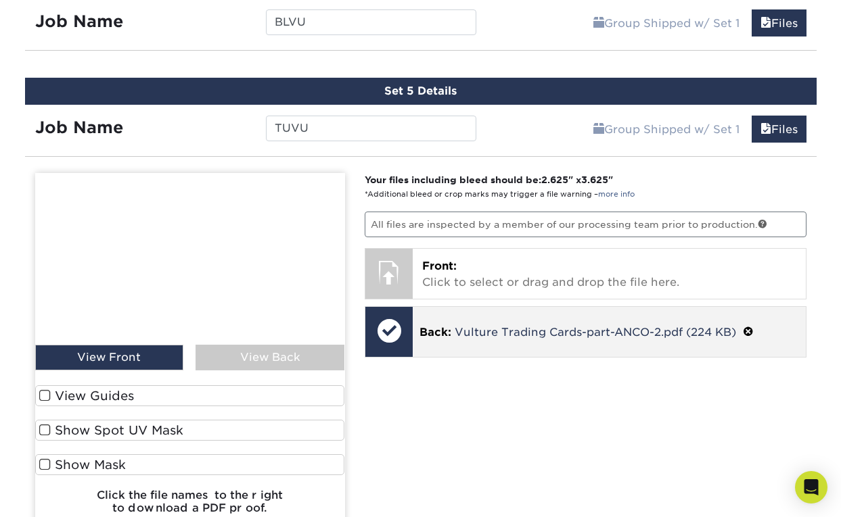
click at [563, 328] on span at bounding box center [748, 332] width 11 height 13
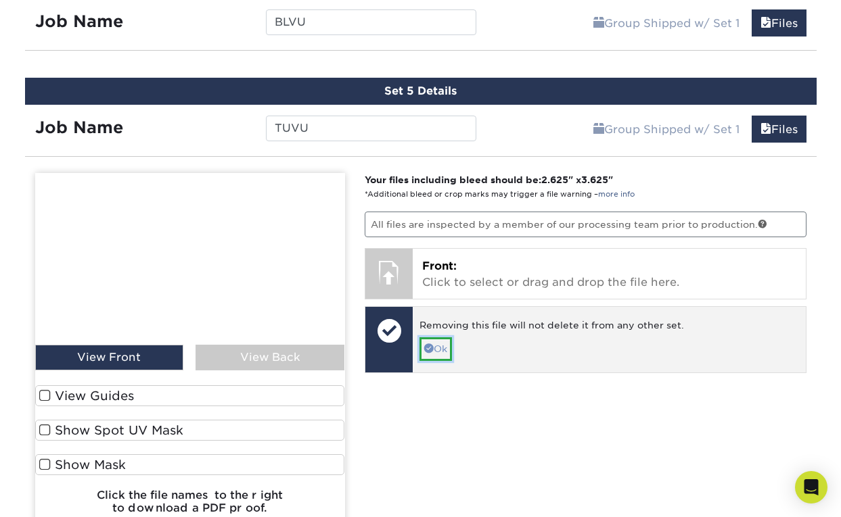
click at [436, 342] on link "Ok" at bounding box center [435, 349] width 32 height 23
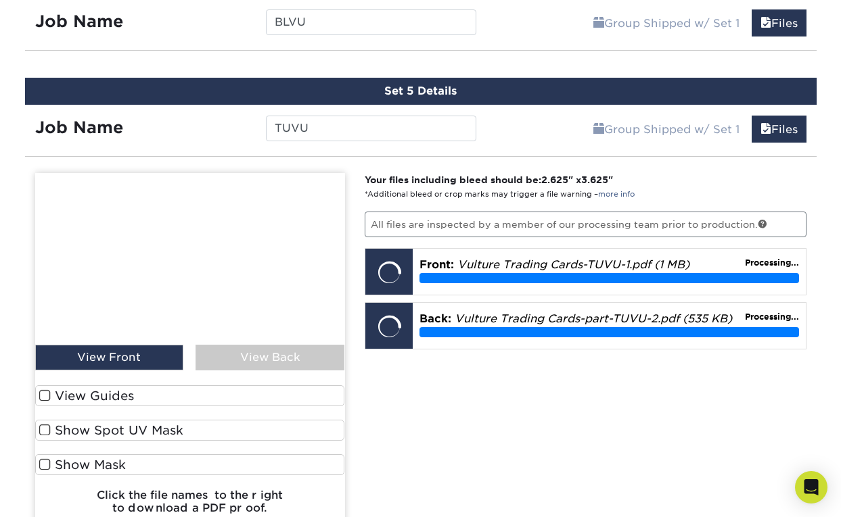
click at [563, 421] on div "Your files including bleed should be: 2.625 " x 3.625 " *Additional bleed or cr…" at bounding box center [585, 349] width 462 height 352
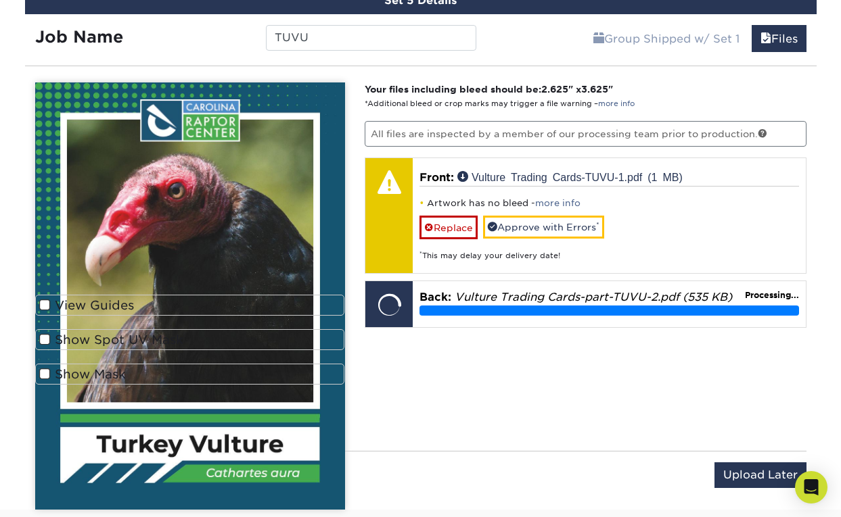
scroll to position [1699, 0]
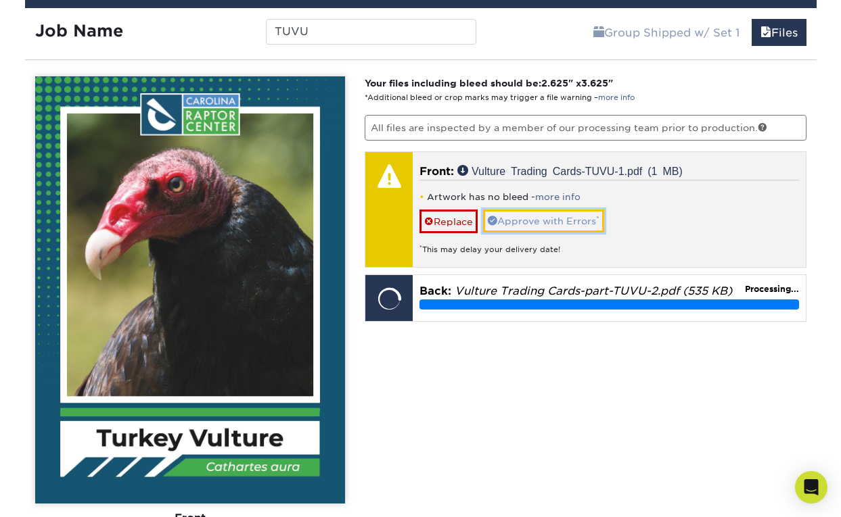
click at [563, 215] on link "Approve with Errors *" at bounding box center [543, 221] width 121 height 23
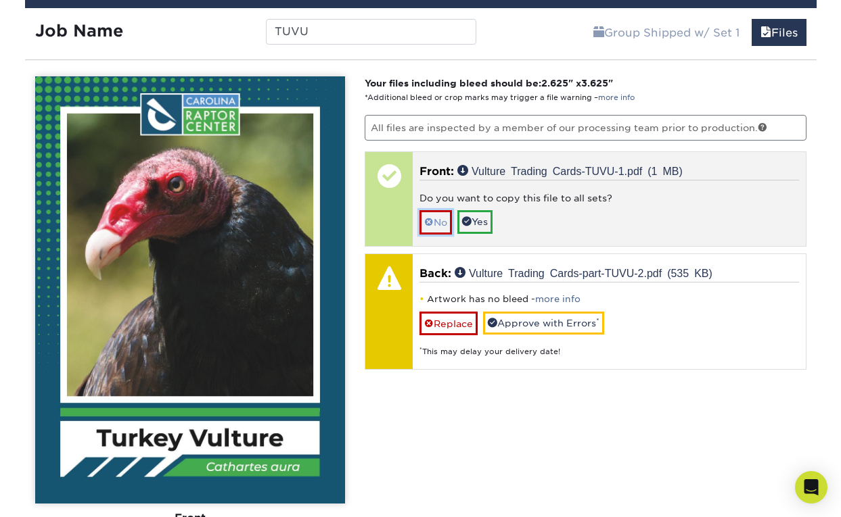
click at [431, 220] on span at bounding box center [428, 222] width 9 height 11
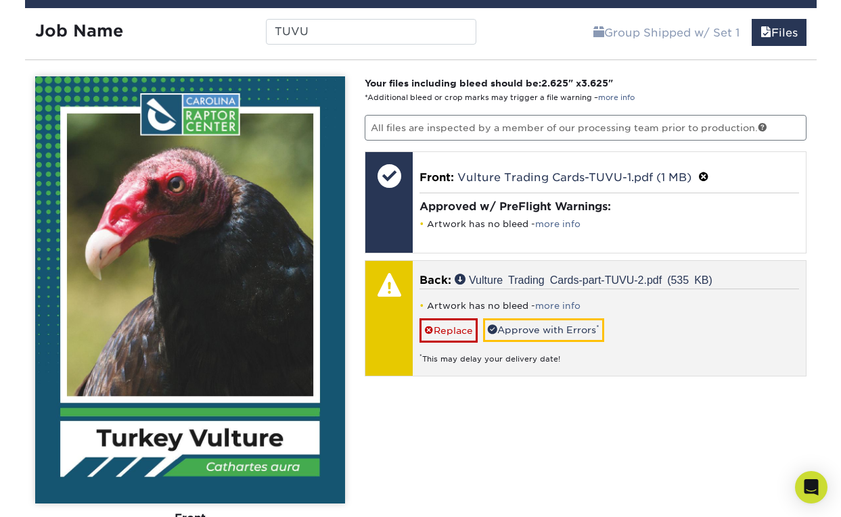
click at [538, 340] on div "Artwork has no bleed - more info Replace Approve with Errors * * This may delay…" at bounding box center [608, 327] width 379 height 76
click at [514, 332] on link "Approve with Errors *" at bounding box center [543, 330] width 121 height 23
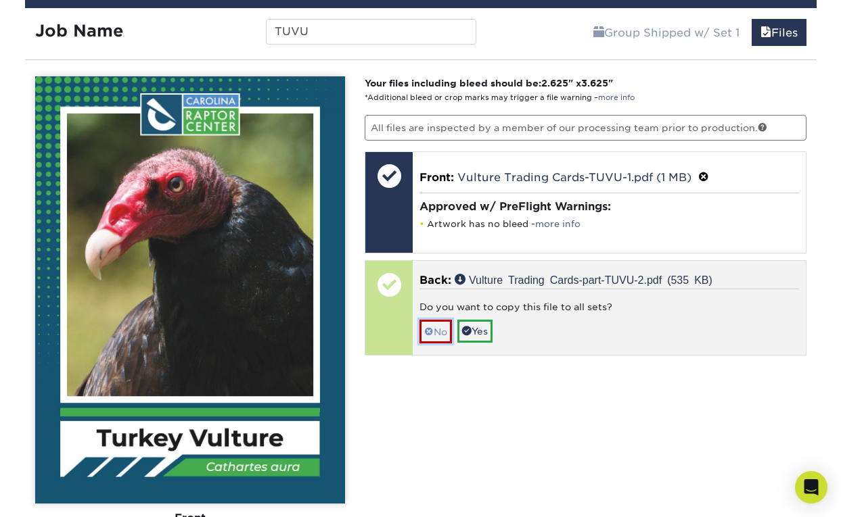
click at [429, 321] on link "No" at bounding box center [435, 332] width 32 height 24
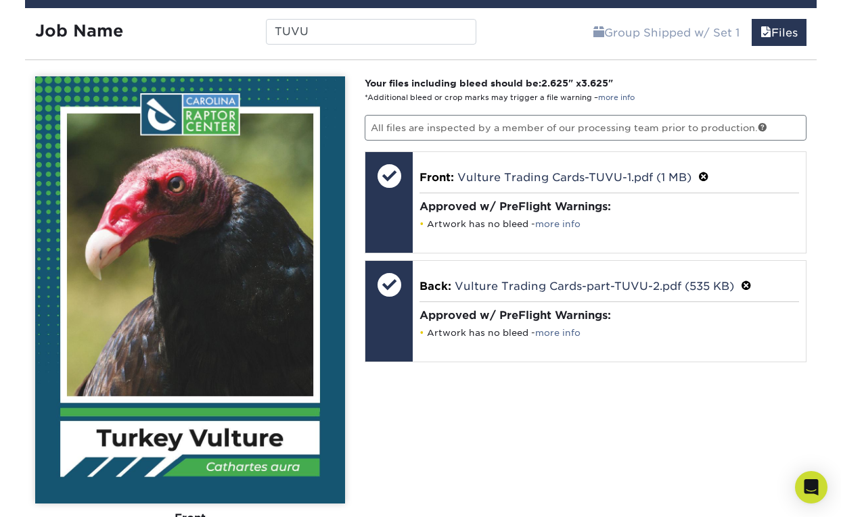
click at [453, 423] on div "Your files including bleed should be: 2.625 " x 3.625 " *Additional bleed or cr…" at bounding box center [585, 401] width 462 height 650
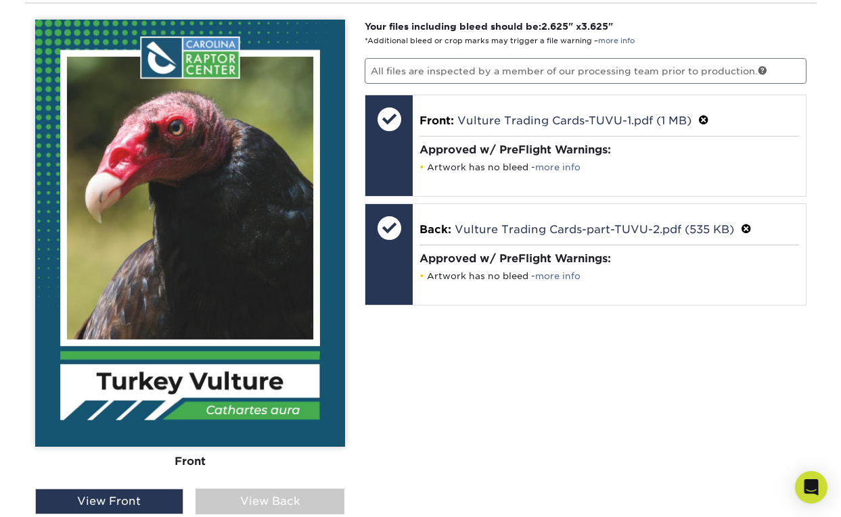
click at [251, 499] on div "View Back" at bounding box center [269, 502] width 149 height 26
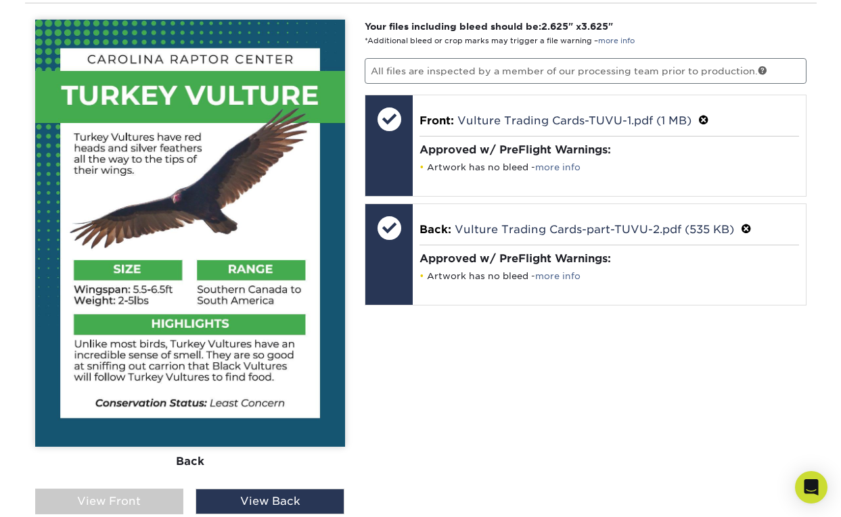
click at [136, 503] on div "View Front" at bounding box center [109, 502] width 149 height 26
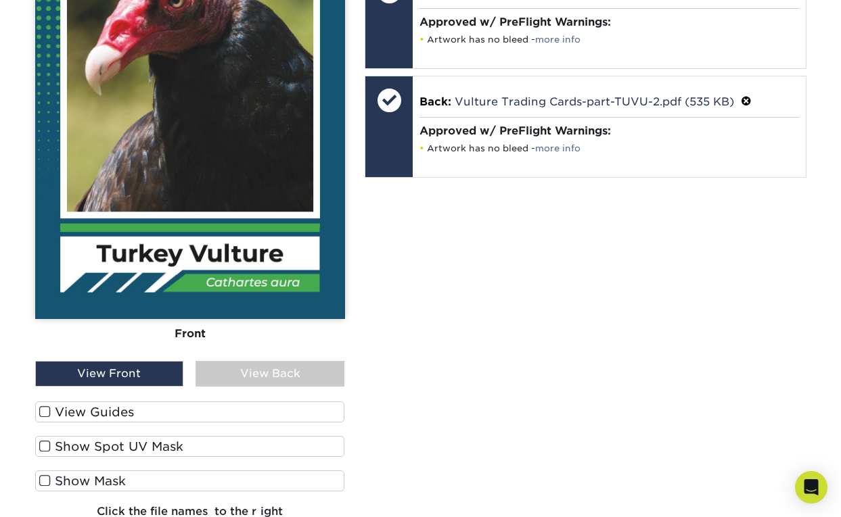
click at [451, 386] on div "Your files including bleed should be: 2.625 " x 3.625 " *Additional bleed or cr…" at bounding box center [585, 217] width 462 height 650
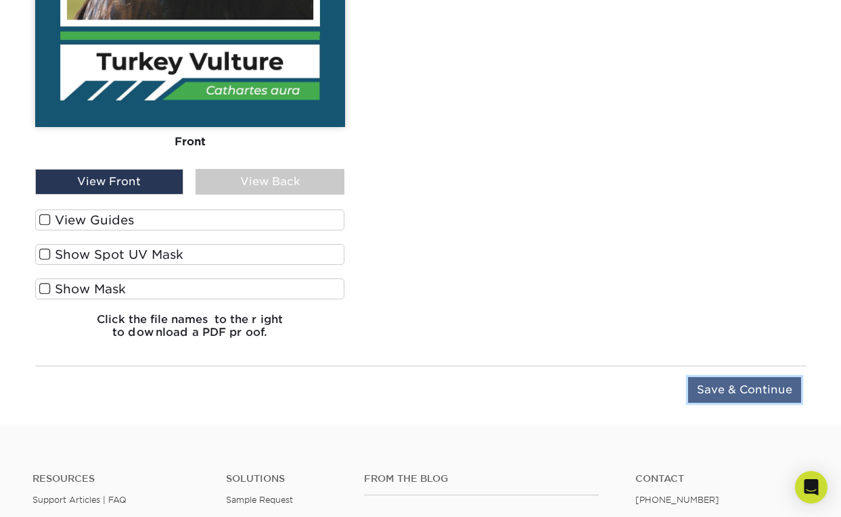
click at [563, 383] on input "Save & Continue" at bounding box center [744, 390] width 113 height 26
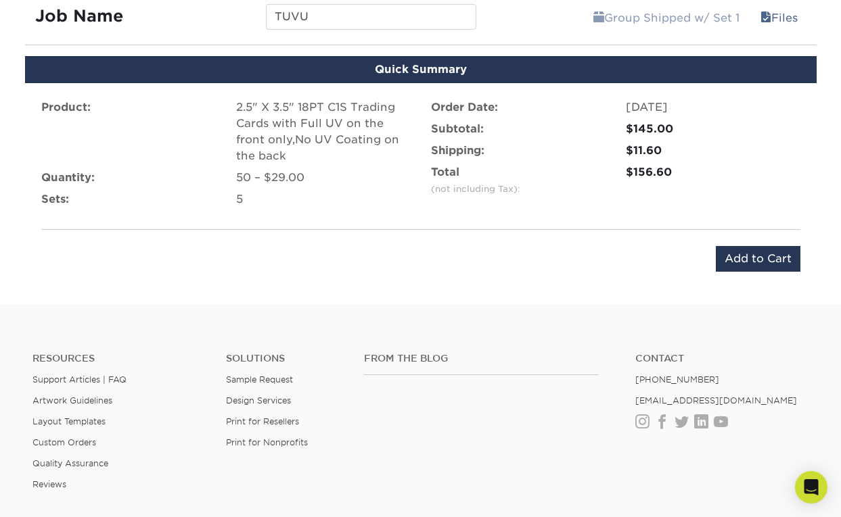
scroll to position [1895, 0]
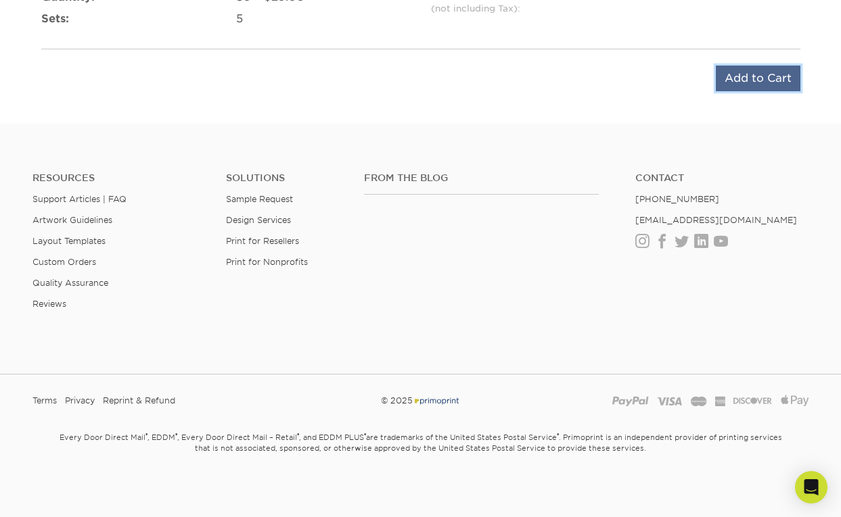
click at [563, 75] on input "Add to Cart" at bounding box center [758, 79] width 85 height 26
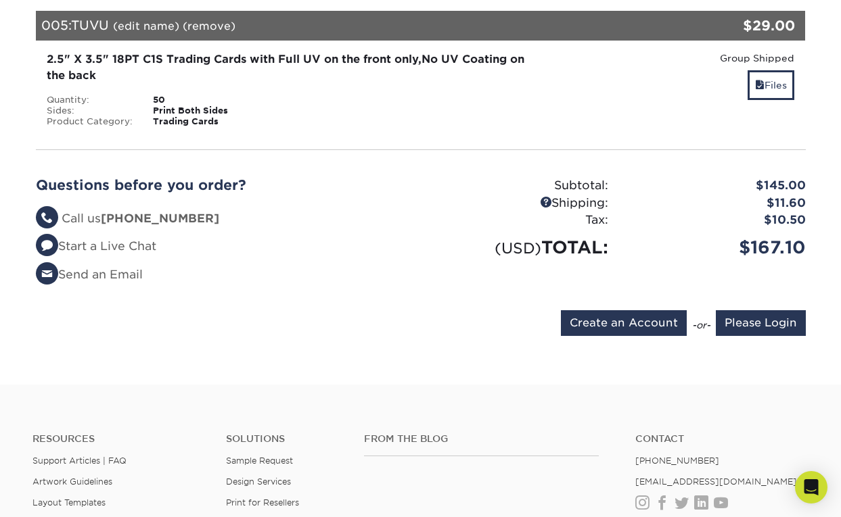
scroll to position [685, 0]
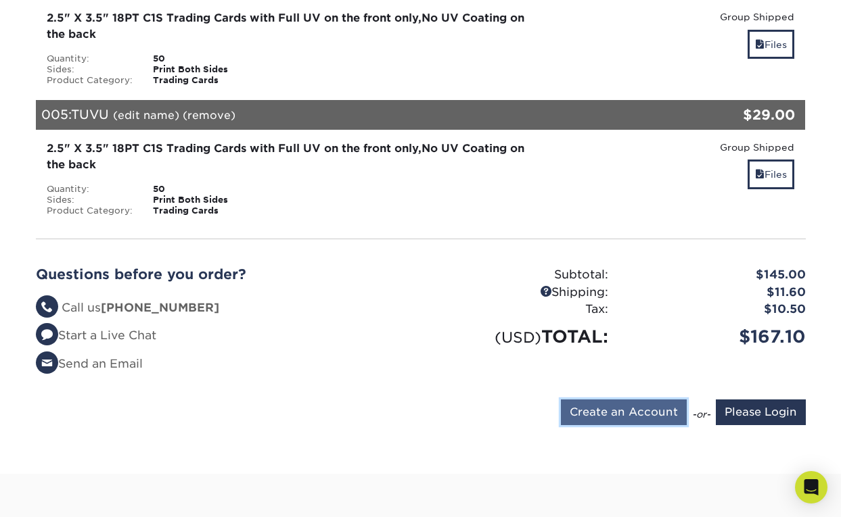
click at [611, 400] on input "Create an Account" at bounding box center [624, 413] width 126 height 26
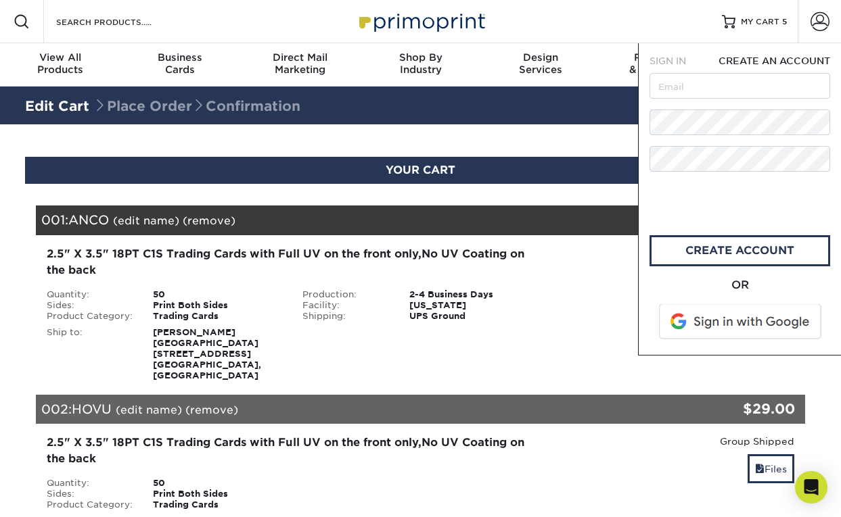
scroll to position [0, 0]
click at [762, 64] on span "CREATE AN ACCOUNT" at bounding box center [774, 60] width 112 height 11
click at [739, 258] on link "create account" at bounding box center [739, 250] width 181 height 31
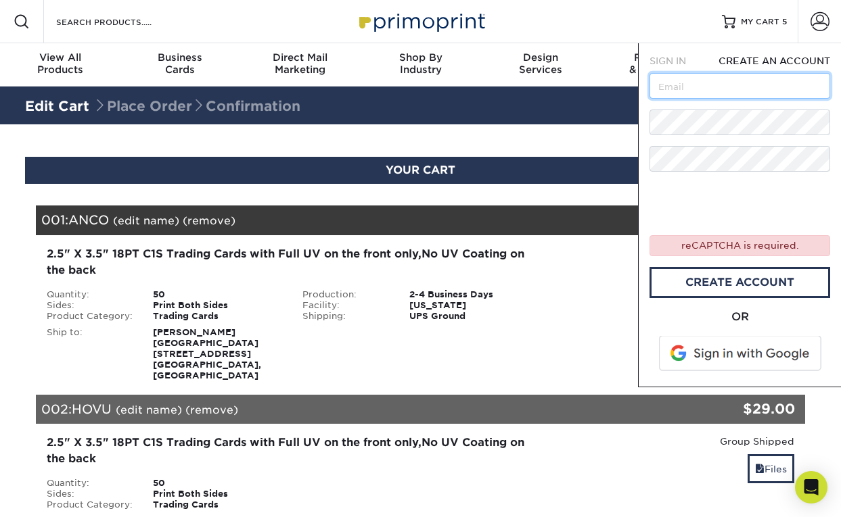
click at [711, 99] on input "text" at bounding box center [739, 86] width 181 height 26
type input "rdupree@carolinaraptorcenter.org"
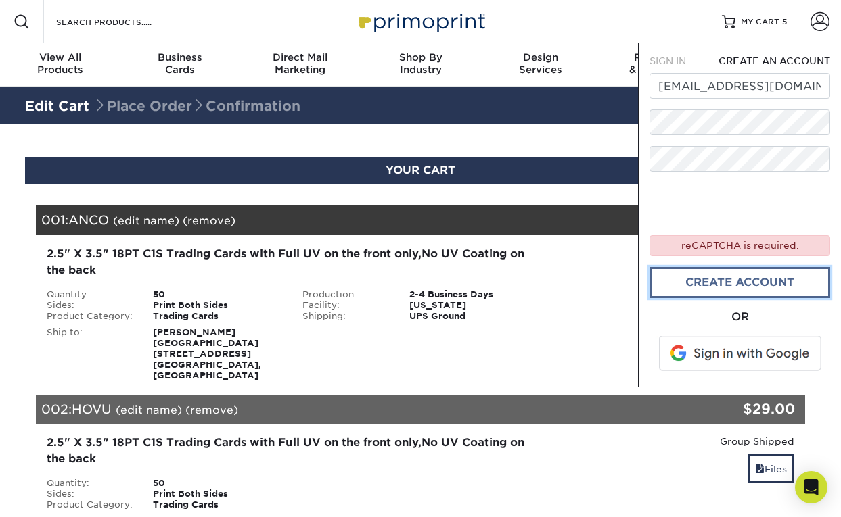
click at [693, 280] on link "create account" at bounding box center [739, 282] width 181 height 31
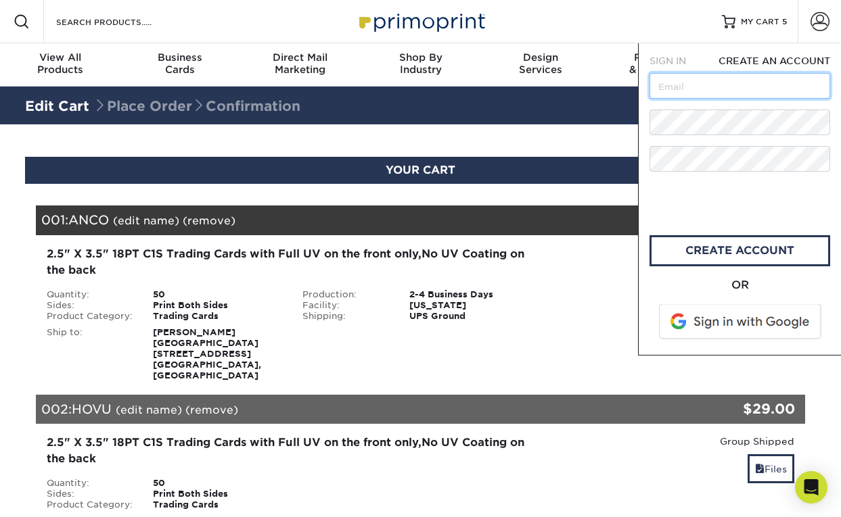
click at [731, 81] on input "text" at bounding box center [739, 86] width 181 height 26
type input "rdupree@carolinaraptorcenter.org"
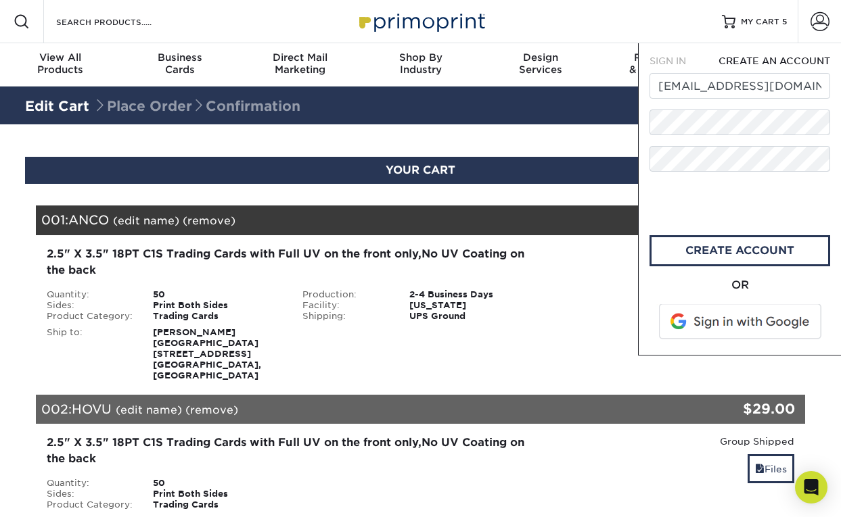
click at [609, 12] on div "Resources Menu Search Products Account SIGN IN CREATE AN ACCOUNT forgot passwor…" at bounding box center [420, 21] width 841 height 43
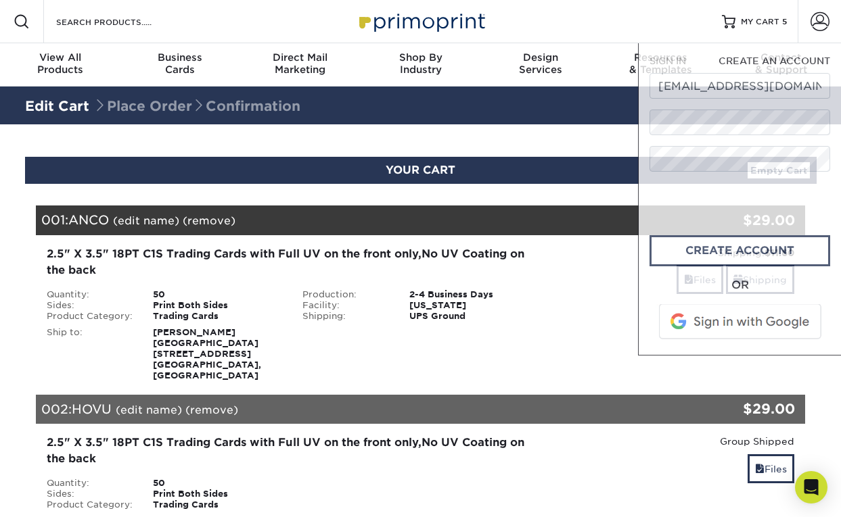
click at [609, 12] on div "Resources Menu Search Products Account SIGN IN CREATE AN ACCOUNT forgot passwor…" at bounding box center [420, 21] width 841 height 43
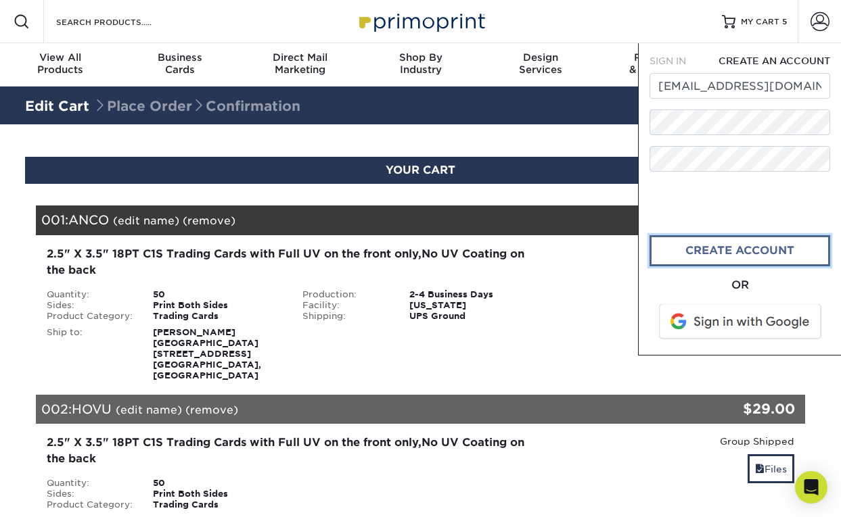
click at [688, 248] on link "CREATE ACCOUNT" at bounding box center [739, 250] width 181 height 31
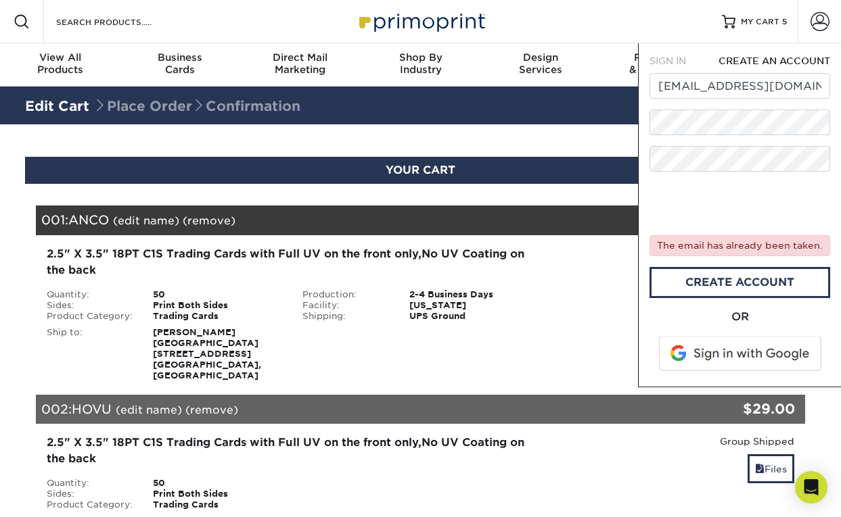
click at [660, 60] on span "SIGN IN" at bounding box center [667, 60] width 37 height 11
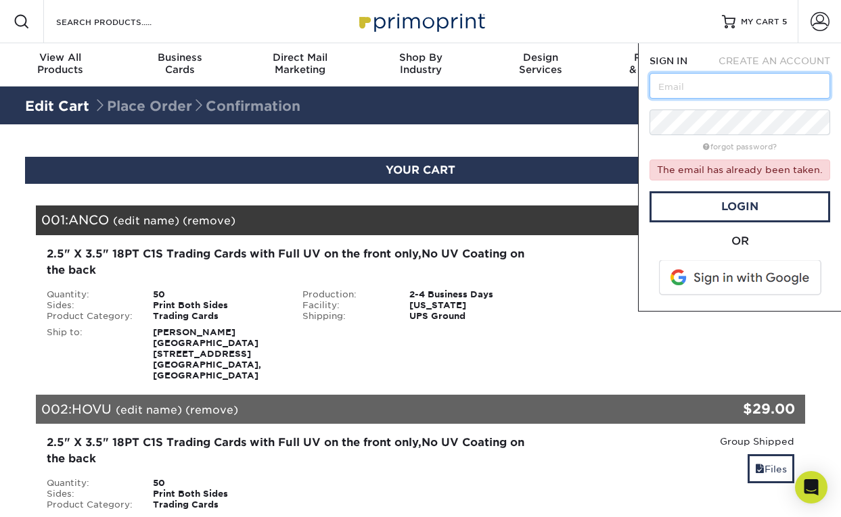
click at [699, 94] on input "text" at bounding box center [739, 86] width 181 height 26
type input "rdupree@carolinaraptorcenter.org"
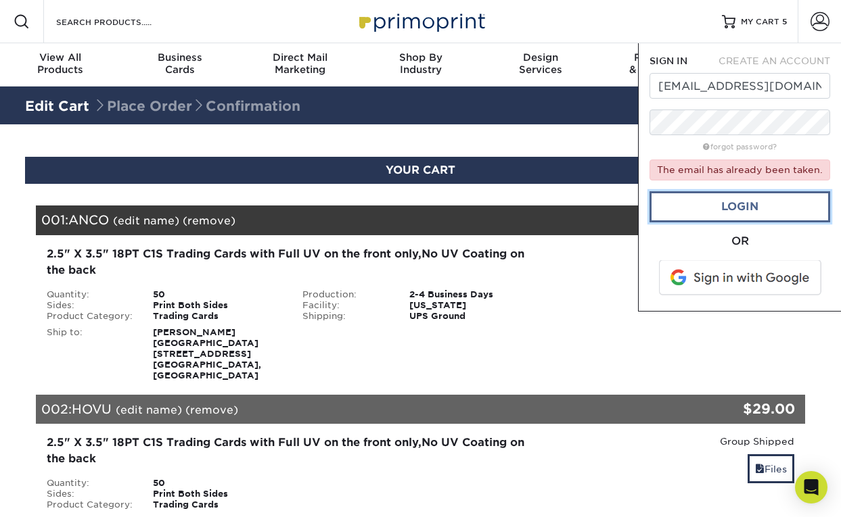
click at [695, 206] on link "Login" at bounding box center [739, 206] width 181 height 31
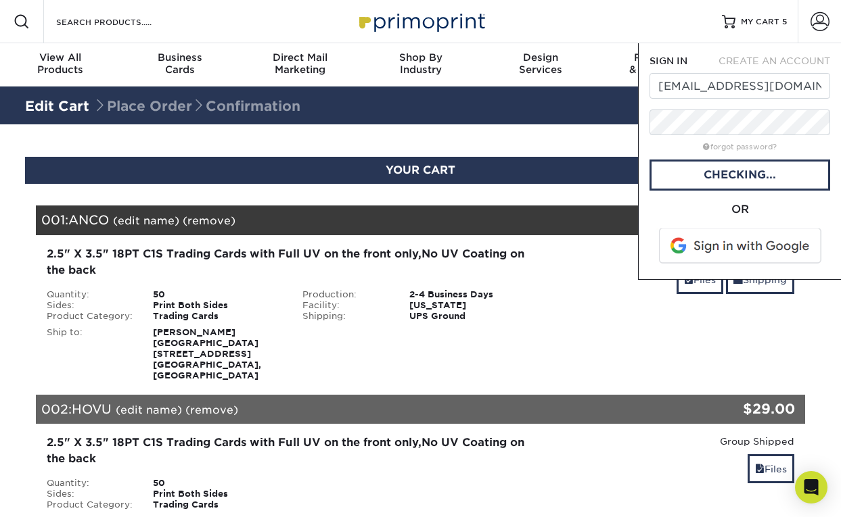
click at [729, 248] on span at bounding box center [741, 246] width 172 height 35
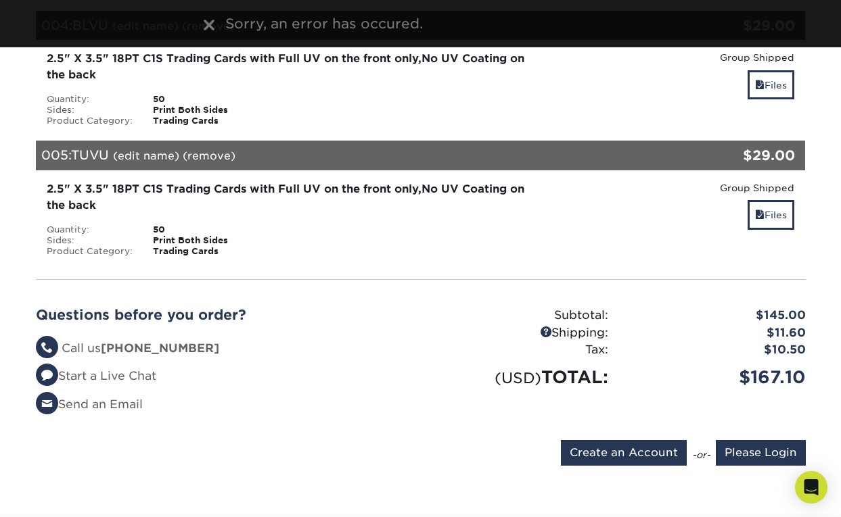
scroll to position [1026, 0]
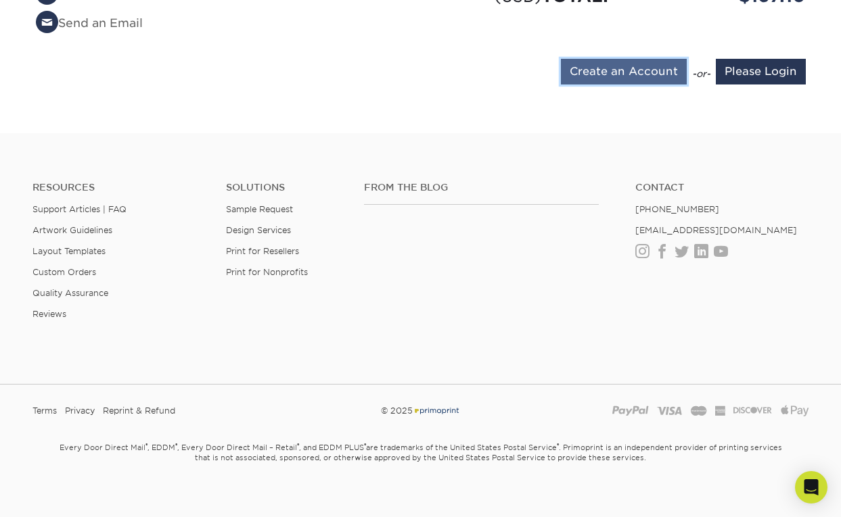
click at [658, 62] on input "Create an Account" at bounding box center [624, 72] width 126 height 26
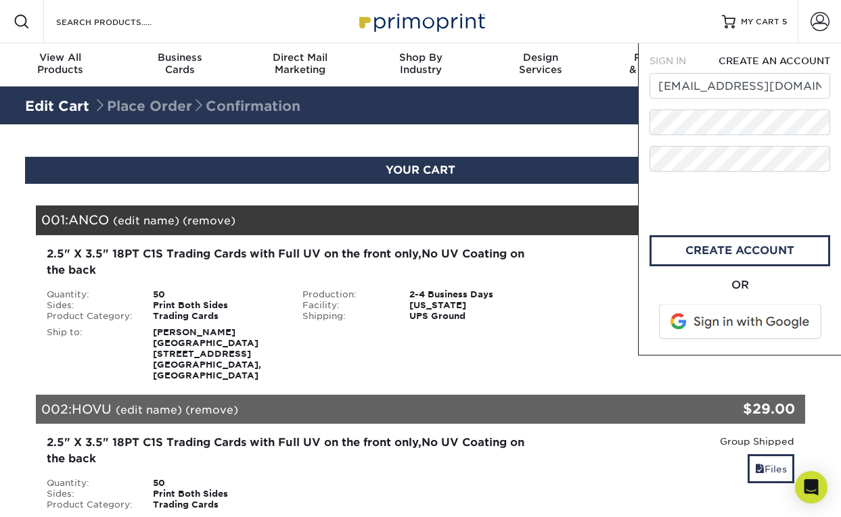
scroll to position [0, 0]
click at [799, 68] on form "SIGN IN CREATE AN ACCOUNT rdupree@carolinaraptorcenter.org The email has alread…" at bounding box center [739, 199] width 181 height 290
click at [793, 60] on span "CREATE AN ACCOUNT" at bounding box center [774, 60] width 112 height 11
click at [713, 302] on div "OR" at bounding box center [739, 310] width 181 height 67
click at [711, 329] on span at bounding box center [741, 321] width 172 height 35
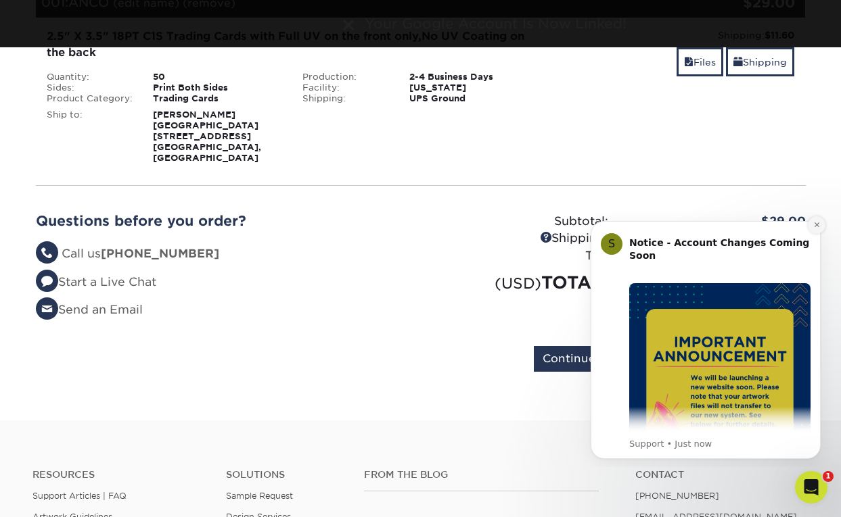
click at [816, 225] on icon "Dismiss notification" at bounding box center [816, 225] width 5 height 5
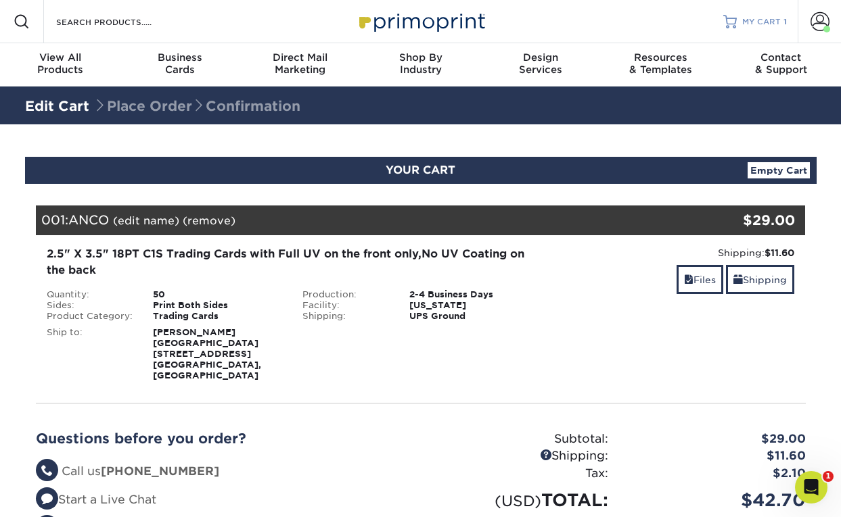
click at [770, 15] on link "MY CART 1" at bounding box center [755, 21] width 64 height 43
click at [689, 275] on link "Files" at bounding box center [699, 279] width 47 height 29
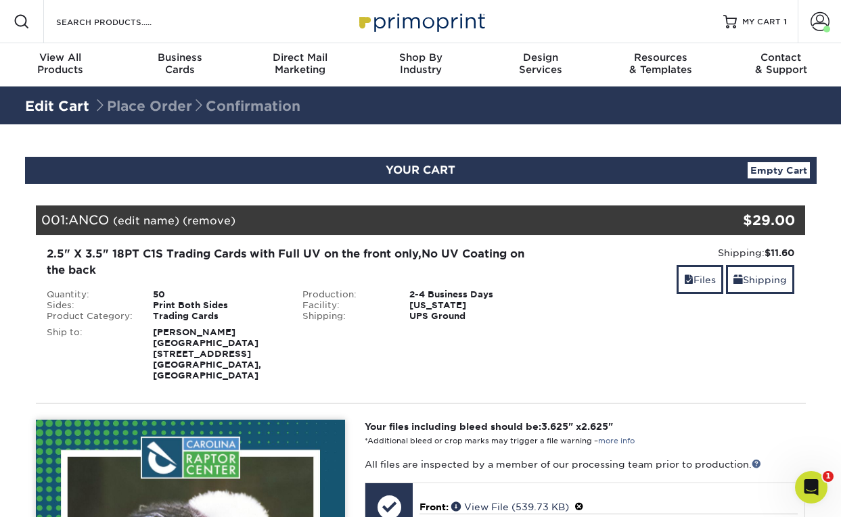
click at [449, 258] on div "2.5" X 3.5" 18PT C1S Trading Cards with Full UV on the front only,No UV Coating…" at bounding box center [293, 262] width 492 height 32
click at [223, 210] on div "001: ANCO (edit name) (remove) Are you sure you want to remove this product ? Y…" at bounding box center [356, 221] width 641 height 30
click at [86, 220] on span "ANCO" at bounding box center [88, 219] width 41 height 15
click at [119, 300] on div "Sides:" at bounding box center [90, 305] width 107 height 11
click at [79, 306] on div "Sides:" at bounding box center [90, 305] width 107 height 11
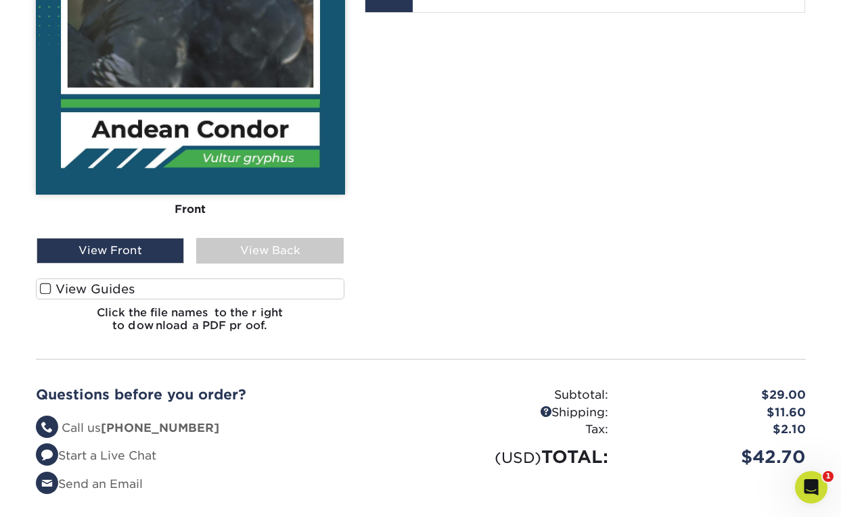
scroll to position [708, 0]
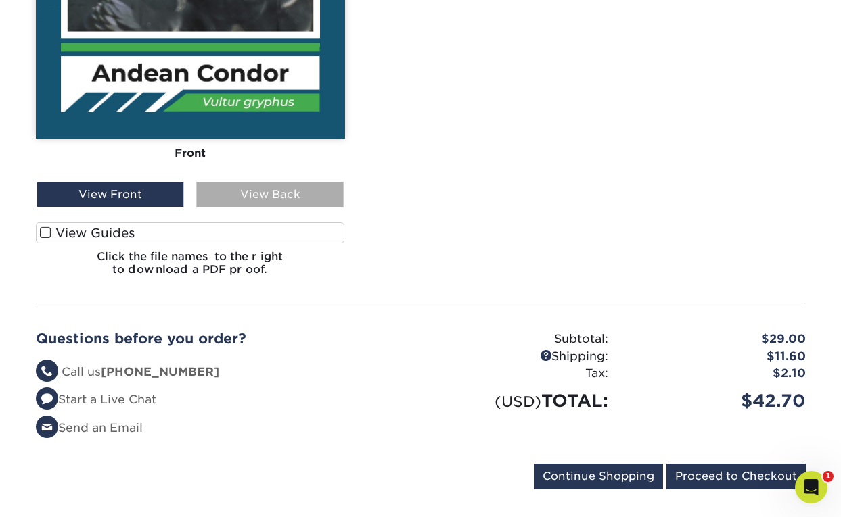
click at [256, 188] on div "View Back" at bounding box center [269, 195] width 147 height 26
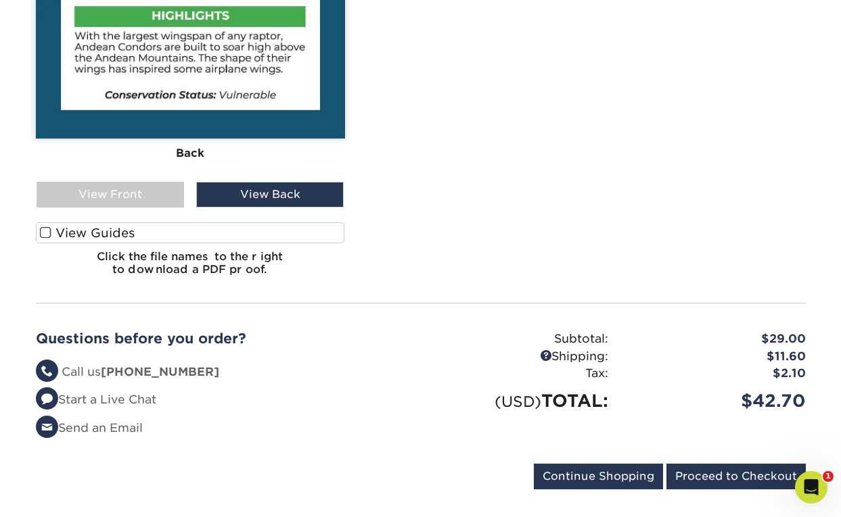
click at [125, 255] on h6 "Click the file names to the right to download a PDF proof." at bounding box center [190, 268] width 309 height 37
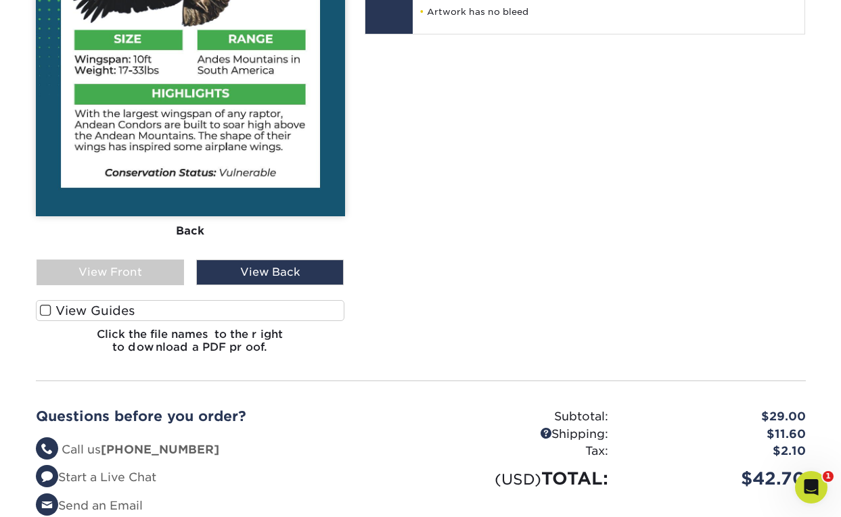
scroll to position [627, 0]
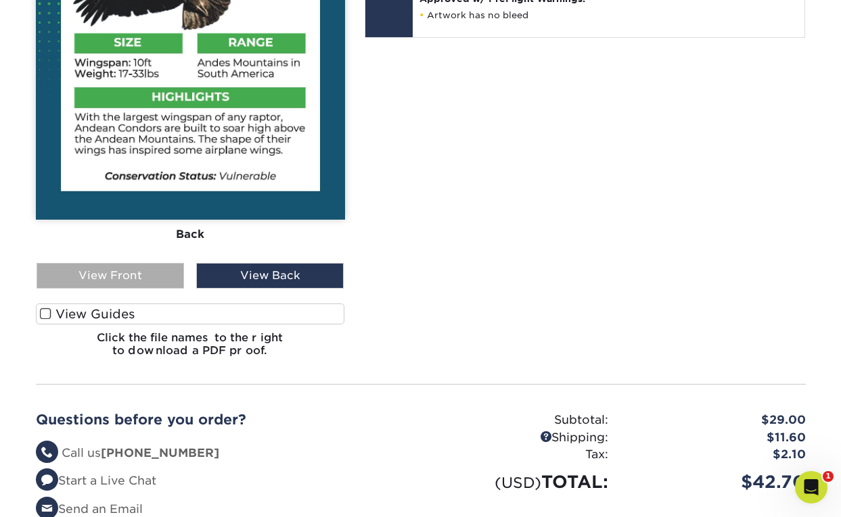
click at [124, 263] on div "View Front" at bounding box center [110, 276] width 147 height 26
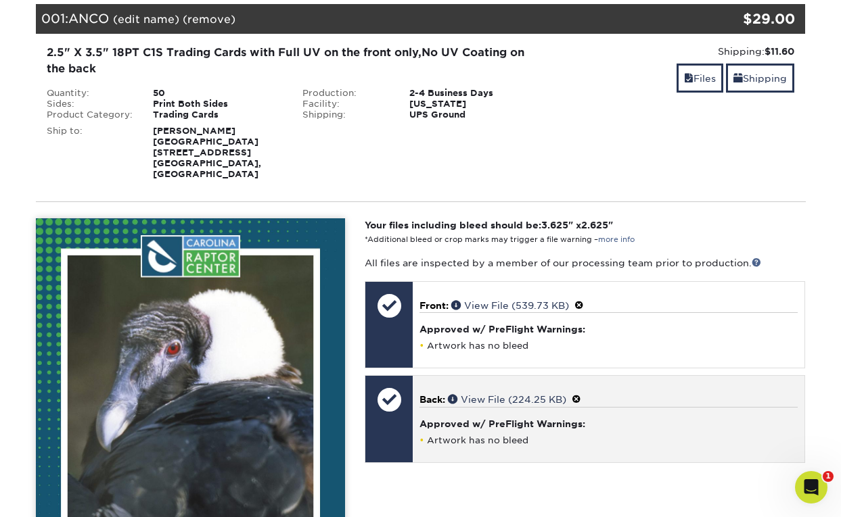
scroll to position [211, 0]
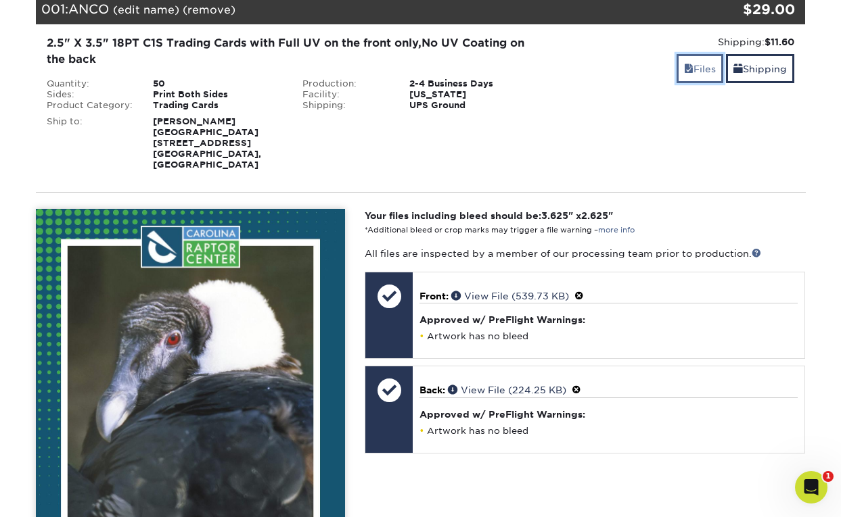
click at [710, 67] on link "Files" at bounding box center [699, 68] width 47 height 29
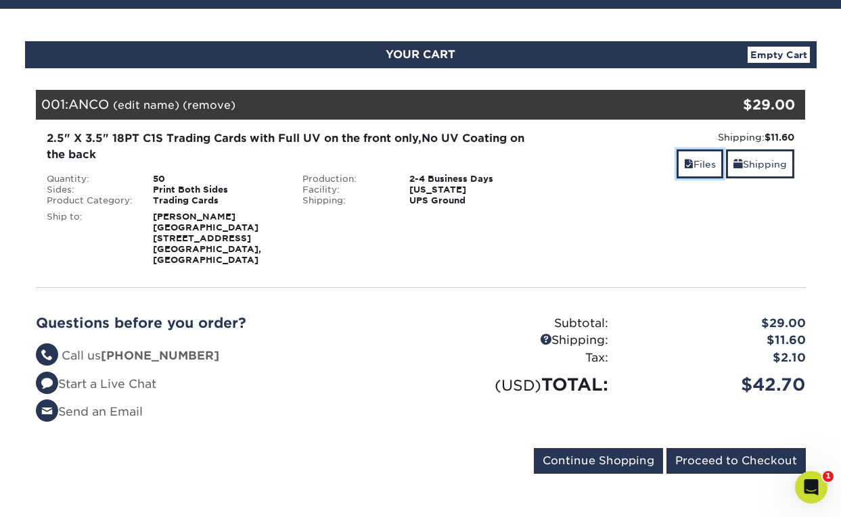
scroll to position [0, 0]
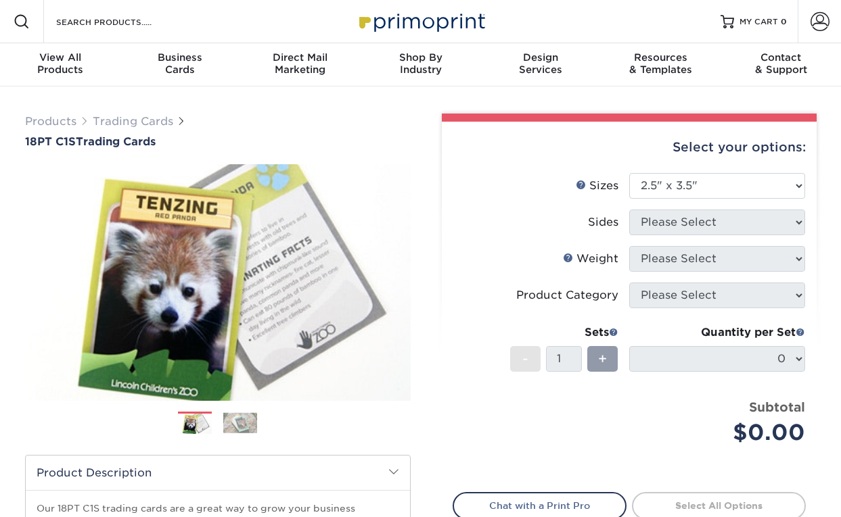
select select "2.50x3.50"
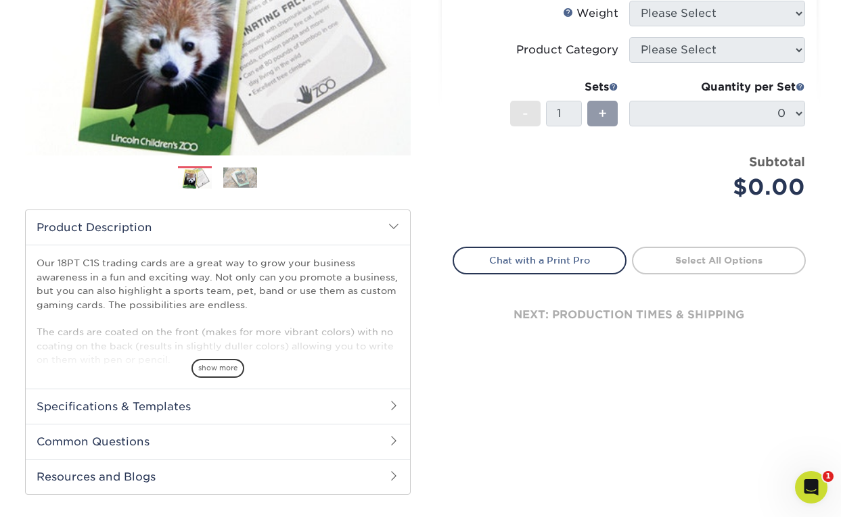
scroll to position [66, 0]
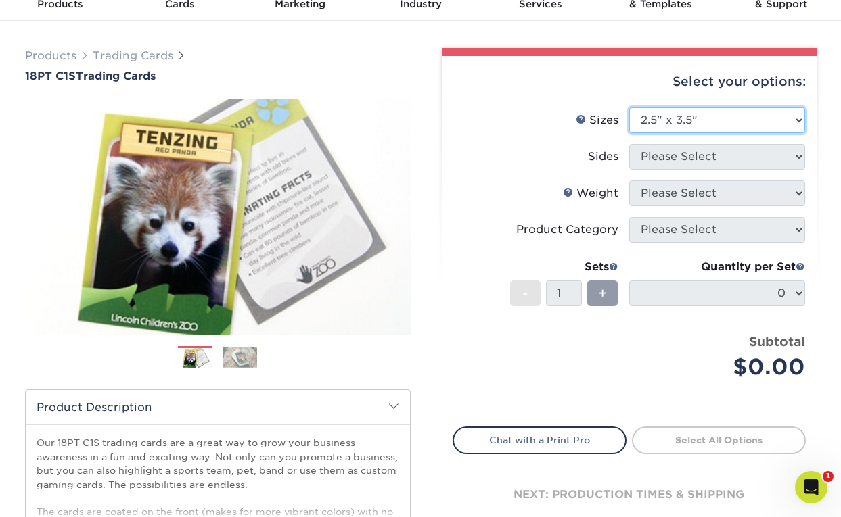
click at [725, 121] on select "Please Select 2.5" x 3.5"" at bounding box center [717, 121] width 176 height 26
click at [629, 108] on select "Please Select 2.5" x 3.5"" at bounding box center [717, 121] width 176 height 26
click at [603, 284] on span "+" at bounding box center [602, 293] width 9 height 20
click at [503, 285] on li "Sets - 1 + Quantity per Set 0 (Price includes envelopes)" at bounding box center [629, 293] width 352 height 79
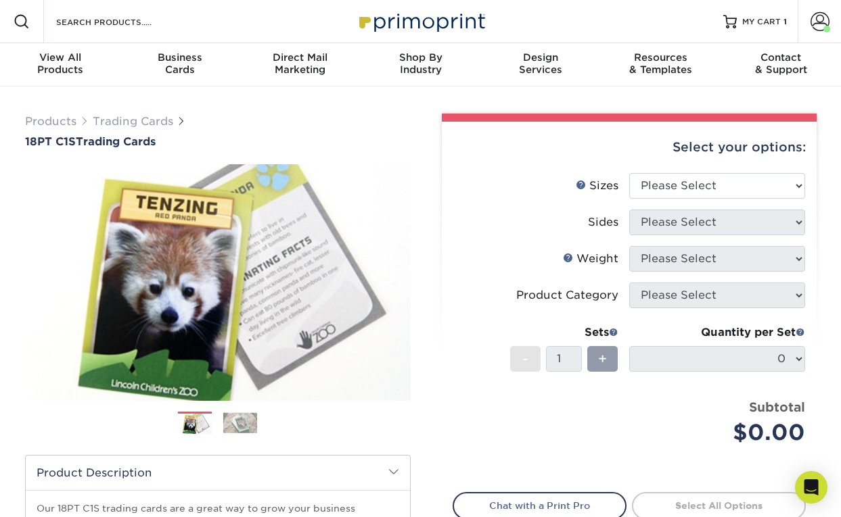
click at [586, 382] on div "Sets - 1 +" at bounding box center [564, 356] width 108 height 63
click at [597, 361] on div "+" at bounding box center [602, 359] width 30 height 26
